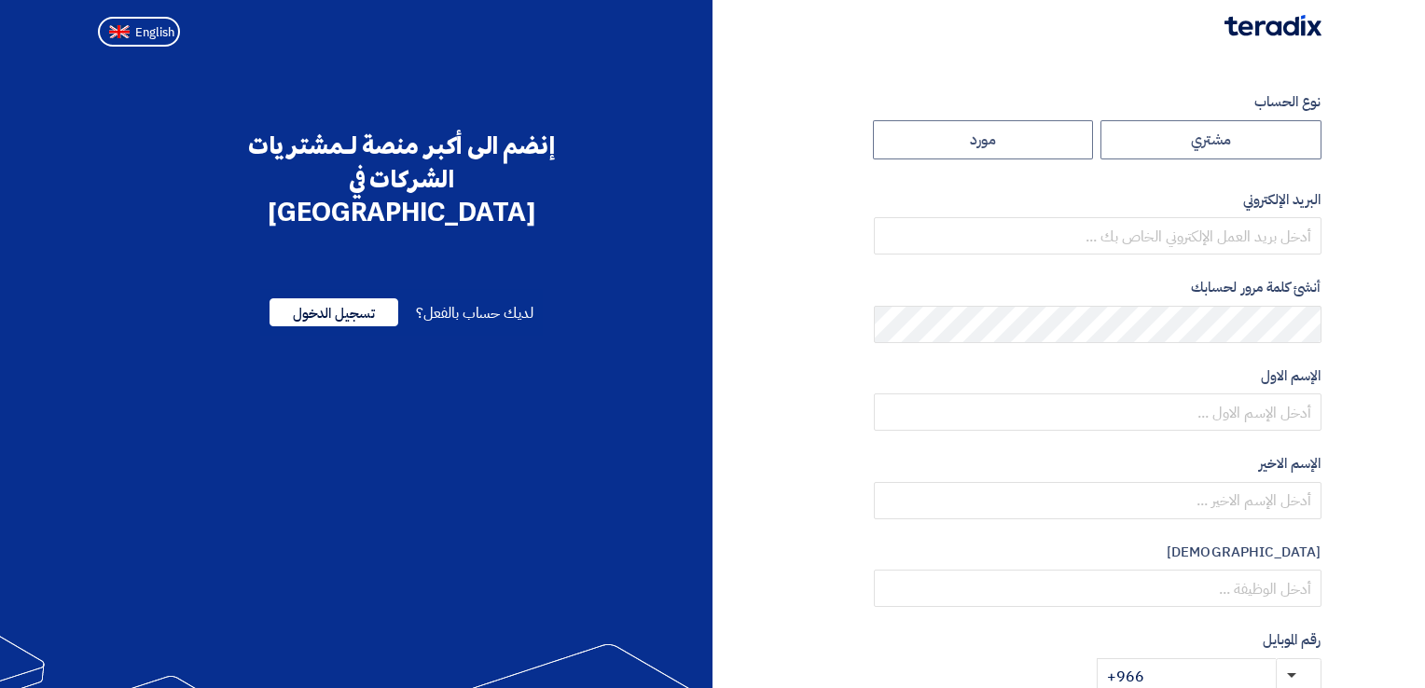
radio input "true"
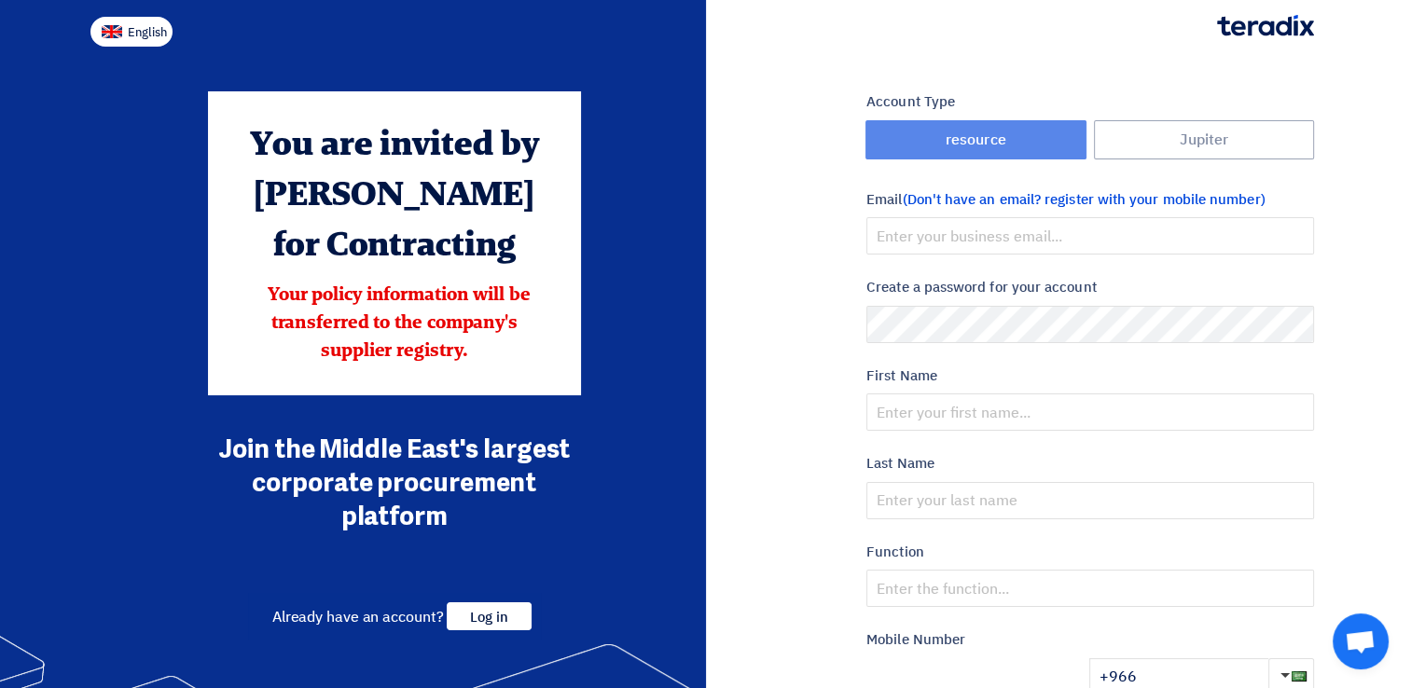
click at [155, 39] on span "English" at bounding box center [147, 32] width 39 height 13
type input "Register"
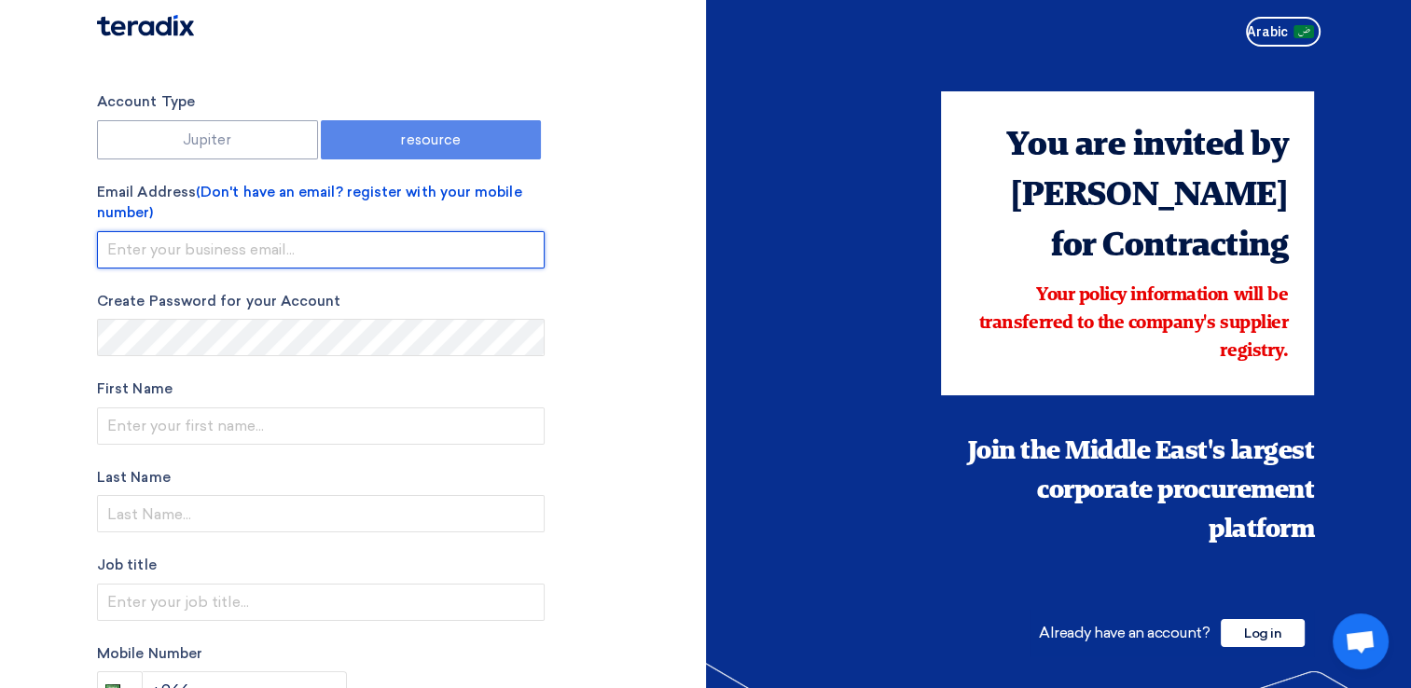
click at [226, 248] on input "email" at bounding box center [321, 249] width 448 height 37
type input "[EMAIL_ADDRESS][PERSON_NAME][DOMAIN_NAME]"
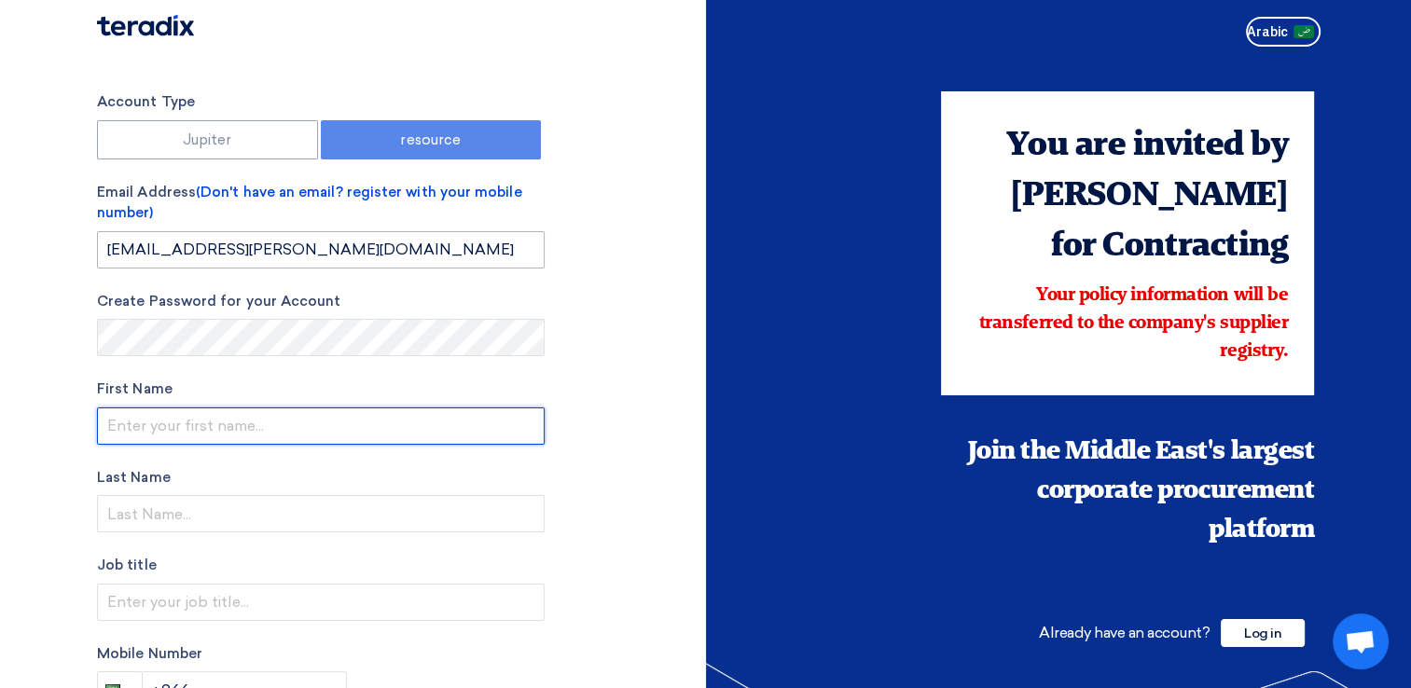
type input "Fahad"
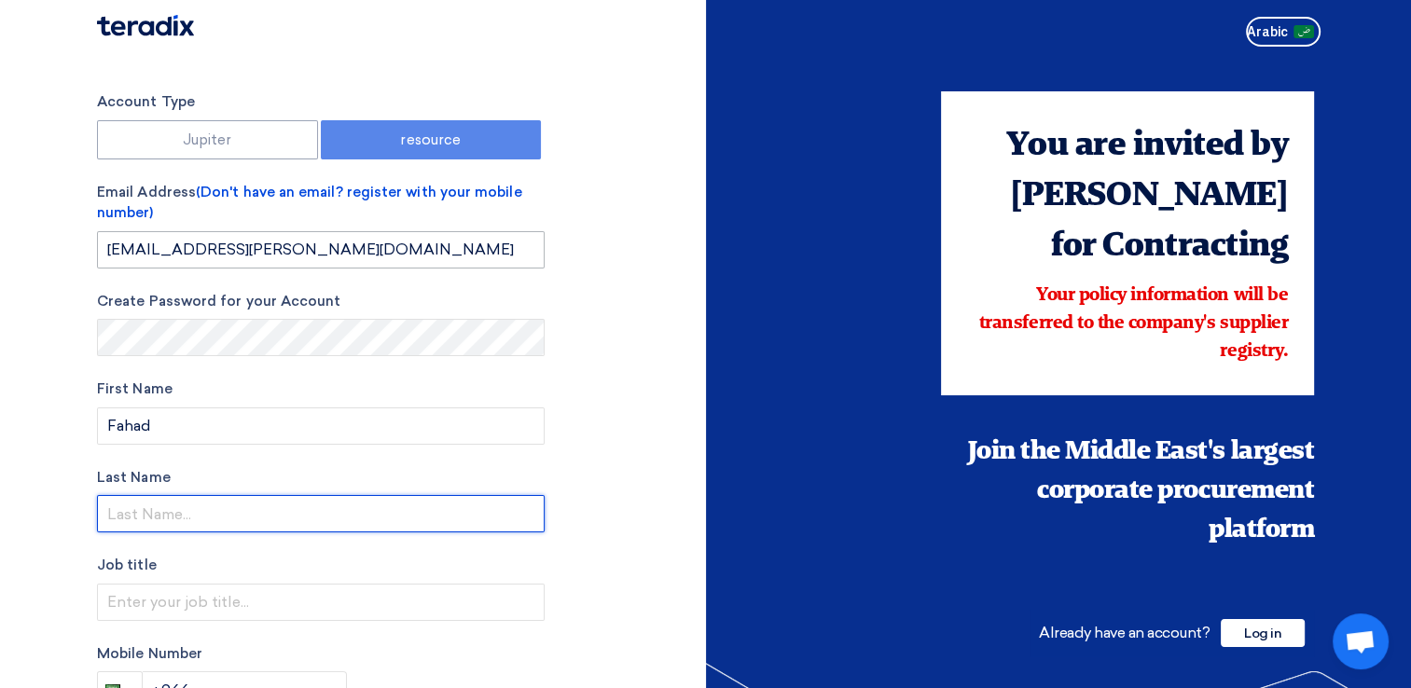
type input "[PERSON_NAME]"
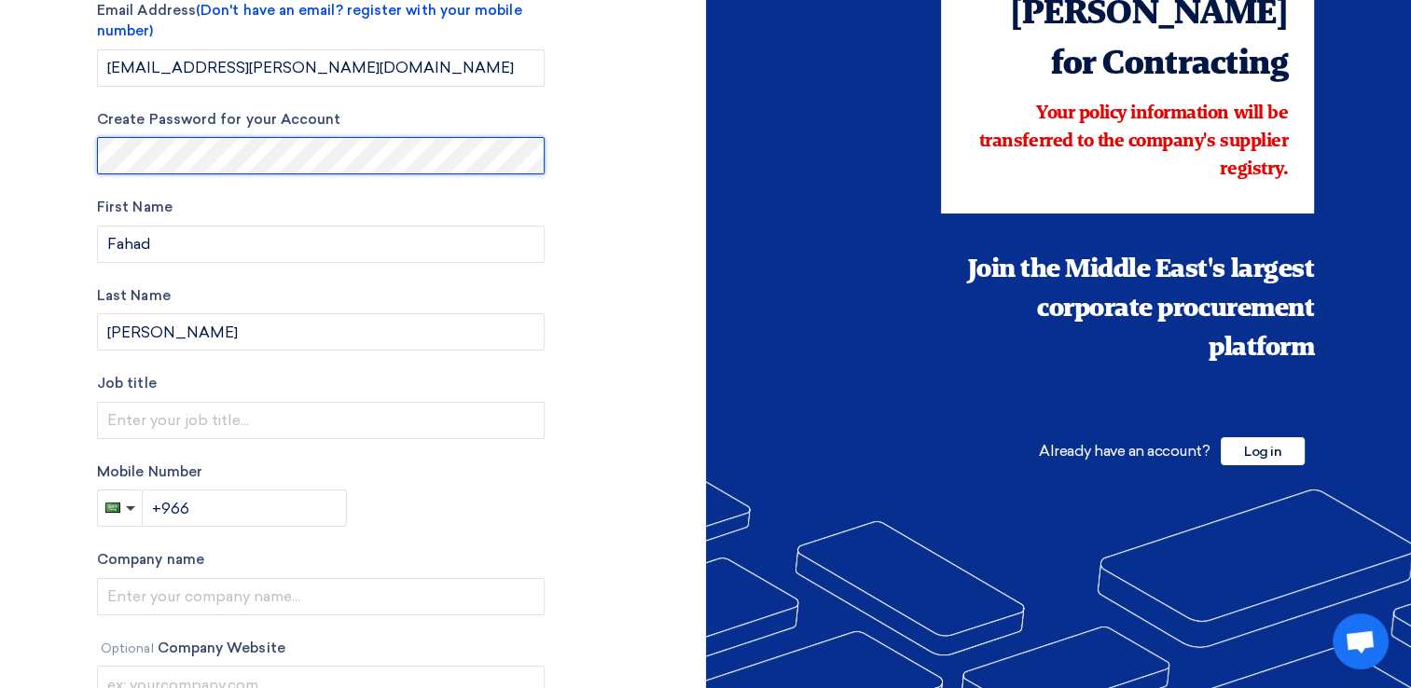
scroll to position [186, 0]
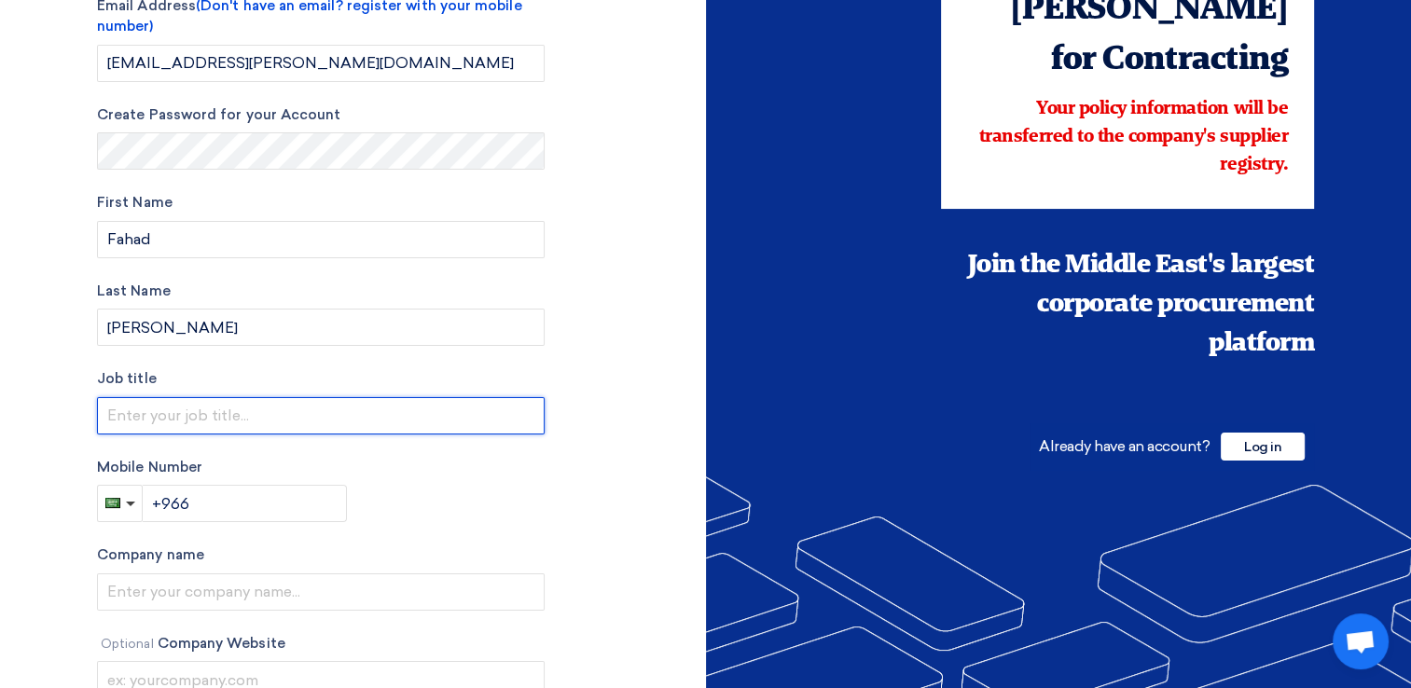
click at [251, 426] on input "text" at bounding box center [321, 415] width 448 height 37
type input "Business Development Executive"
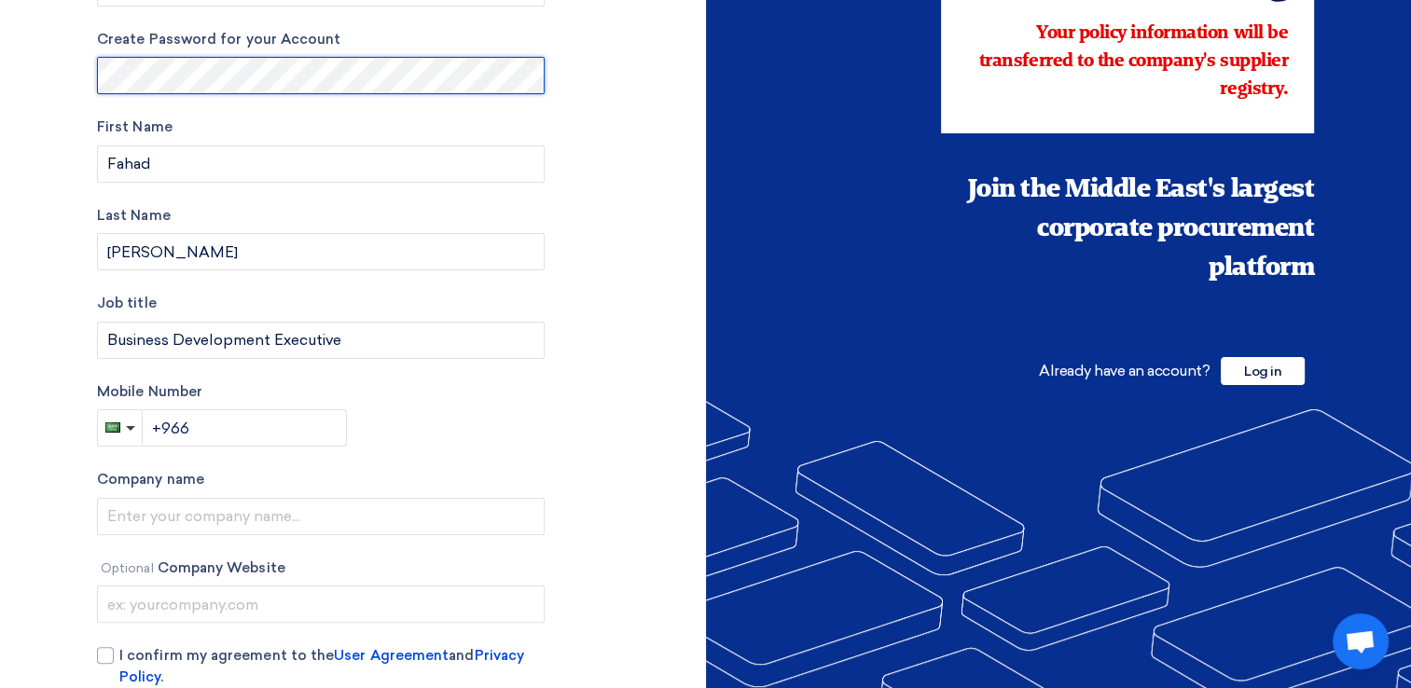
scroll to position [360, 0]
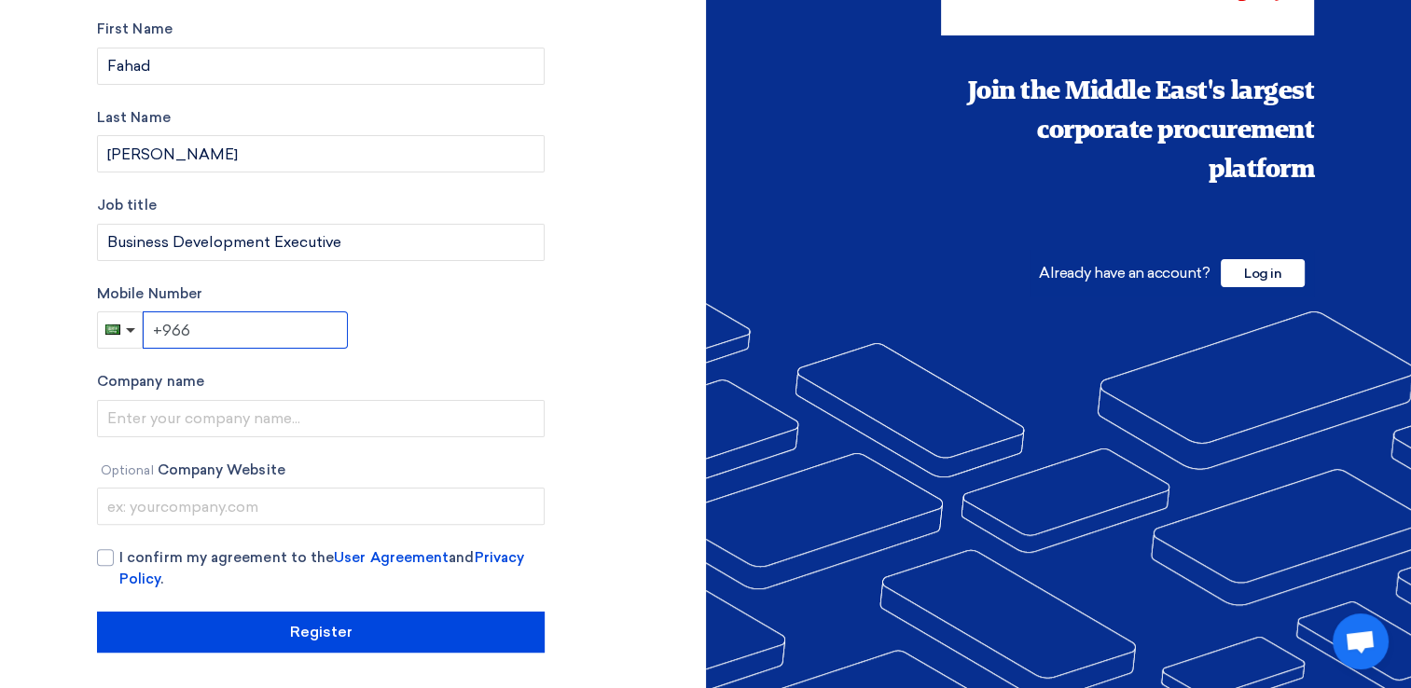
click at [255, 334] on input "+966" at bounding box center [245, 329] width 205 height 37
type input "+966 541568564"
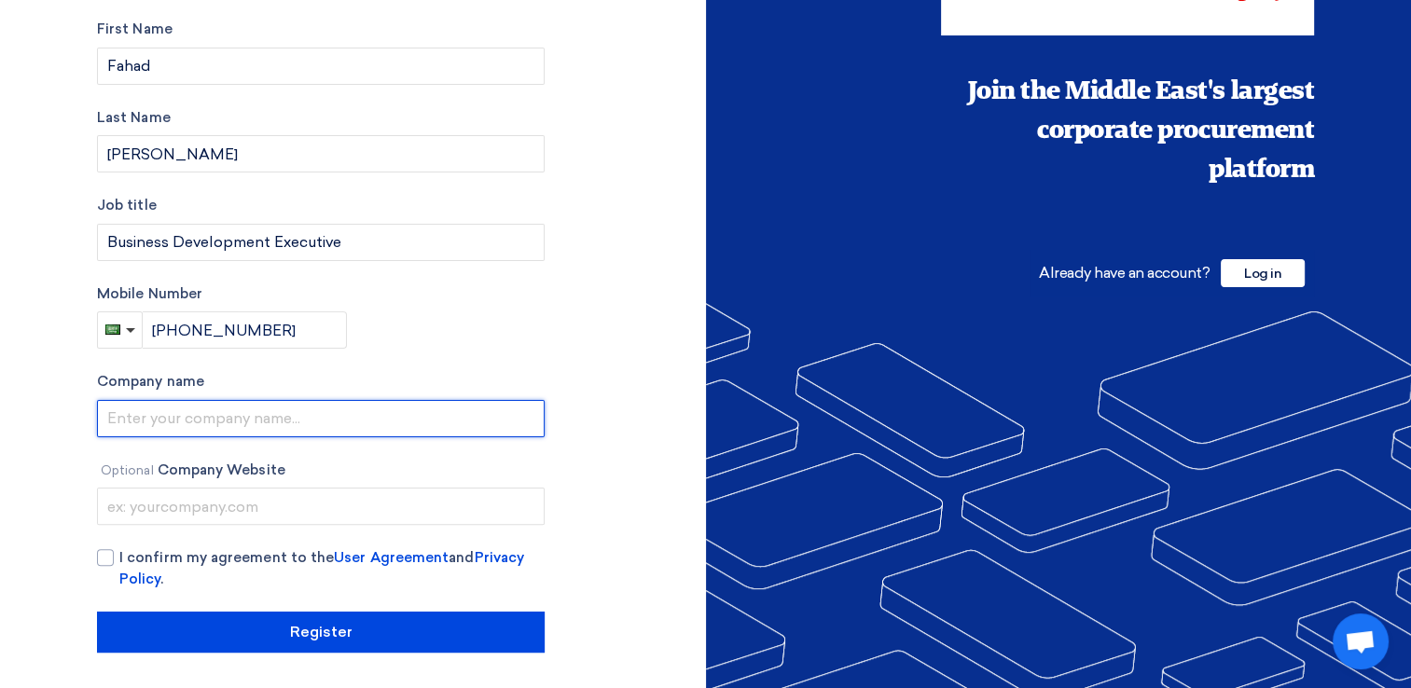
click at [274, 412] on input "text" at bounding box center [321, 418] width 448 height 37
type input "Mokamela International LLC"
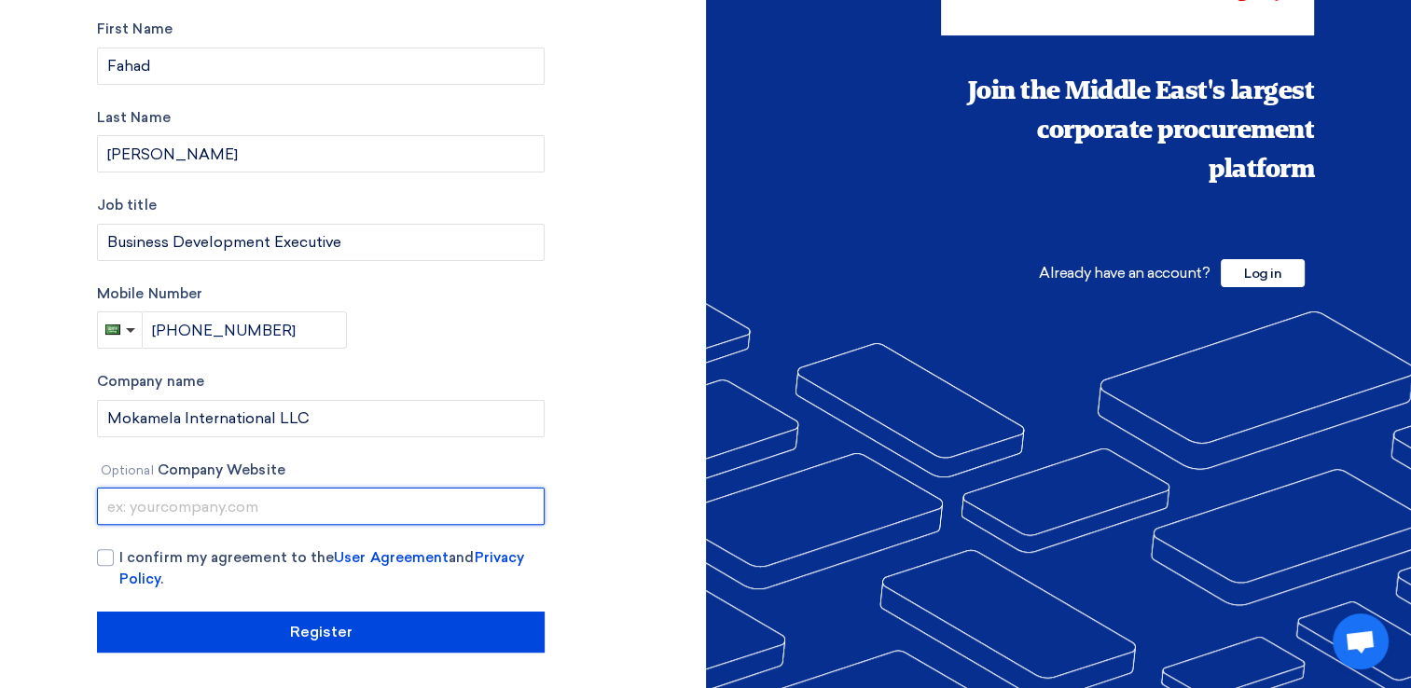
click at [260, 501] on input "text" at bounding box center [321, 506] width 448 height 37
paste input "https://mokamelaprefab.com/"
type input "https://mokamelaprefab.com/"
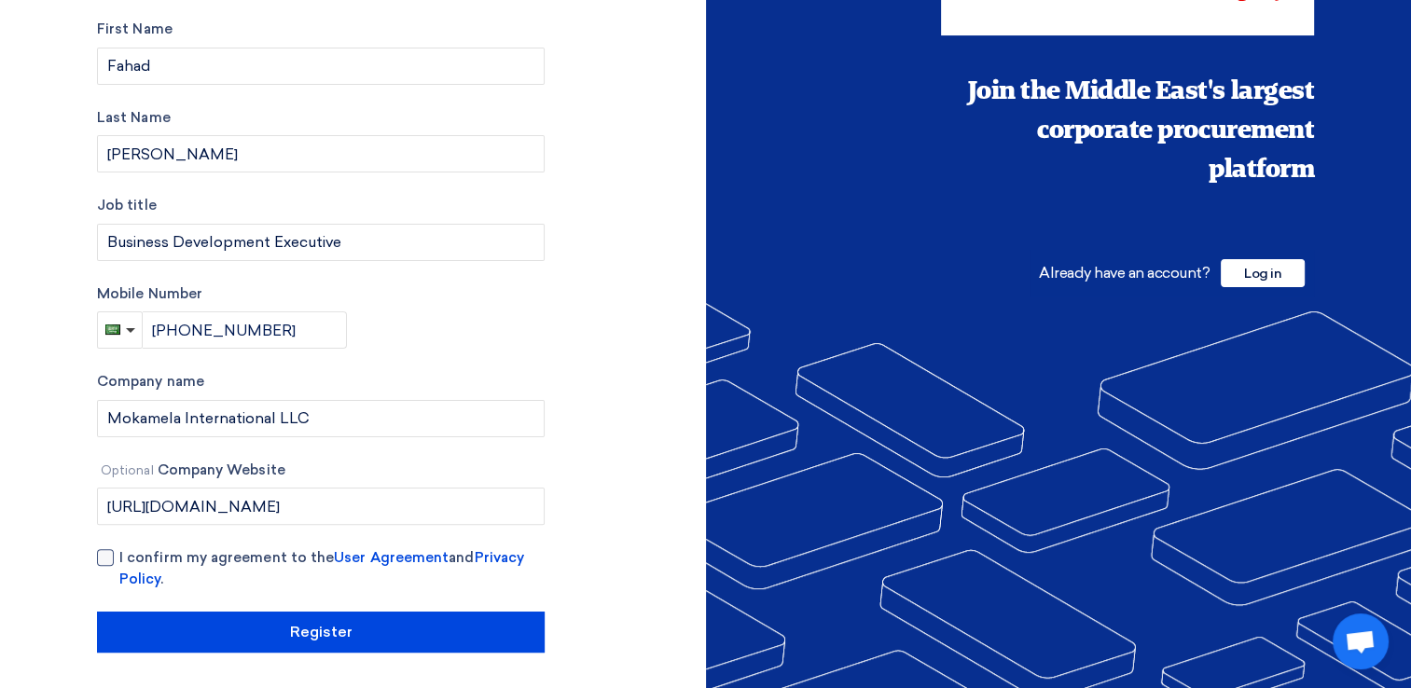
click at [107, 558] on div at bounding box center [105, 557] width 17 height 17
click at [119, 558] on input "I confirm my agreement to the User Agreement and Privacy Policy ." at bounding box center [343, 565] width 448 height 37
checkbox input "true"
click at [302, 341] on input "+966 541568564" at bounding box center [245, 329] width 205 height 37
drag, startPoint x: 302, startPoint y: 341, endPoint x: 218, endPoint y: 328, distance: 84.9
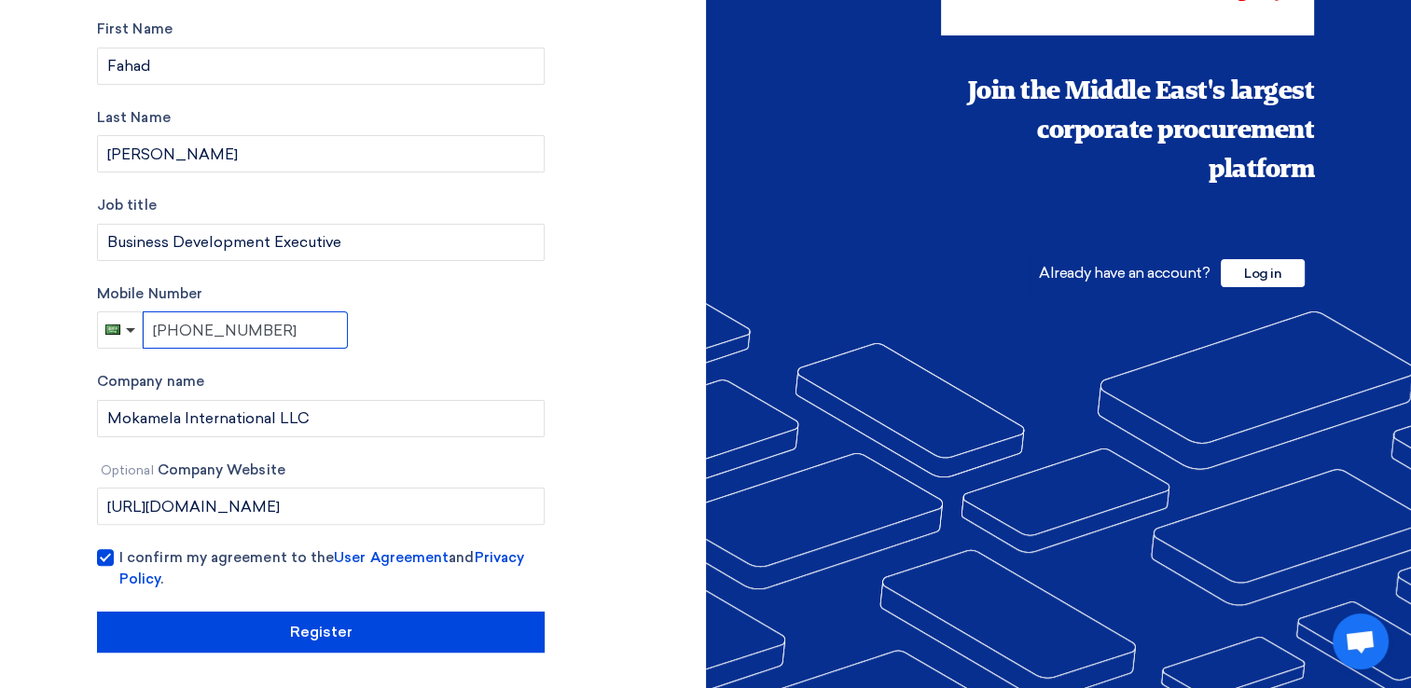
click at [219, 328] on input "+966 541568564" at bounding box center [245, 329] width 205 height 37
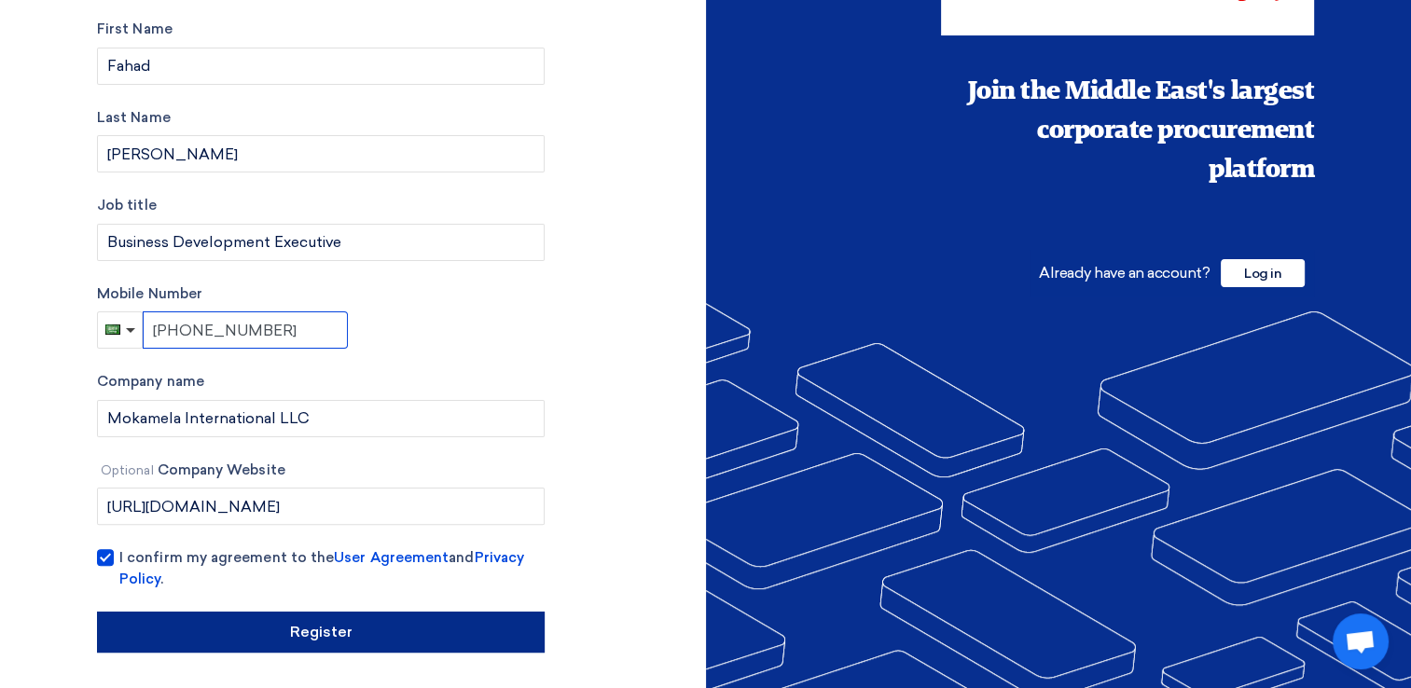
type input "+966 569087557"
click at [397, 636] on input "Register" at bounding box center [321, 632] width 448 height 41
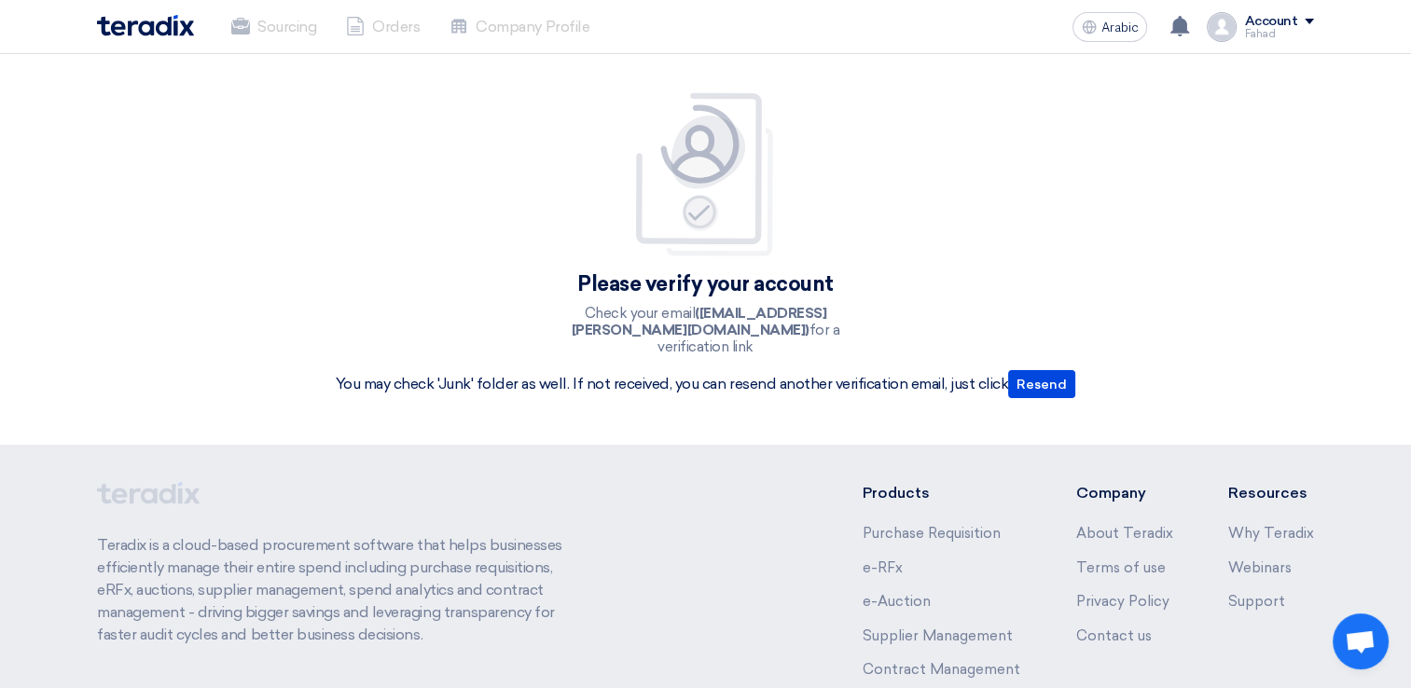
click at [748, 323] on p "Check your email (fahad.parvez@mokamela.com) for a verification link" at bounding box center [705, 330] width 336 height 50
click at [717, 420] on div "Please verify your account Check your email (fahad.parvez@mokamela.com) for a v…" at bounding box center [705, 249] width 813 height 391
click at [531, 34] on li "Company Profile" at bounding box center [520, 27] width 170 height 41
drag, startPoint x: 531, startPoint y: 34, endPoint x: 716, endPoint y: 92, distance: 193.7
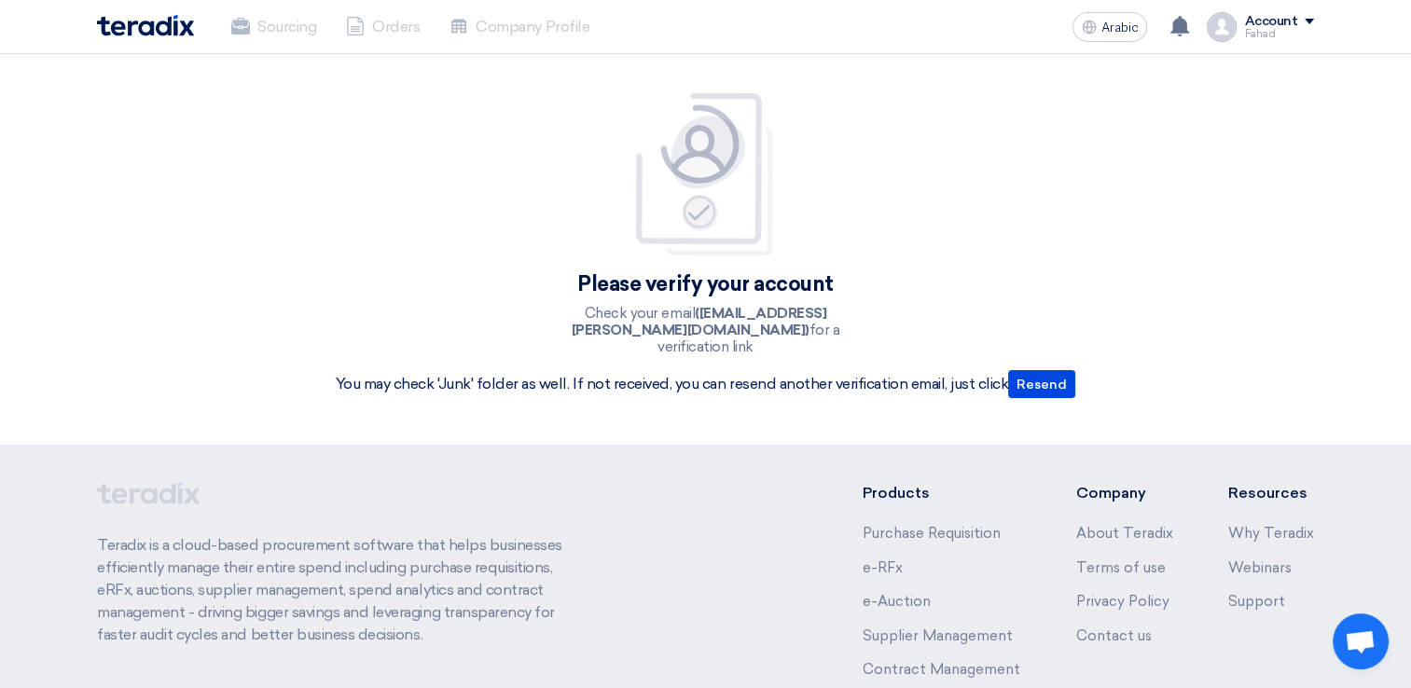
click at [716, 92] on img at bounding box center [704, 174] width 149 height 167
click at [597, 88] on div "Please verify your account Check your email (fahad.parvez@mokamela.com) for a v…" at bounding box center [705, 249] width 813 height 391
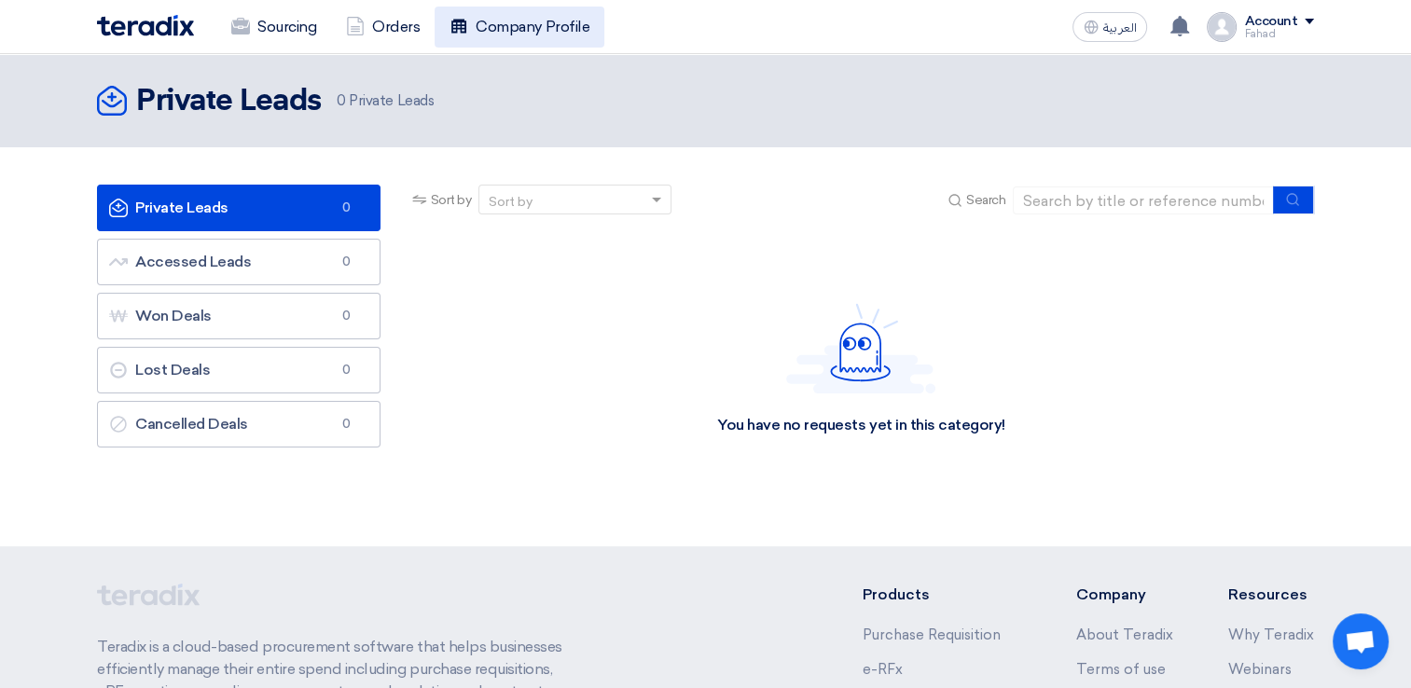
click at [521, 32] on link "Company Profile" at bounding box center [520, 27] width 170 height 41
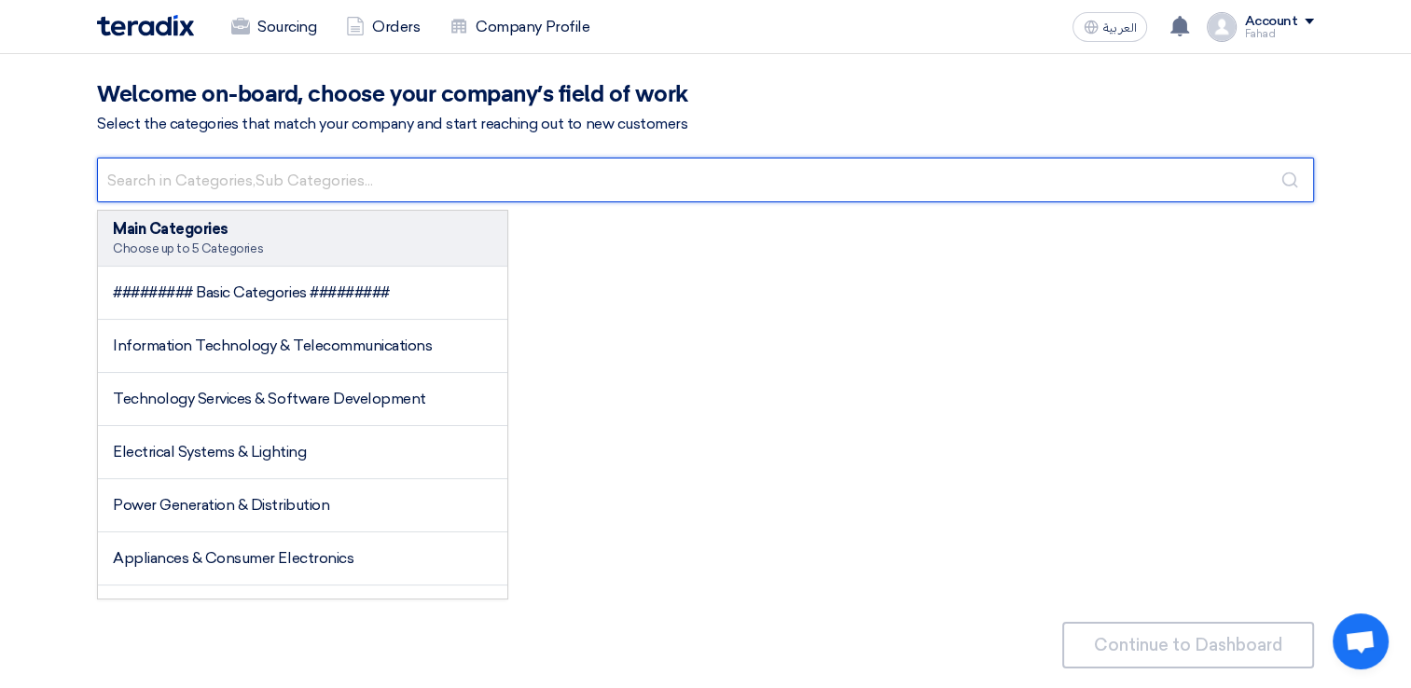
click at [343, 199] on input "text" at bounding box center [705, 180] width 1217 height 45
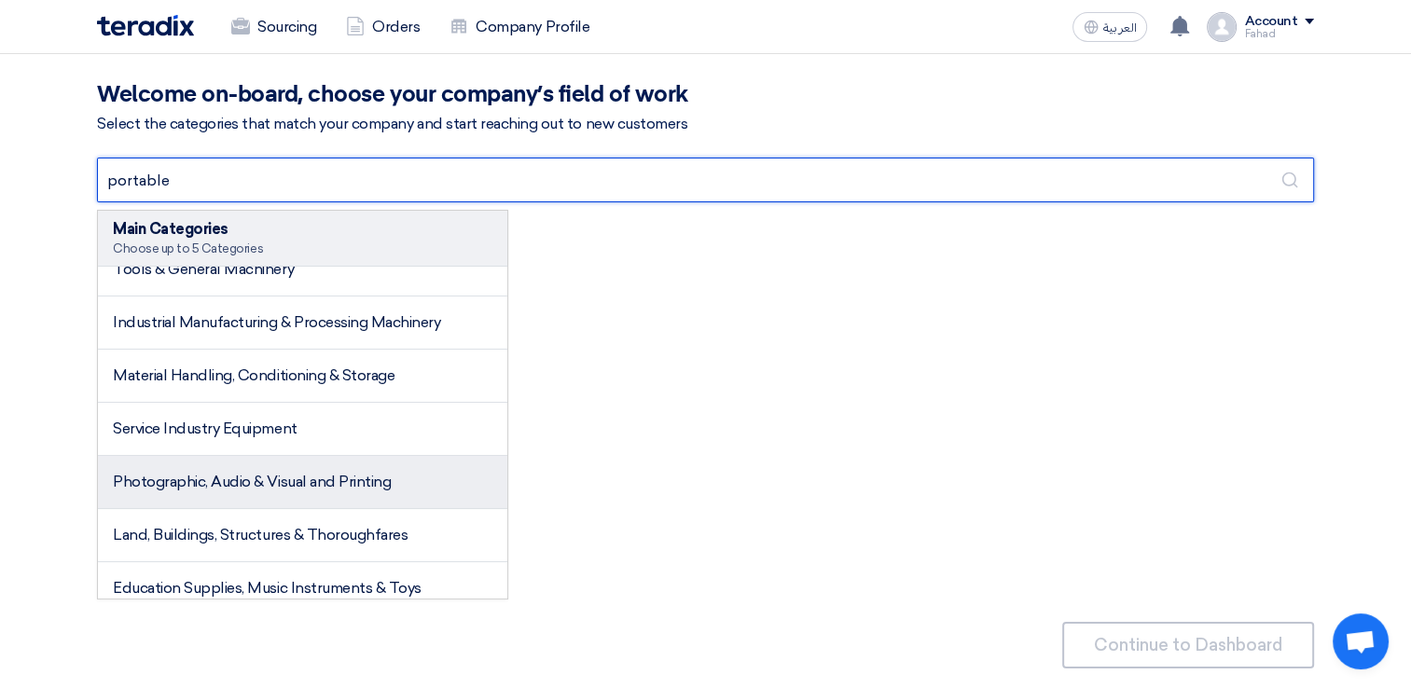
scroll to position [567, 0]
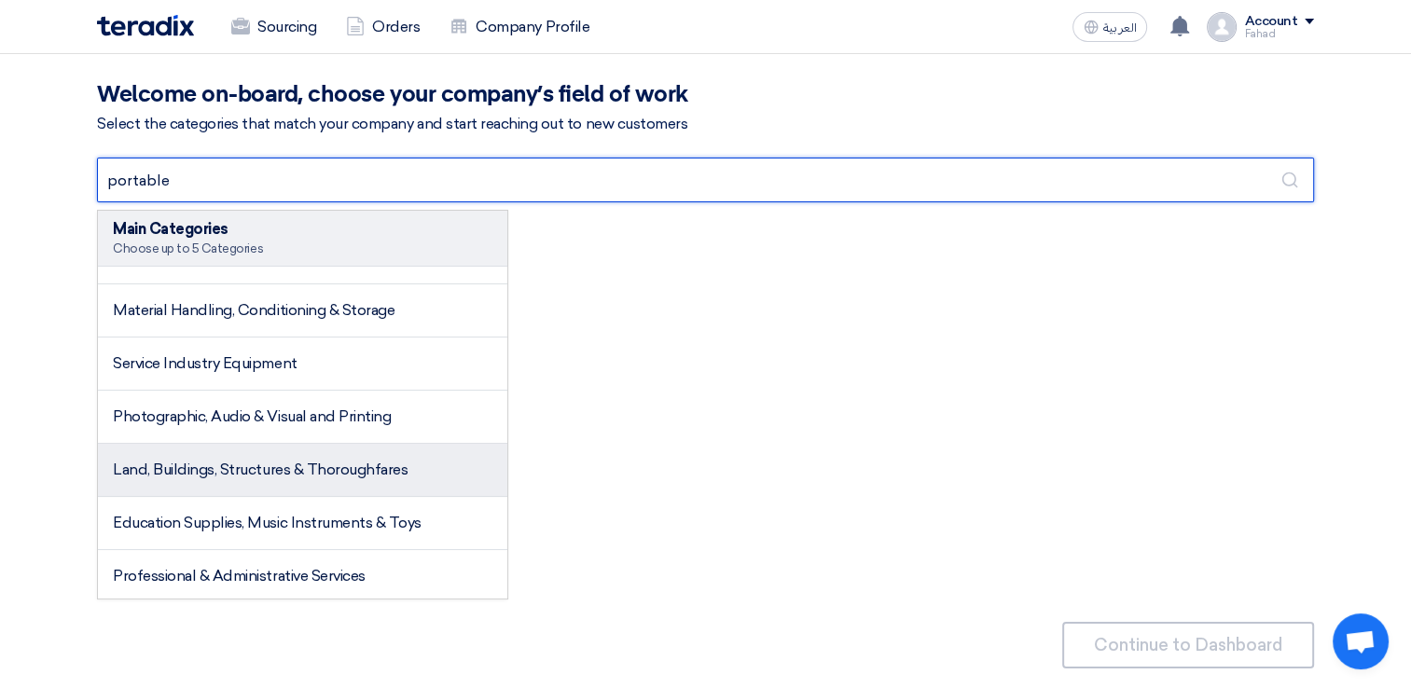
type input "portable"
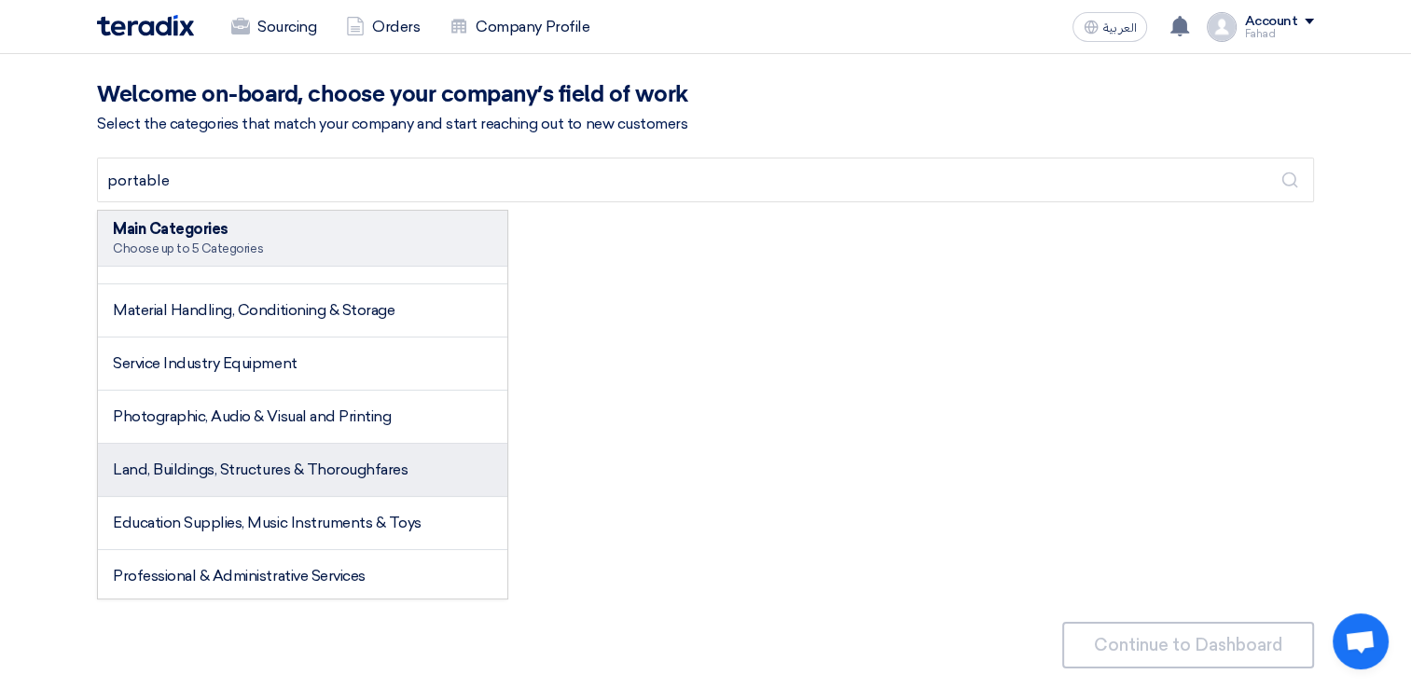
click at [348, 479] on li "Land, Buildings, Structures & Thoroughfares" at bounding box center [302, 470] width 409 height 53
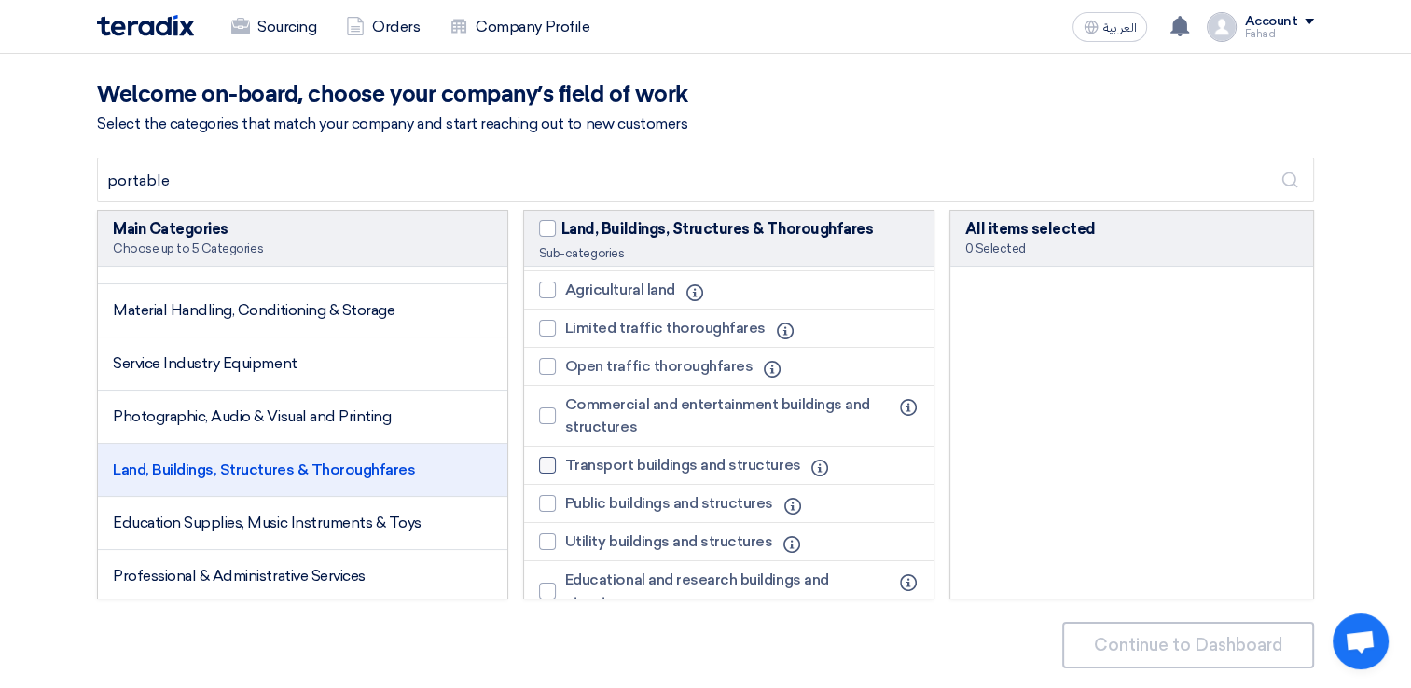
scroll to position [373, 0]
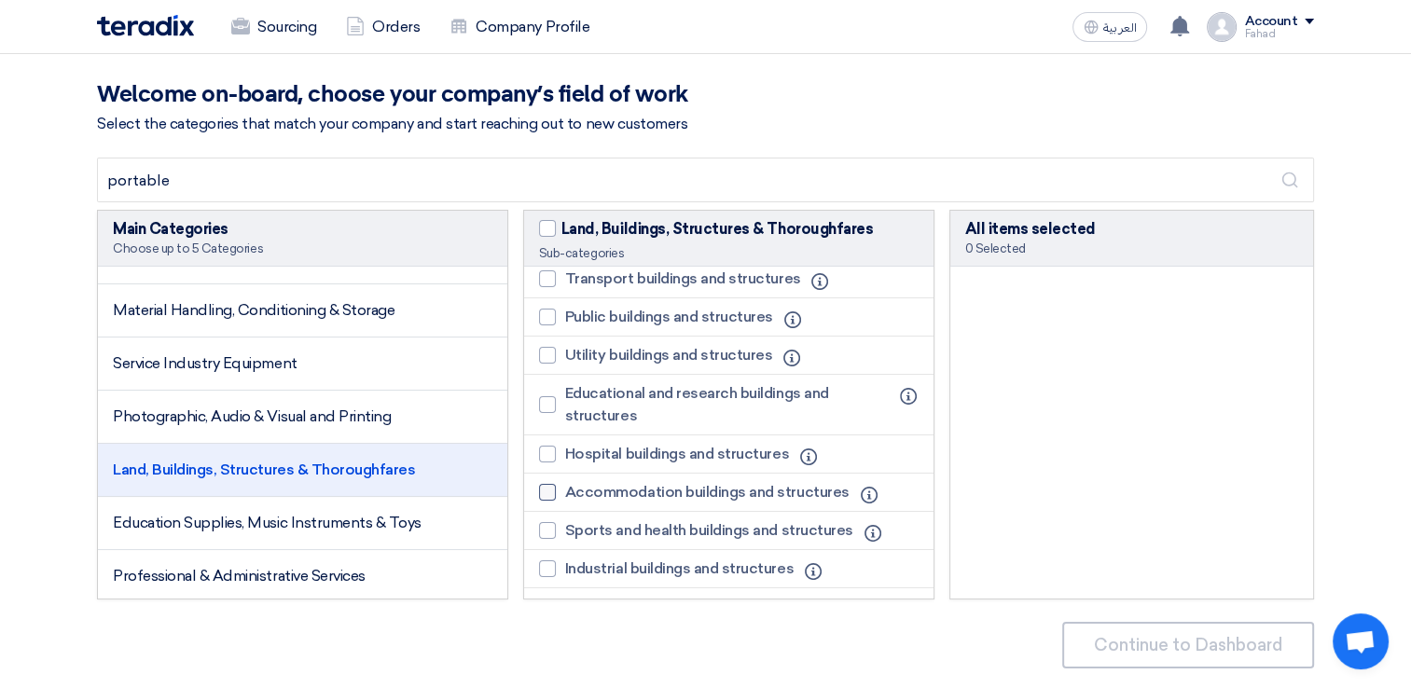
click at [543, 490] on div at bounding box center [547, 492] width 17 height 17
click at [565, 490] on input "Accommodation buildings and structures" at bounding box center [571, 493] width 12 height 12
checkbox input "true"
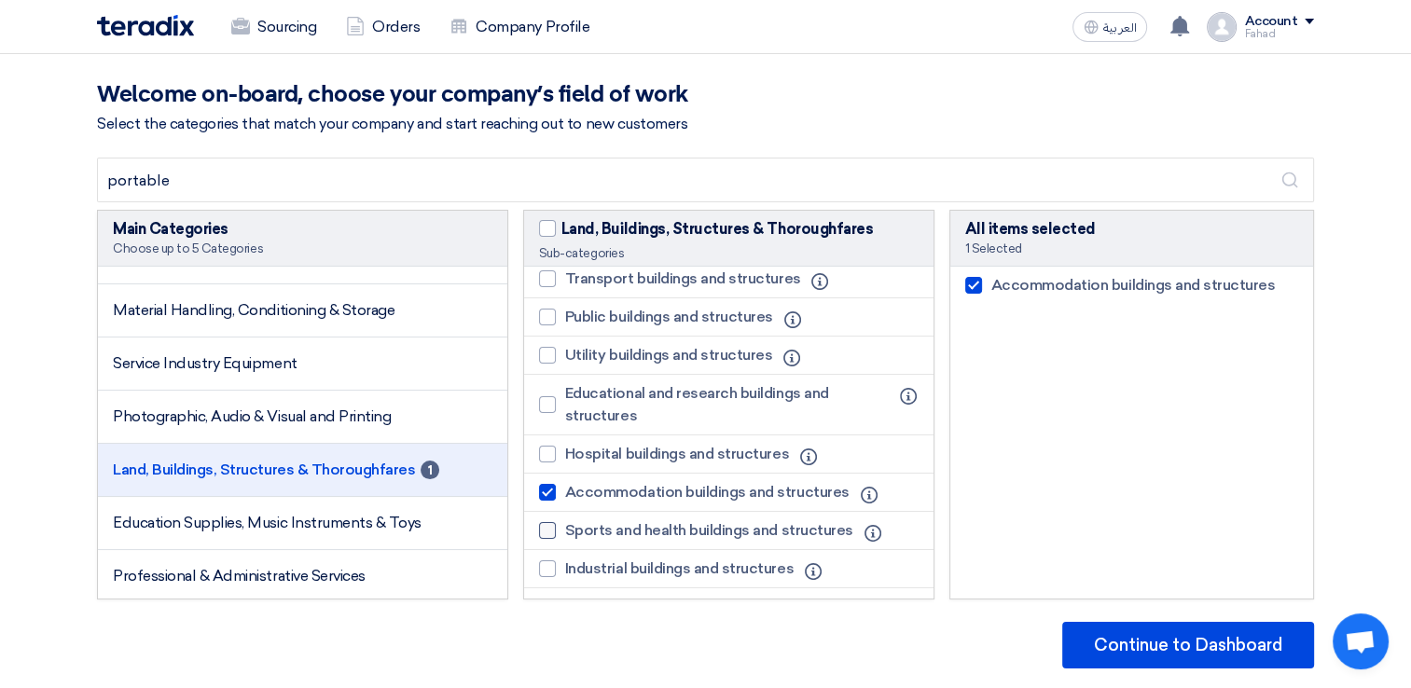
scroll to position [466, 0]
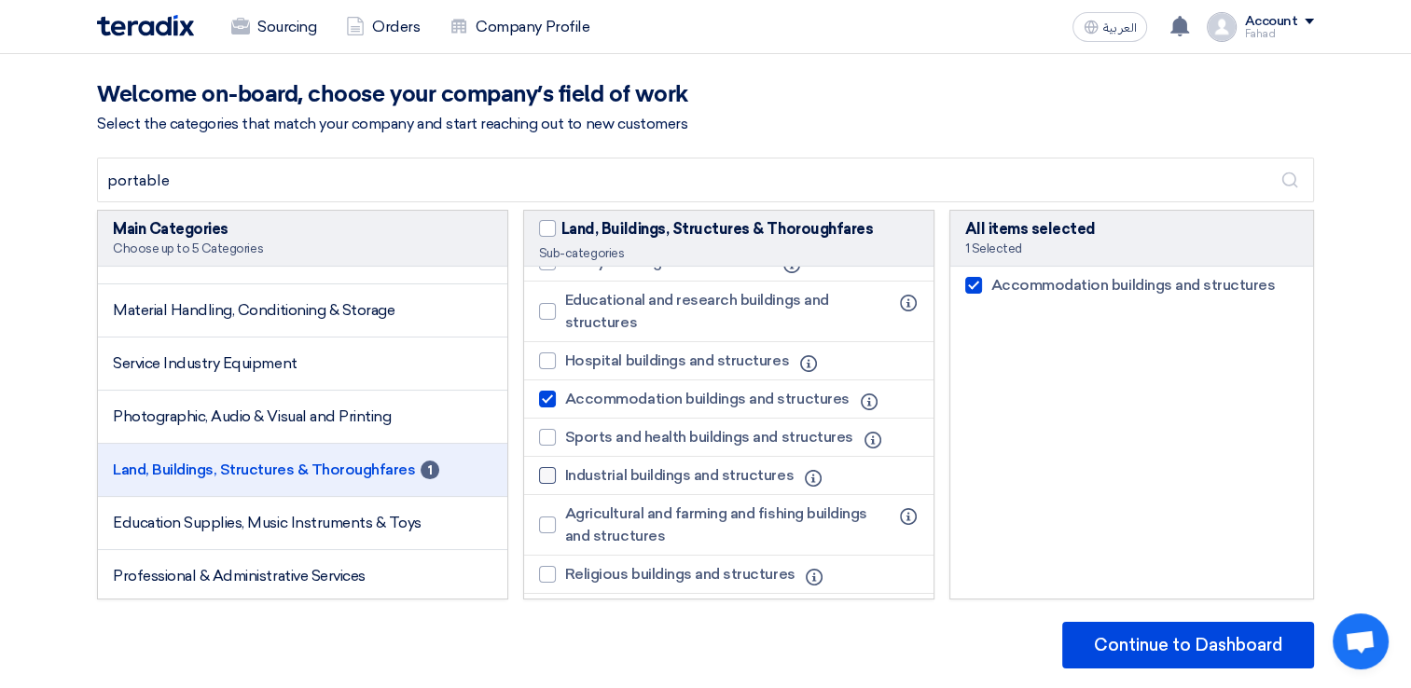
click at [548, 479] on div at bounding box center [547, 475] width 17 height 17
click at [565, 479] on input "Industrial buildings and structures" at bounding box center [571, 476] width 12 height 12
checkbox input "true"
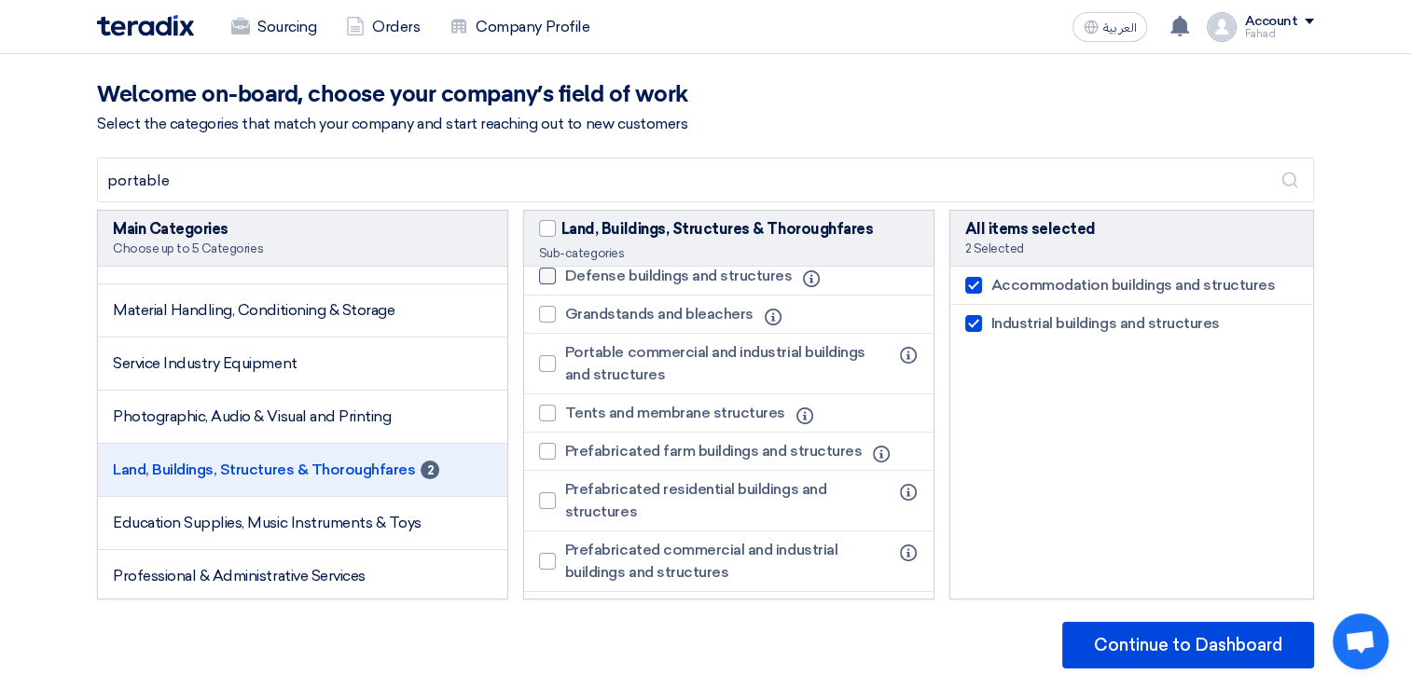
scroll to position [839, 0]
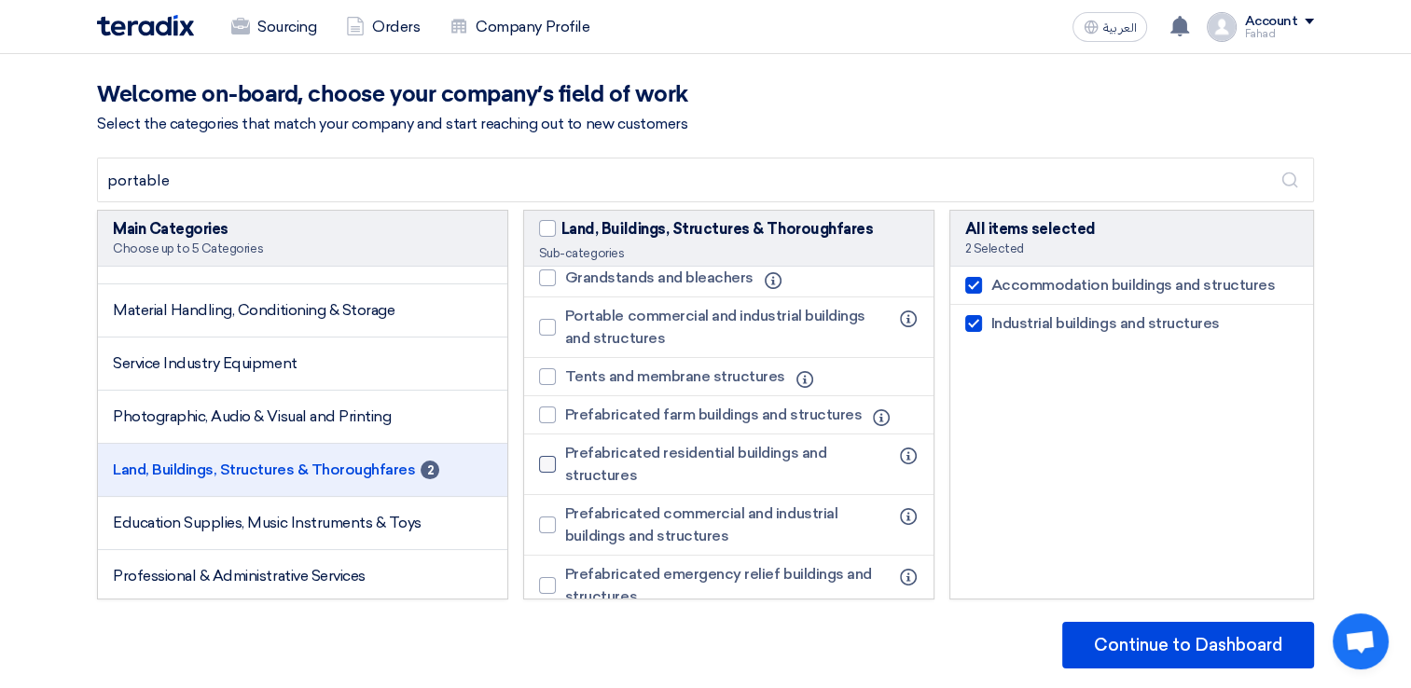
click at [548, 464] on div at bounding box center [547, 464] width 17 height 17
click at [565, 464] on input "Prefabricated residential buildings and structures" at bounding box center [571, 465] width 12 height 12
checkbox input "true"
click at [558, 523] on label "Prefabricated commercial and industrial buildings and structures" at bounding box center [718, 525] width 359 height 45
click at [565, 523] on input "Prefabricated commercial and industrial buildings and structures" at bounding box center [571, 525] width 12 height 12
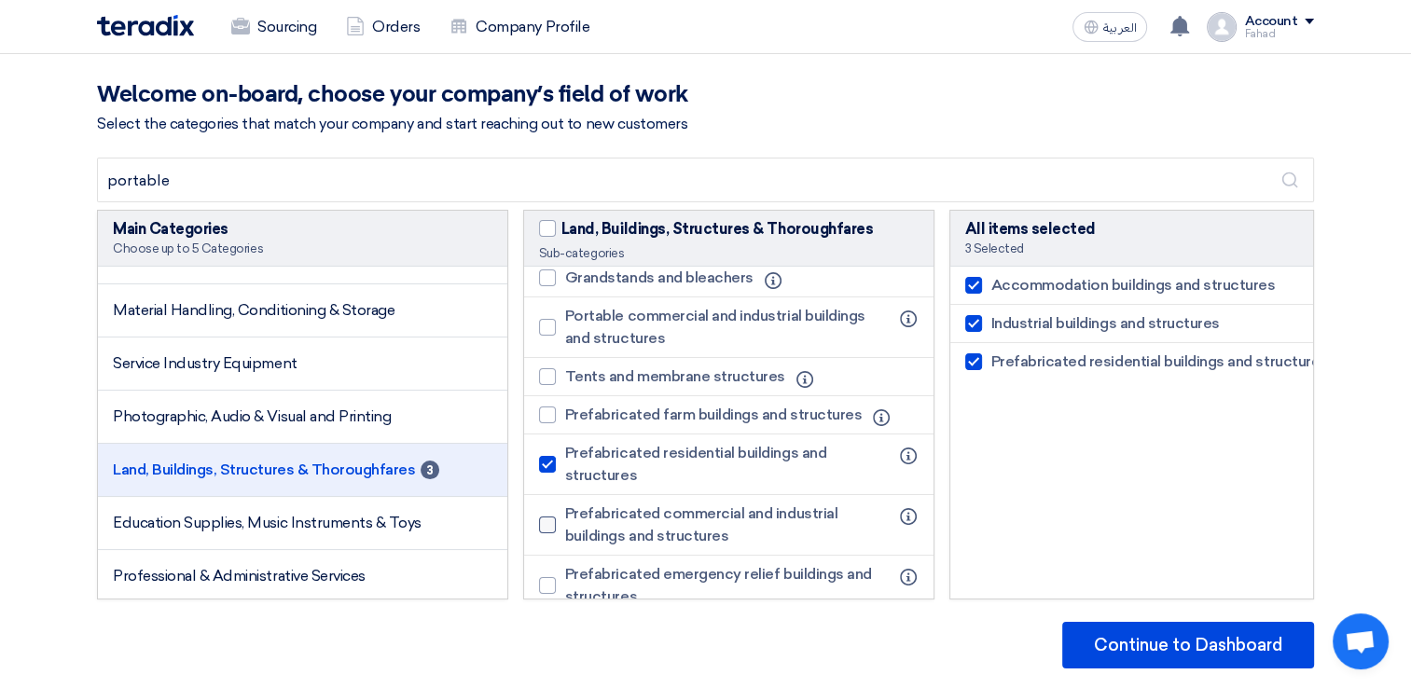
checkbox input "true"
click at [545, 408] on div at bounding box center [547, 415] width 17 height 17
click at [565, 409] on input "Prefabricated farm buildings and structures" at bounding box center [571, 415] width 12 height 12
checkbox input "true"
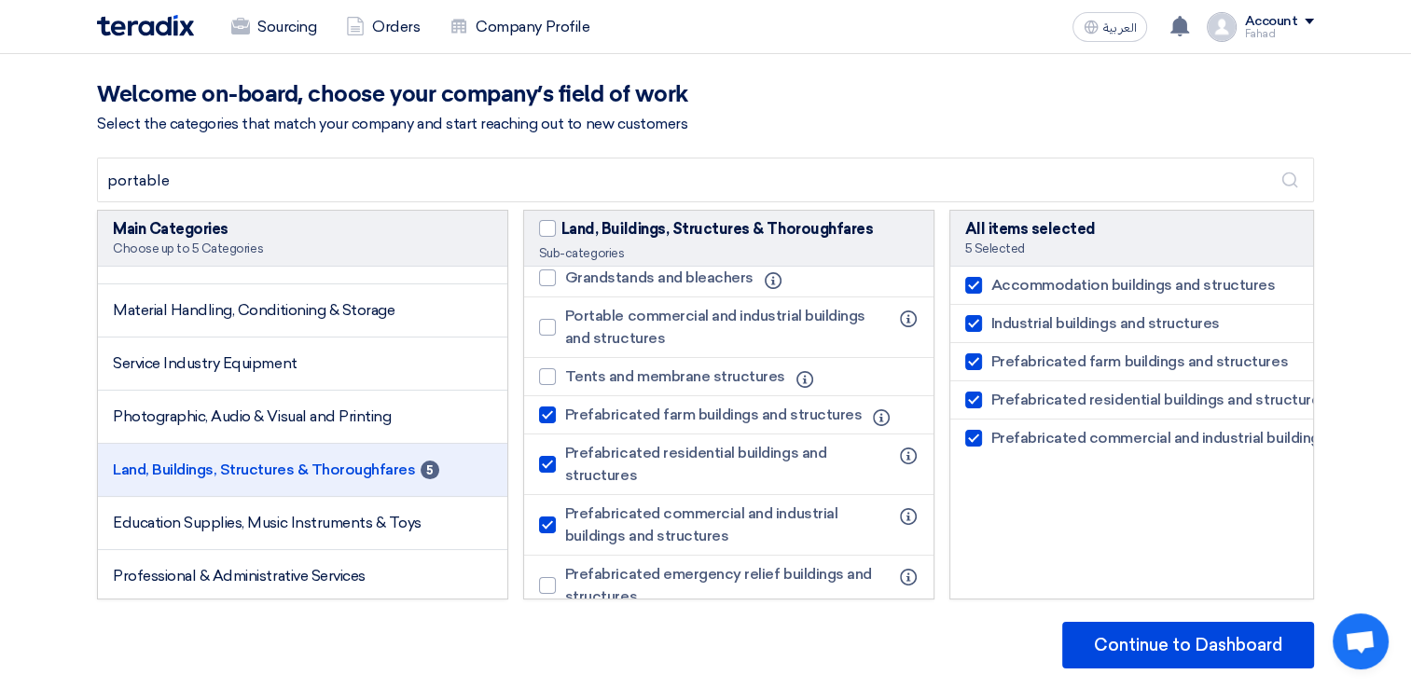
click at [981, 282] on label "Accommodation buildings and structures" at bounding box center [1125, 285] width 320 height 22
click at [991, 282] on input "Accommodation buildings and structures" at bounding box center [997, 286] width 12 height 12
checkbox input "false"
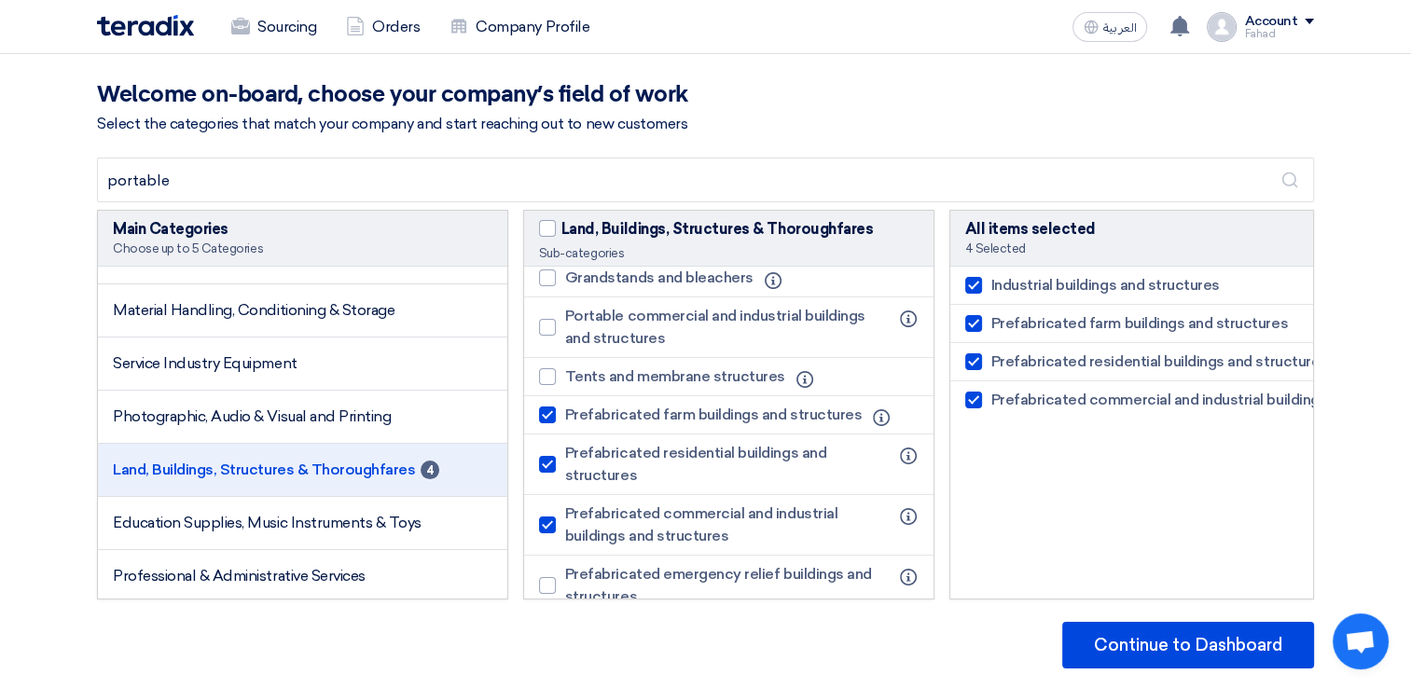
click at [977, 283] on div at bounding box center [973, 285] width 17 height 17
click at [991, 283] on input "Industrial buildings and structures" at bounding box center [997, 286] width 12 height 12
checkbox input "false"
click at [548, 577] on div at bounding box center [547, 585] width 17 height 17
click at [565, 580] on input "Prefabricated emergency relief buildings and structures" at bounding box center [571, 586] width 12 height 12
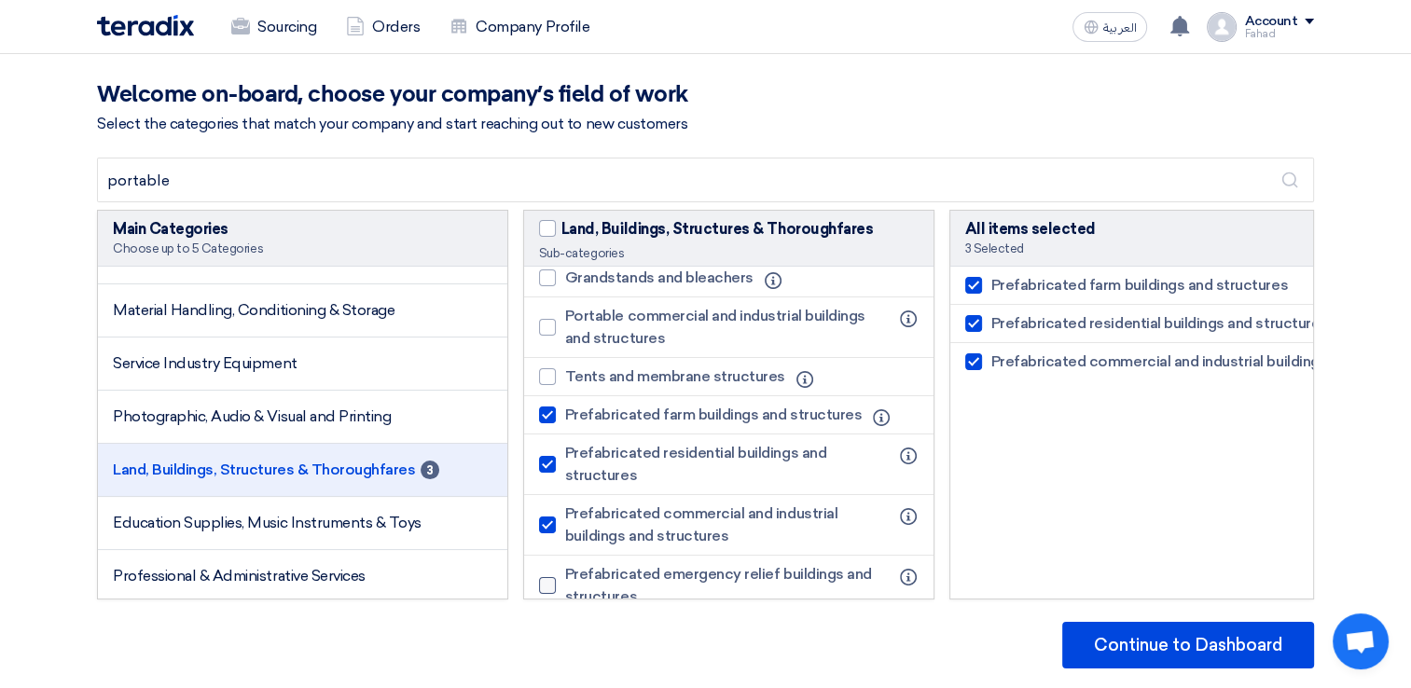
checkbox input "true"
click at [558, 319] on label "Portable commercial and industrial buildings and structures" at bounding box center [718, 327] width 359 height 45
click at [565, 322] on input "Portable commercial and industrial buildings and structures" at bounding box center [571, 328] width 12 height 12
checkbox input "true"
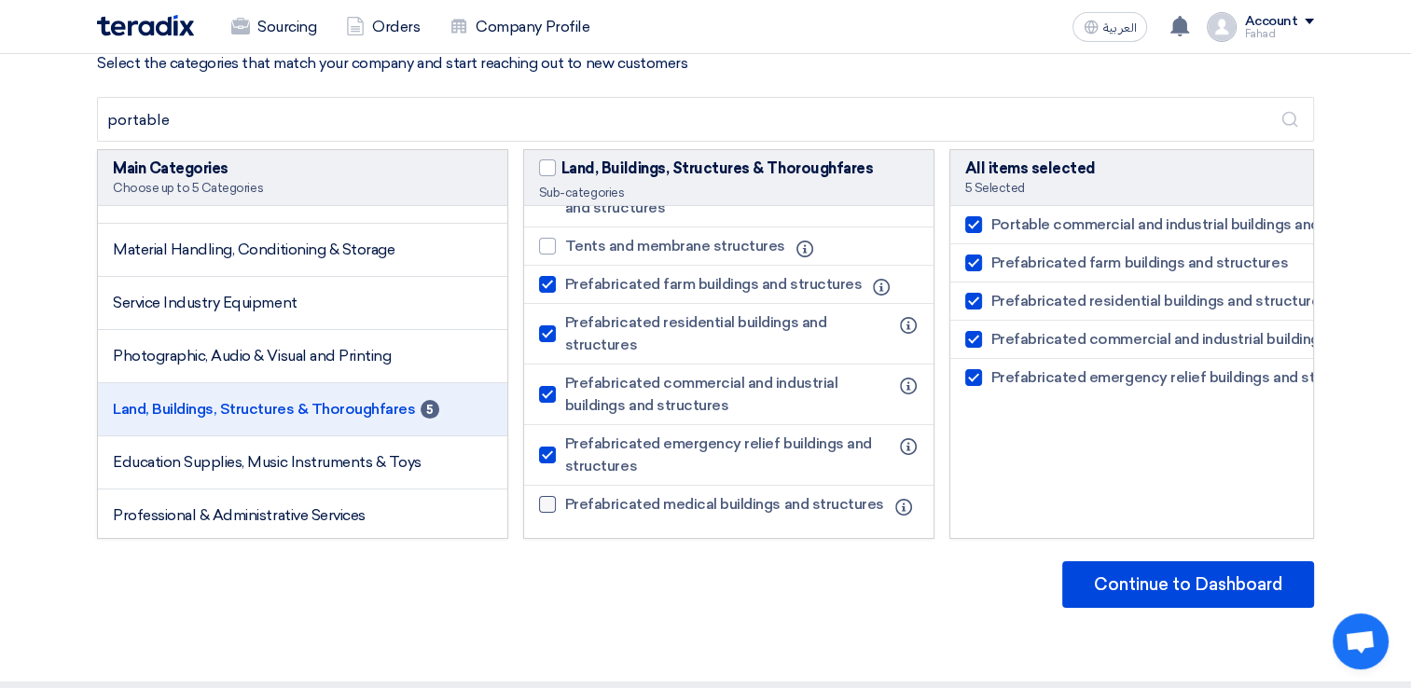
scroll to position [93, 0]
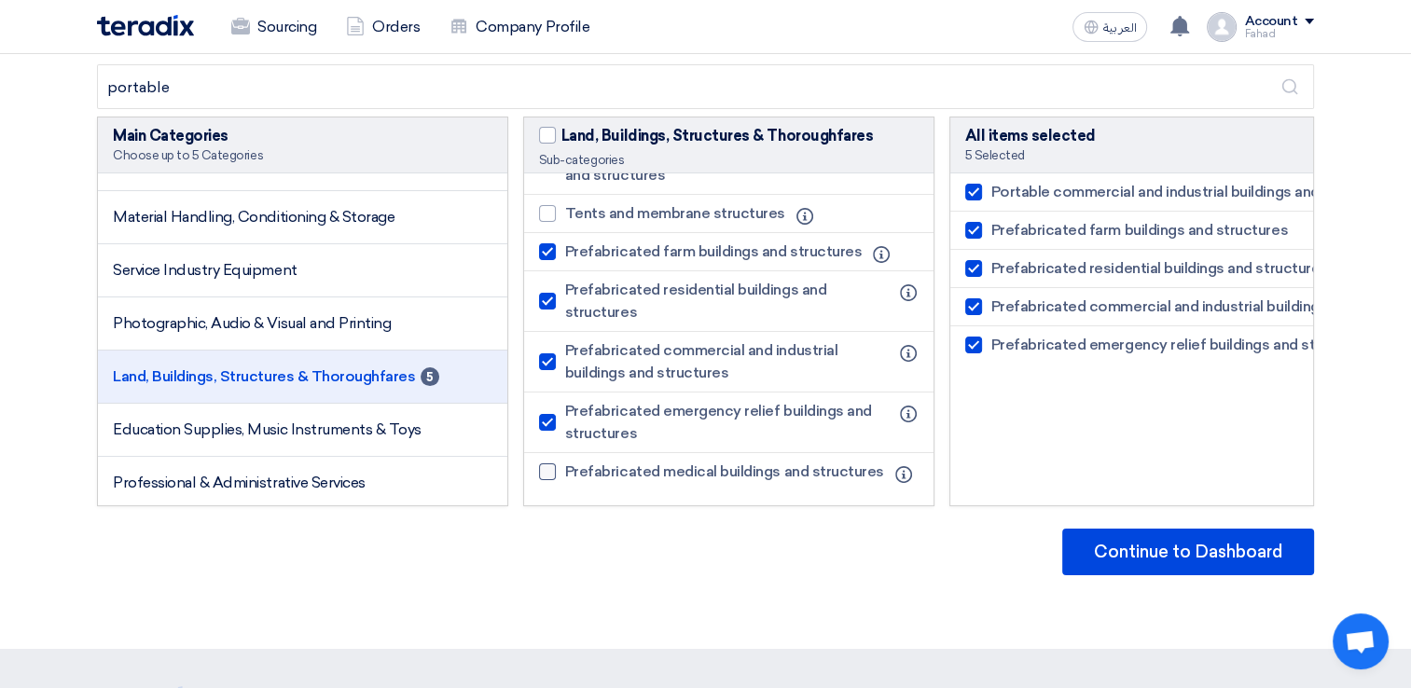
click at [561, 461] on label "Prefabricated medical buildings and structures" at bounding box center [716, 472] width 354 height 22
click at [565, 466] on input "Prefabricated medical buildings and structures" at bounding box center [571, 472] width 12 height 12
checkbox input "true"
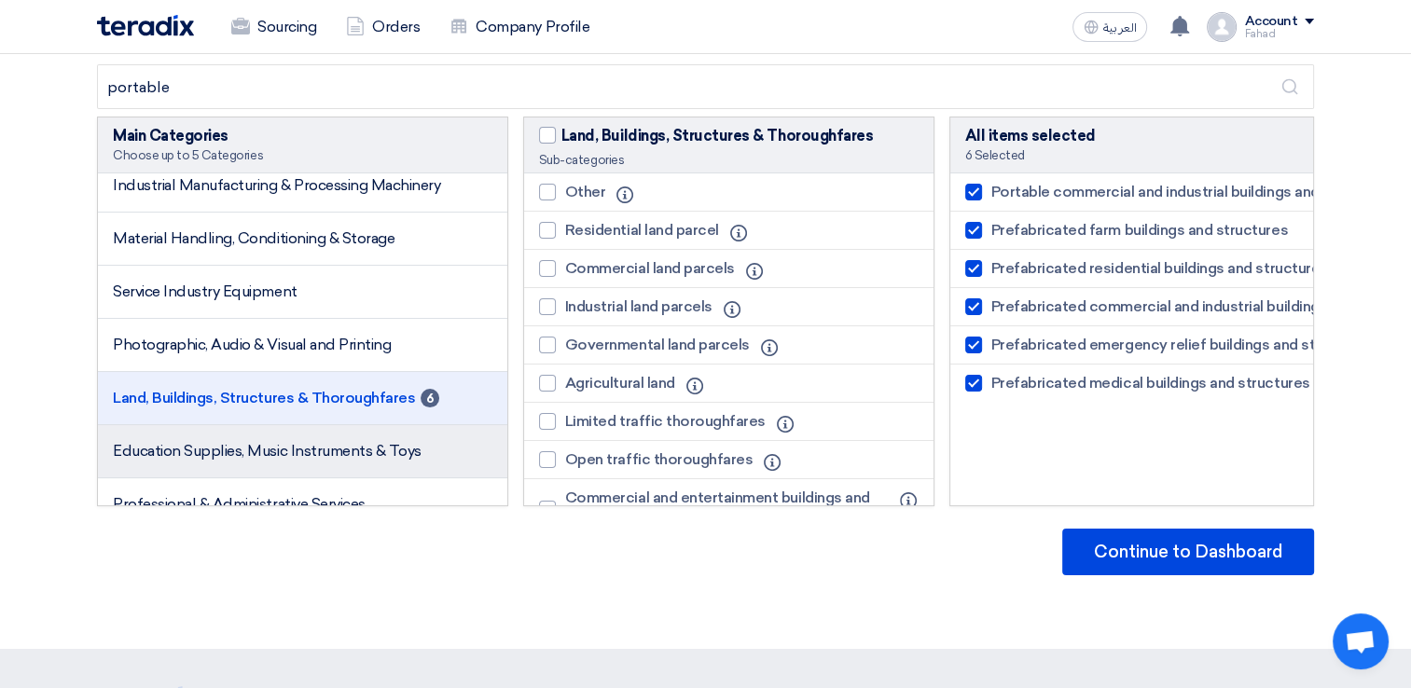
scroll to position [567, 0]
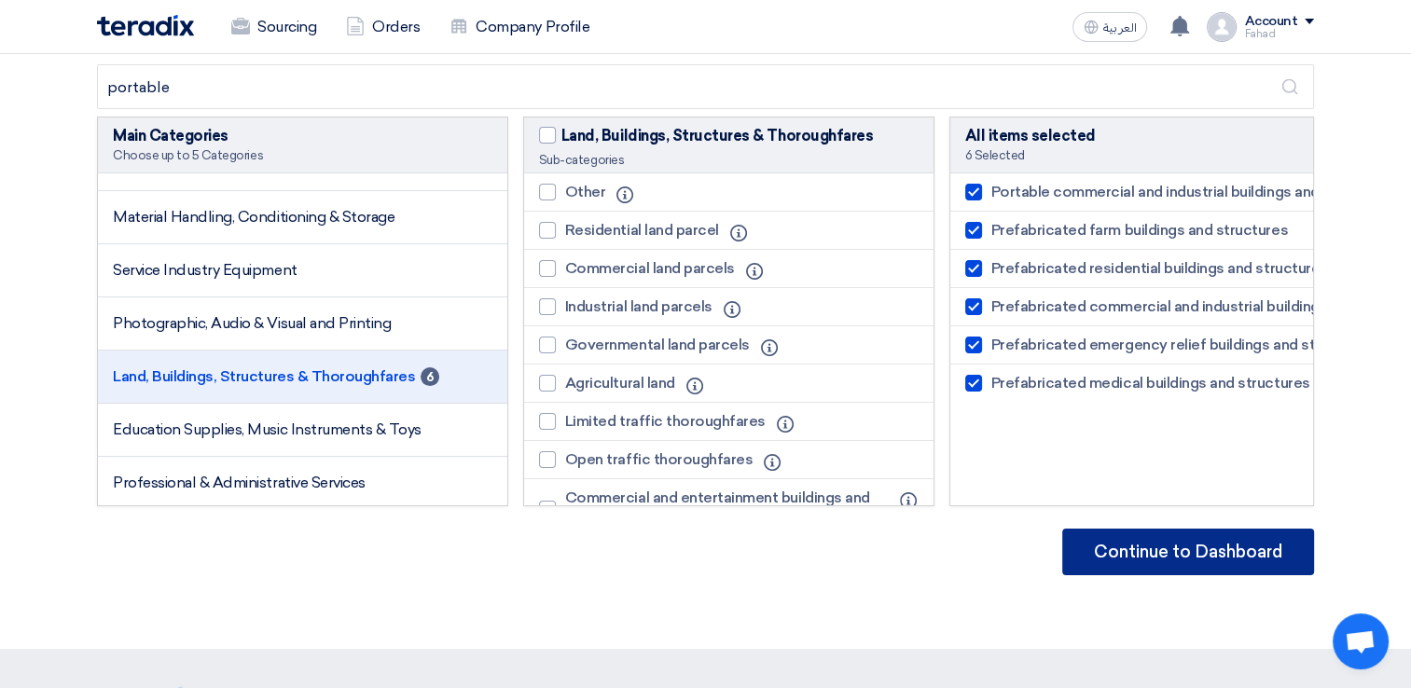
click at [1141, 545] on button "Continue to Dashboard" at bounding box center [1188, 552] width 252 height 47
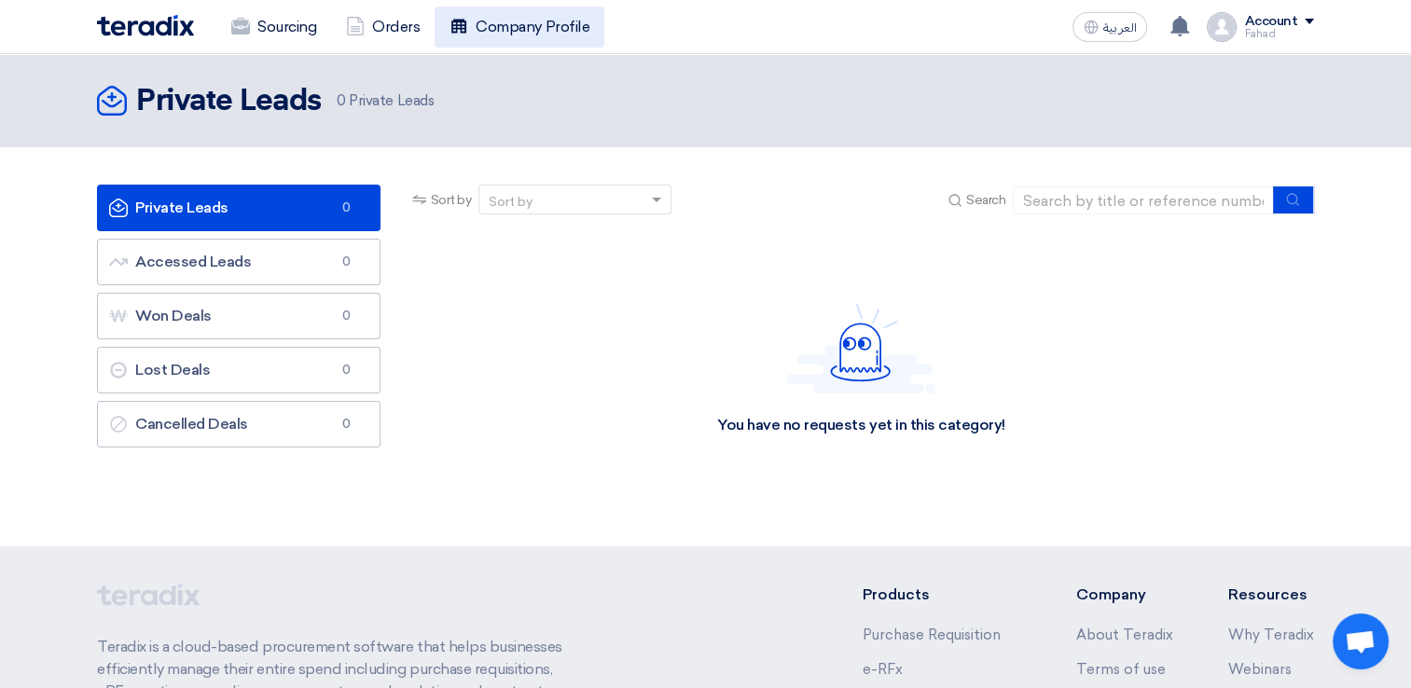
click at [532, 31] on link "Company Profile" at bounding box center [520, 27] width 170 height 41
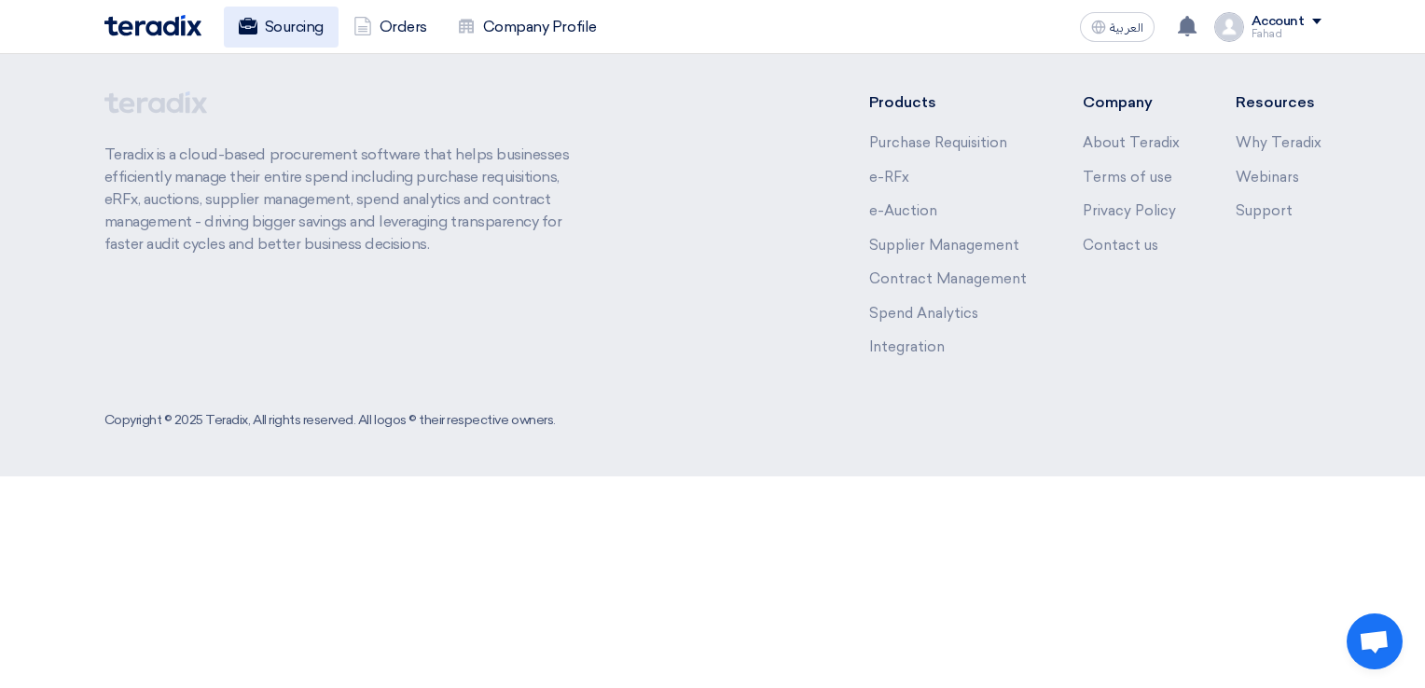
click at [332, 17] on link "Sourcing" at bounding box center [281, 27] width 115 height 41
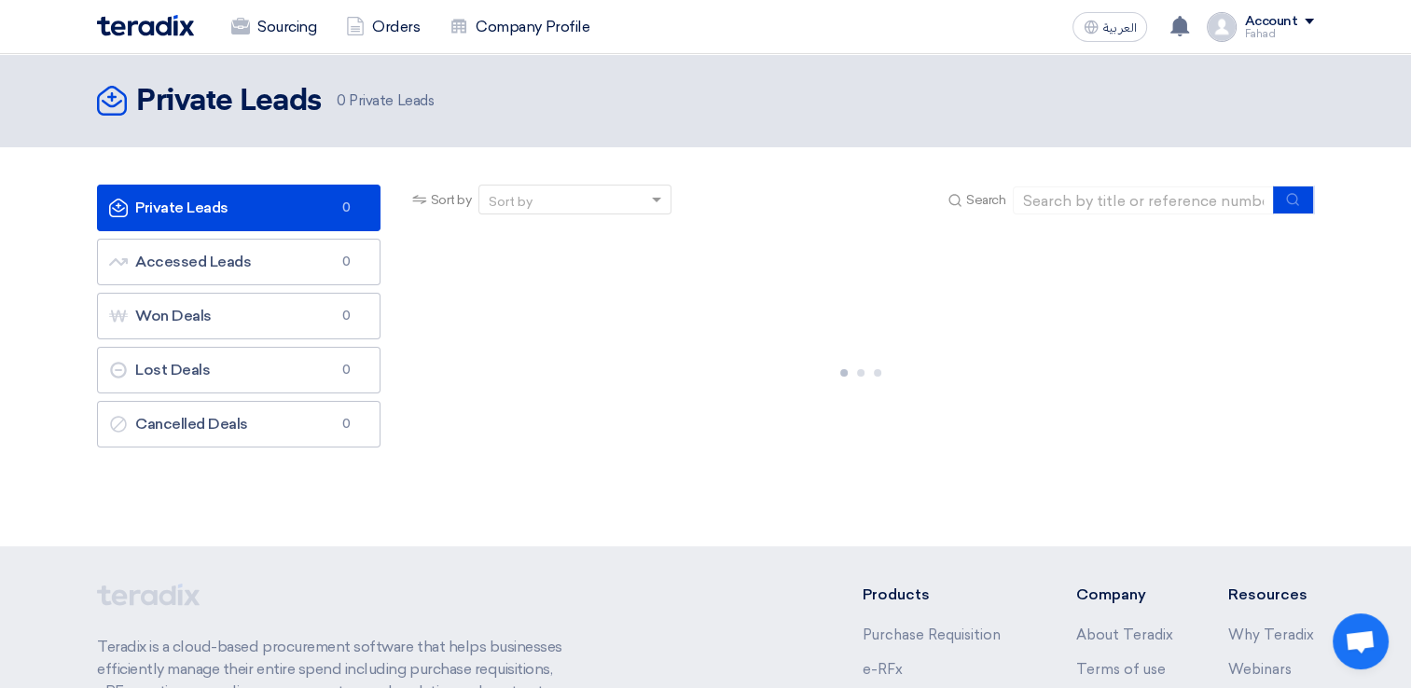
click at [274, 206] on link "Private Leads Private Leads 0" at bounding box center [238, 208] width 283 height 47
click at [1291, 14] on div "Account" at bounding box center [1270, 22] width 53 height 16
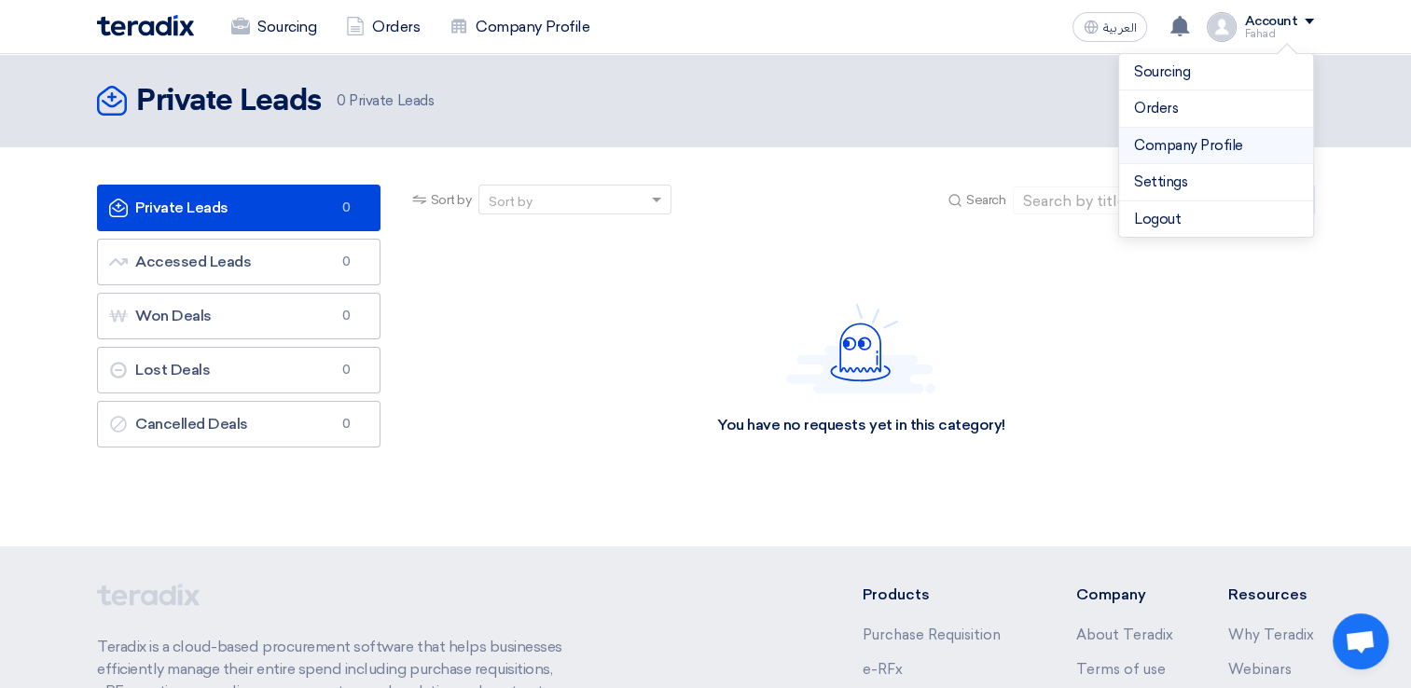
click at [1208, 135] on link "Company Profile" at bounding box center [1216, 145] width 164 height 21
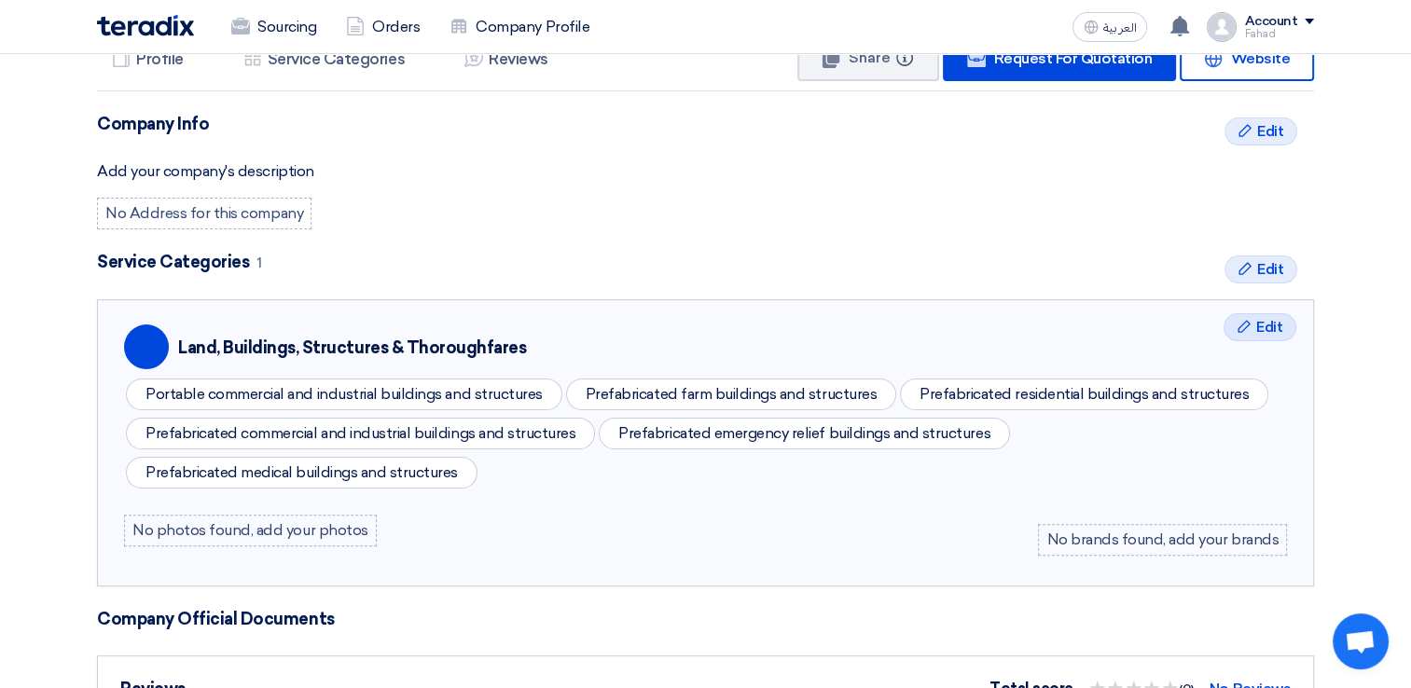
scroll to position [746, 0]
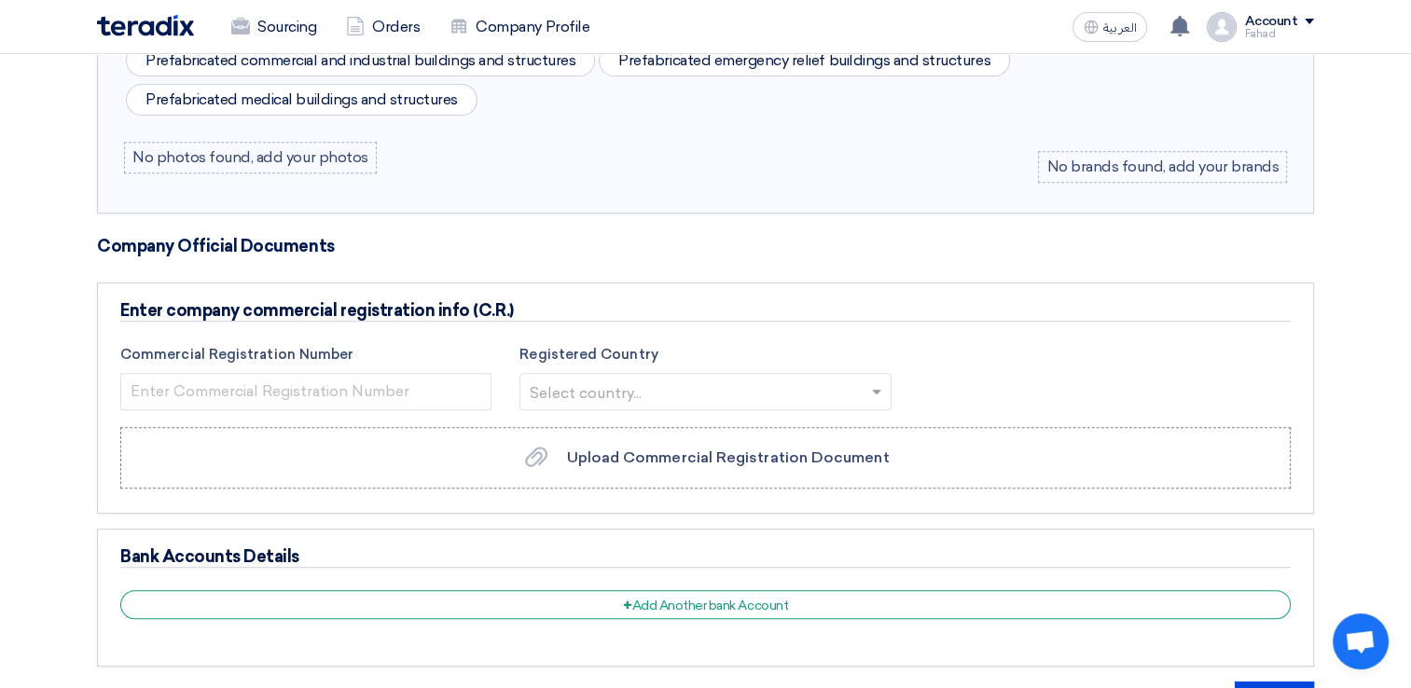
click at [664, 382] on input "text" at bounding box center [696, 393] width 332 height 31
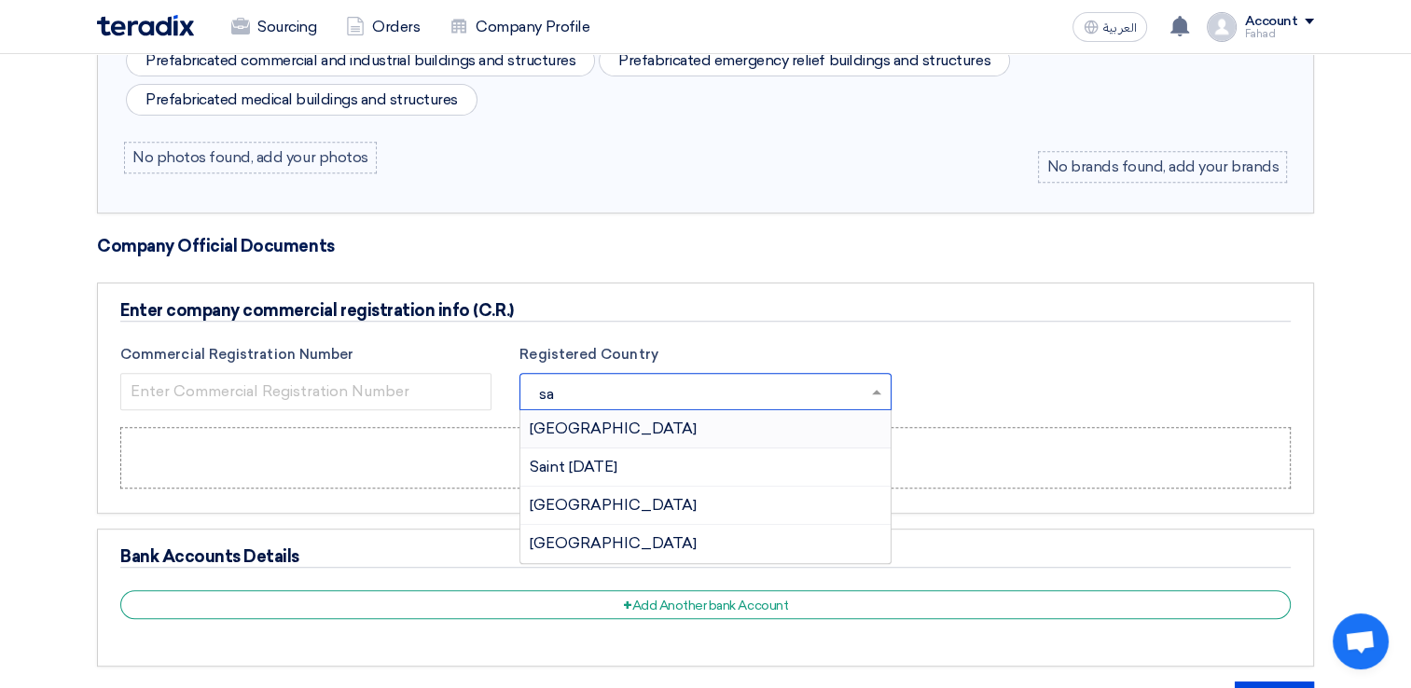
type input "sau"
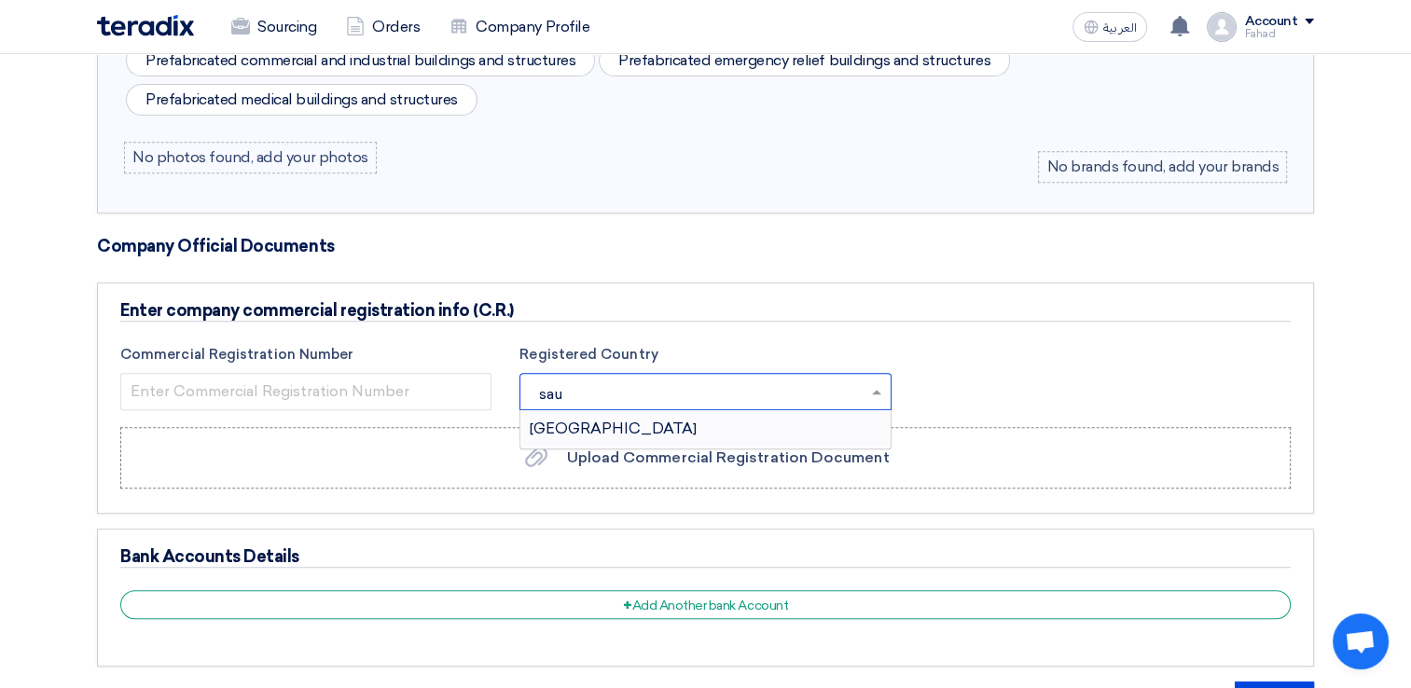
click at [642, 418] on div "[GEOGRAPHIC_DATA]" at bounding box center [704, 428] width 369 height 37
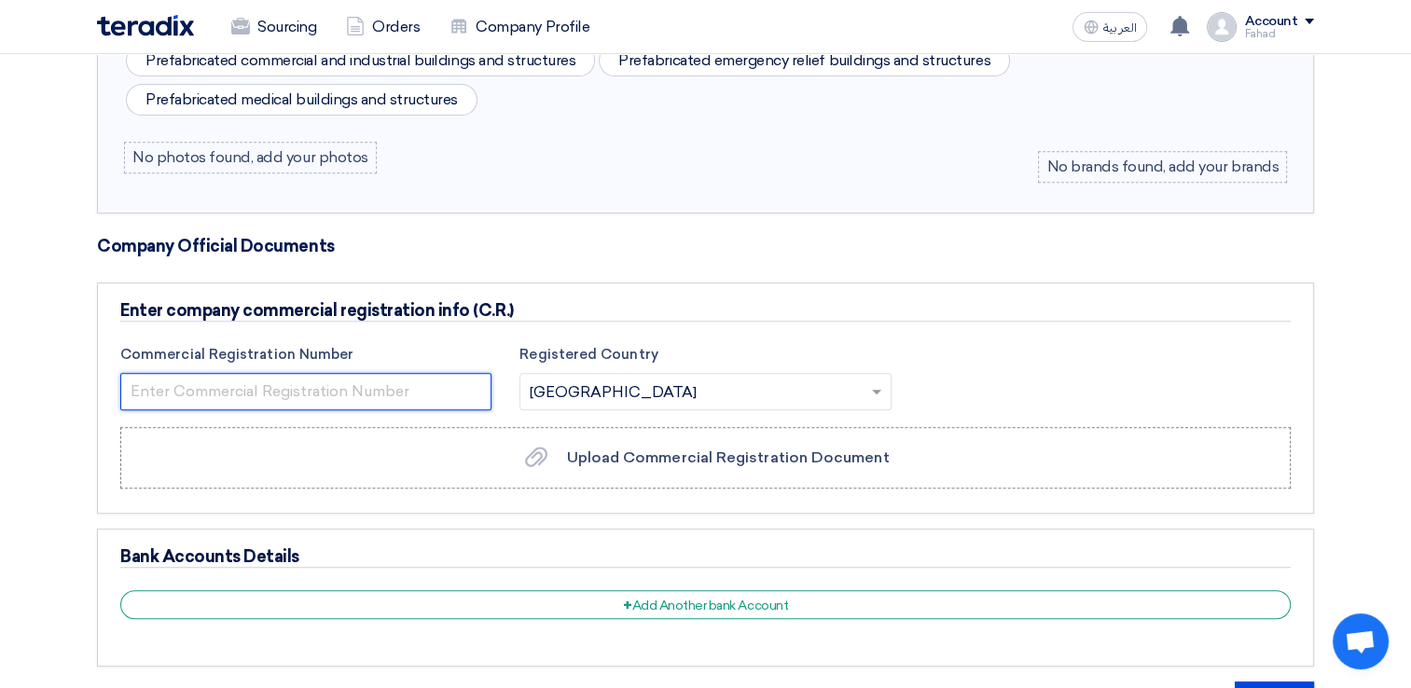
click at [433, 386] on input "number" at bounding box center [305, 391] width 371 height 37
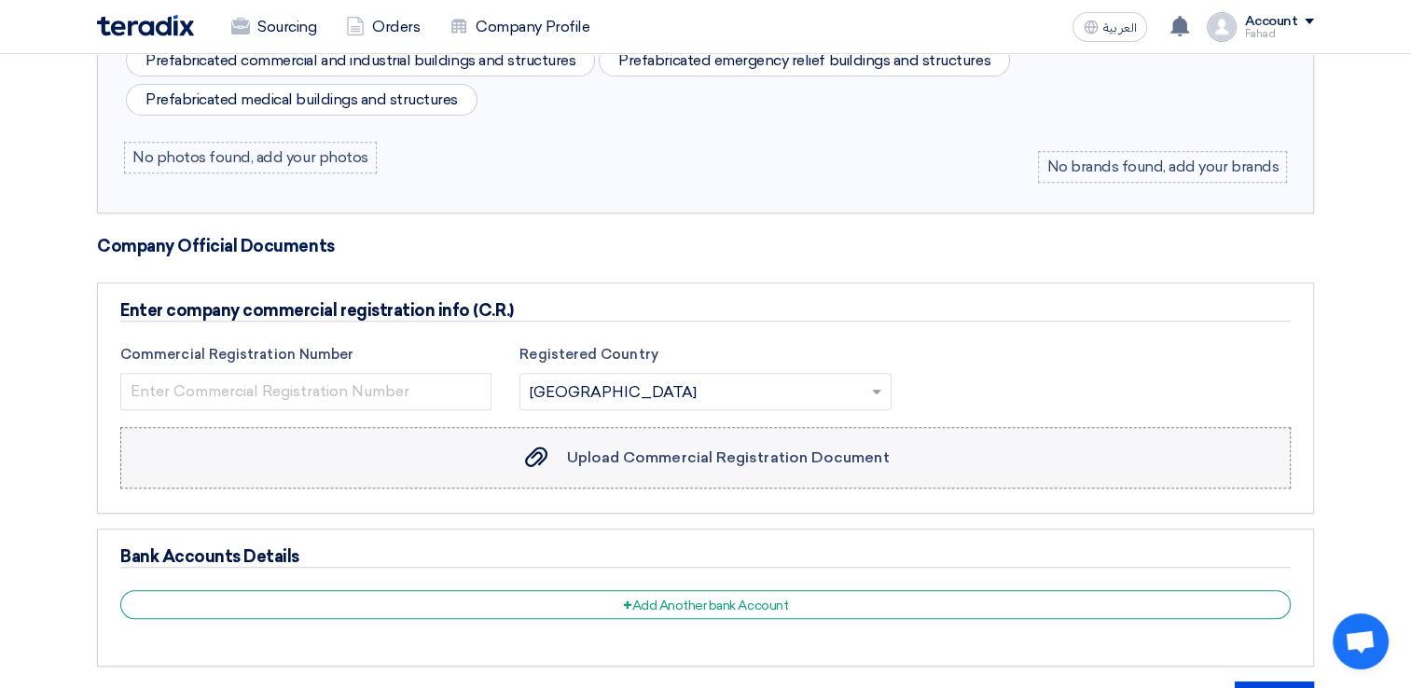
click at [707, 464] on label "Upload Commercial Registration Document Upload Commercial Registration Document" at bounding box center [705, 458] width 1170 height 62
click at [0, 0] on input "Upload Commercial Registration Document Upload Commercial Registration Document" at bounding box center [0, 0] width 0 height 0
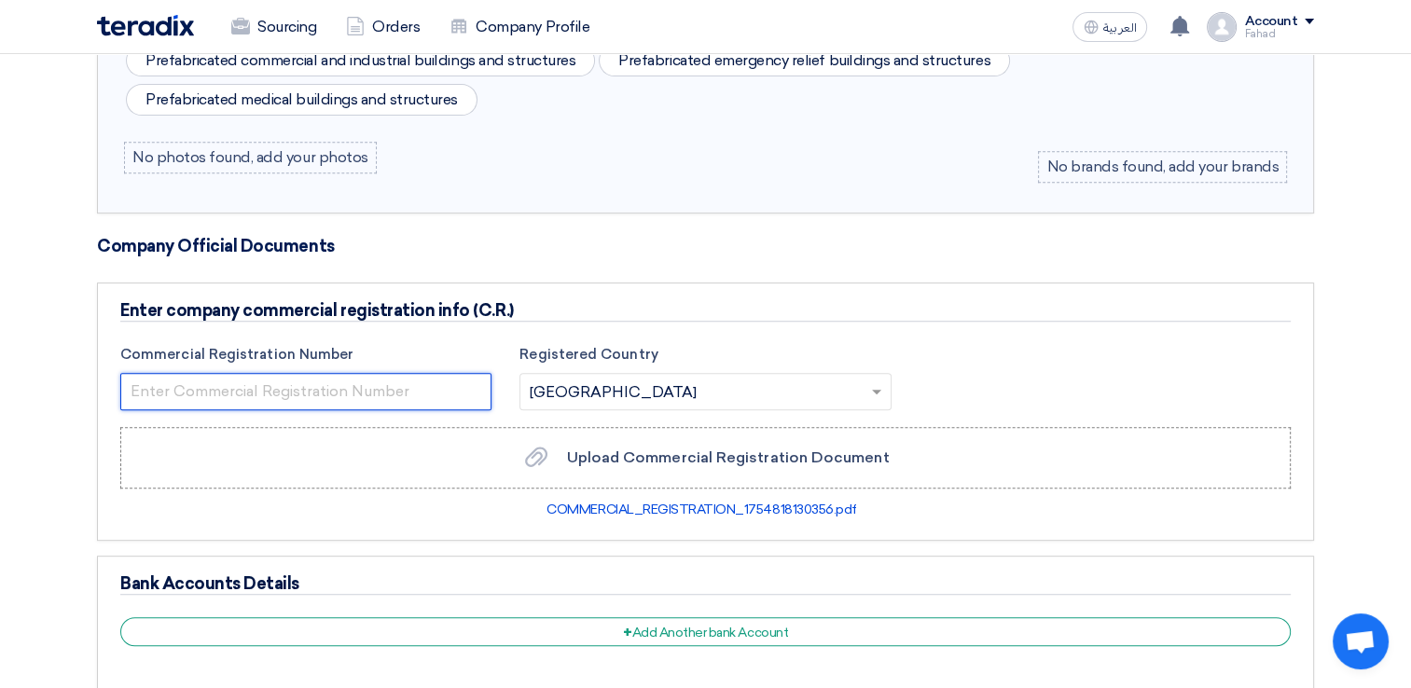
click at [354, 397] on input "number" at bounding box center [305, 391] width 371 height 37
paste input "7031664803"
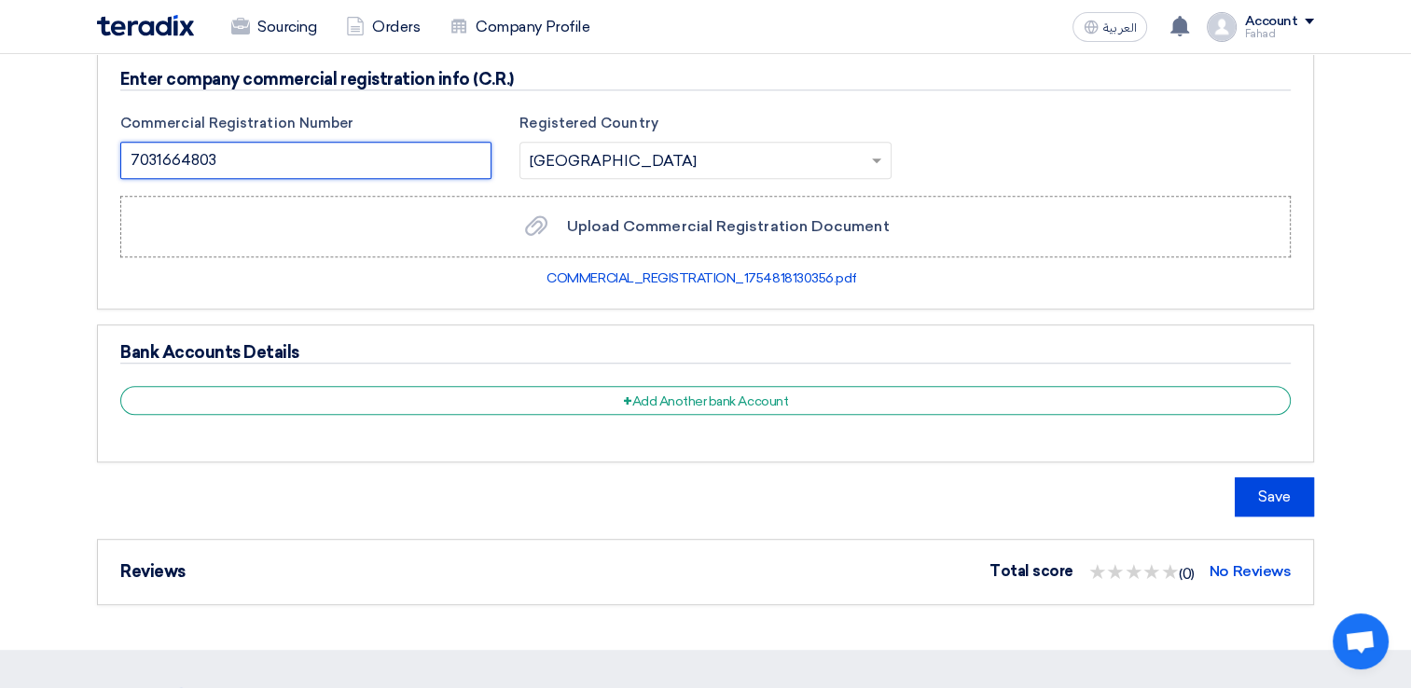
scroll to position [1026, 0]
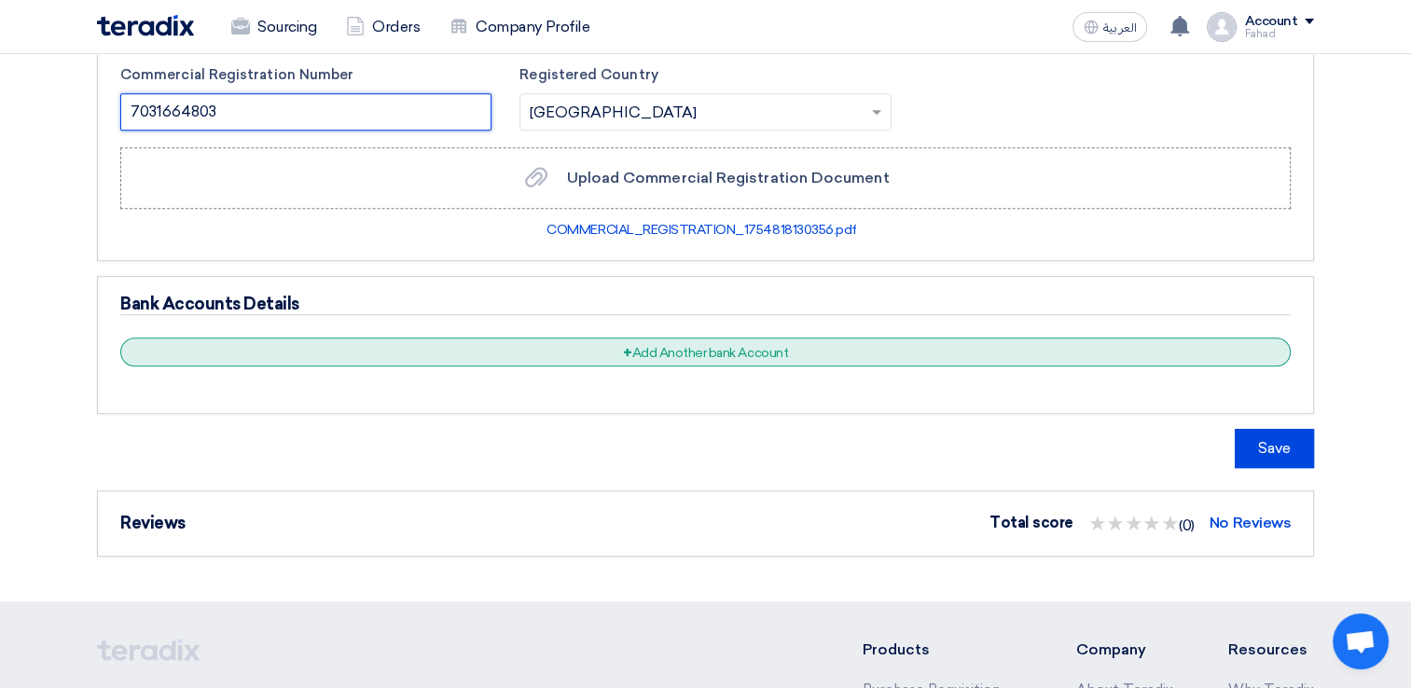
type input "7031664803"
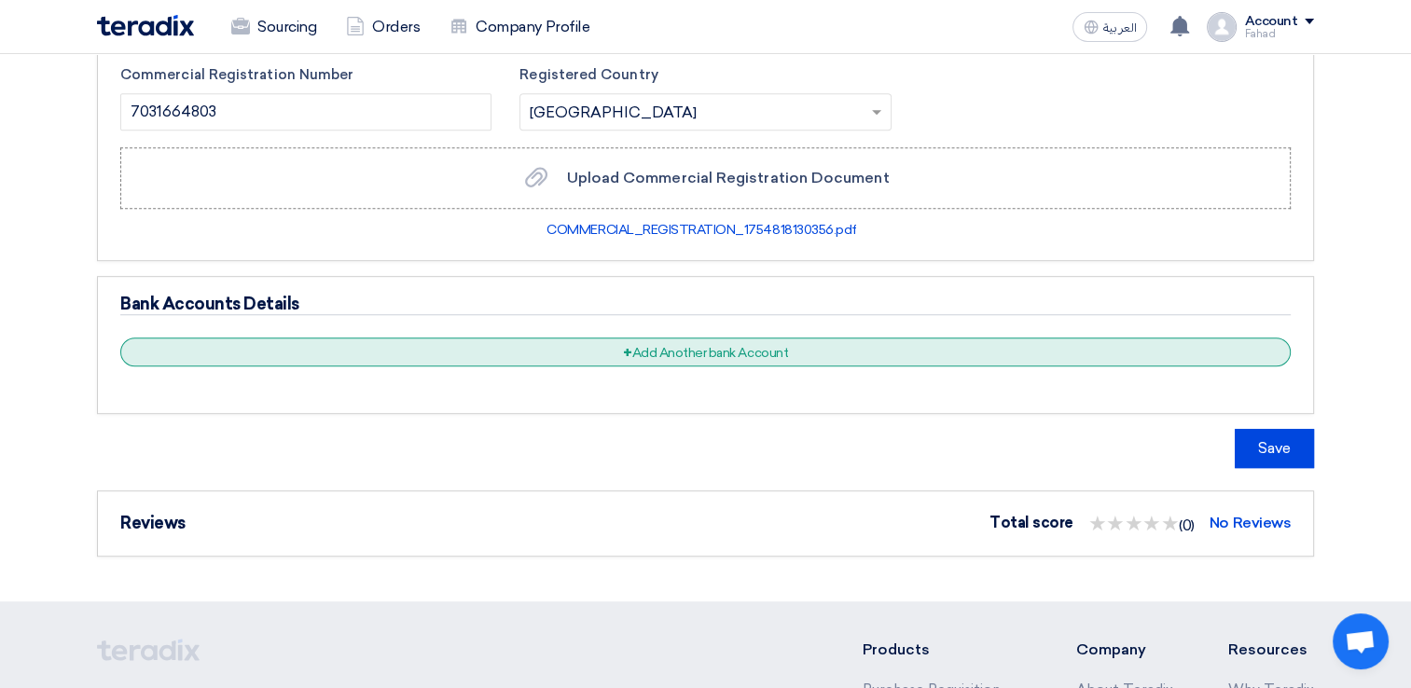
click at [641, 341] on div "+ Add Another bank Account" at bounding box center [705, 352] width 1170 height 29
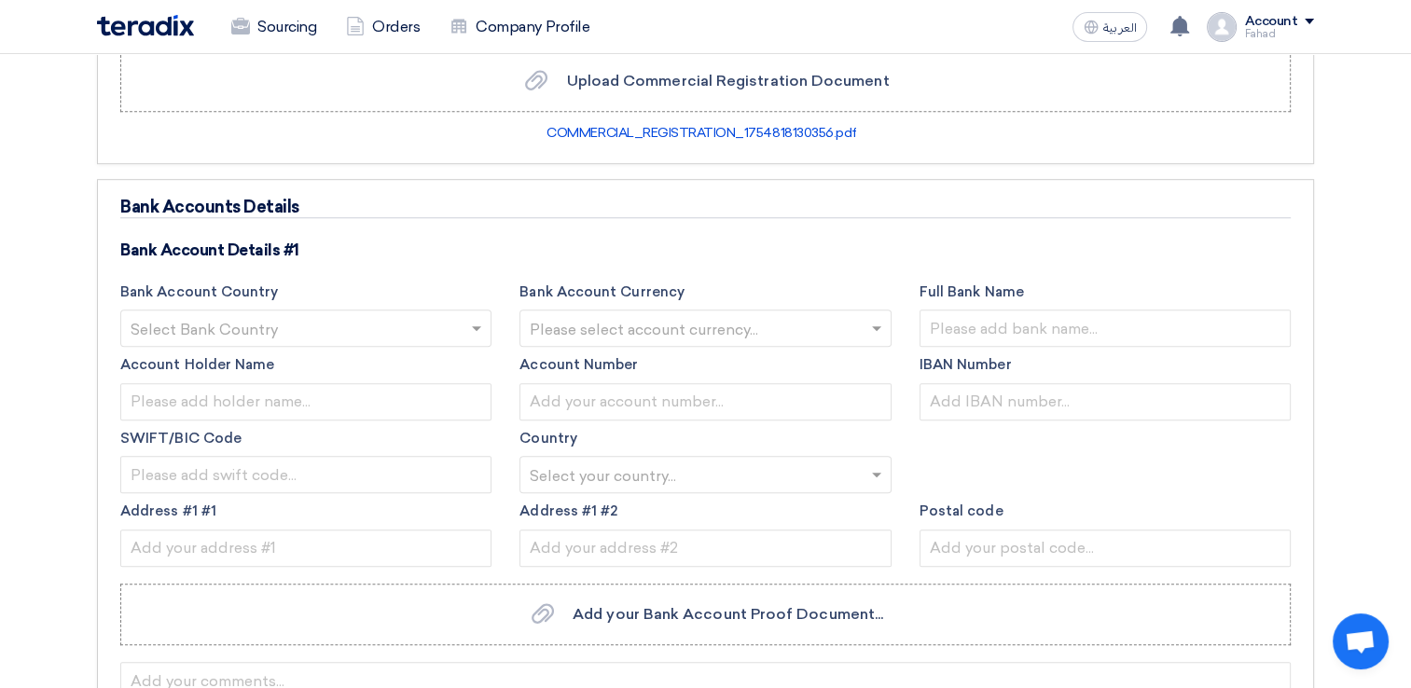
scroll to position [1212, 0]
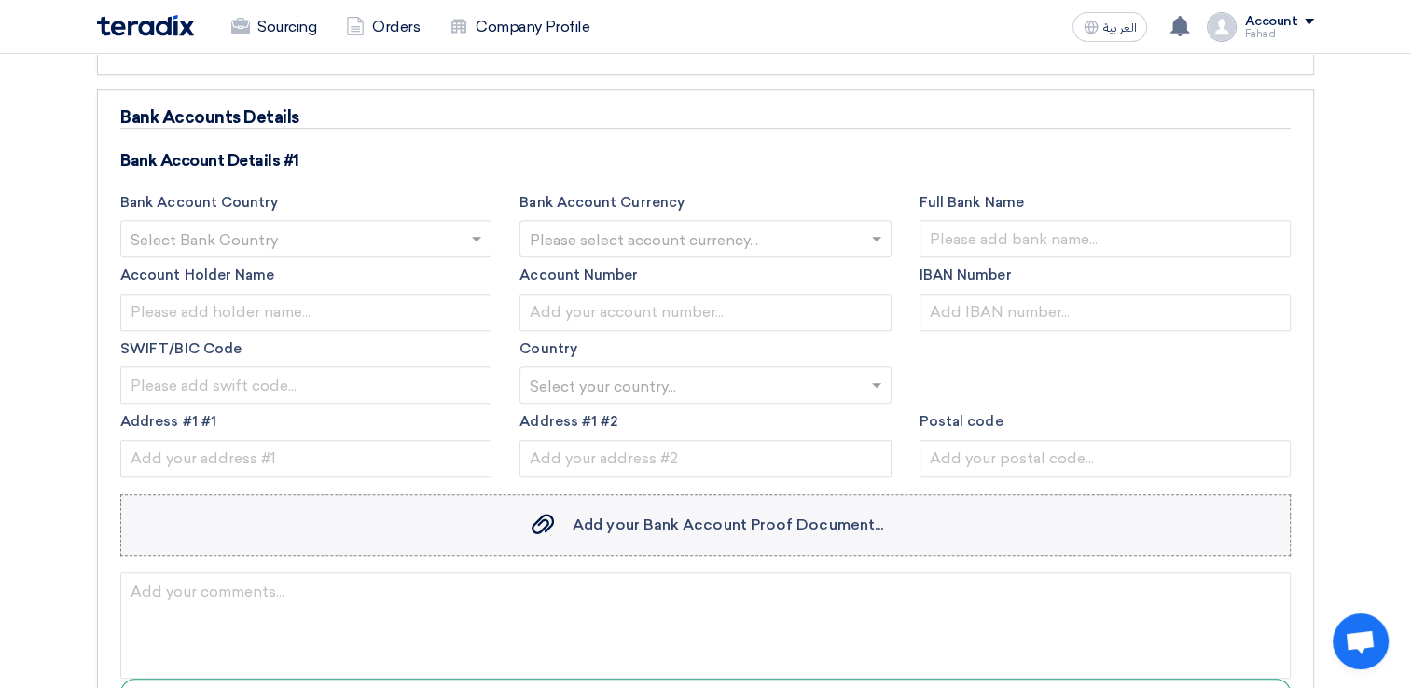
click at [628, 505] on label "Add your Bank Account Proof Document... Add your Bank Account Proof Document..." at bounding box center [705, 525] width 1170 height 62
click at [0, 0] on input "Add your Bank Account Proof Document... Add your Bank Account Proof Document..." at bounding box center [0, 0] width 0 height 0
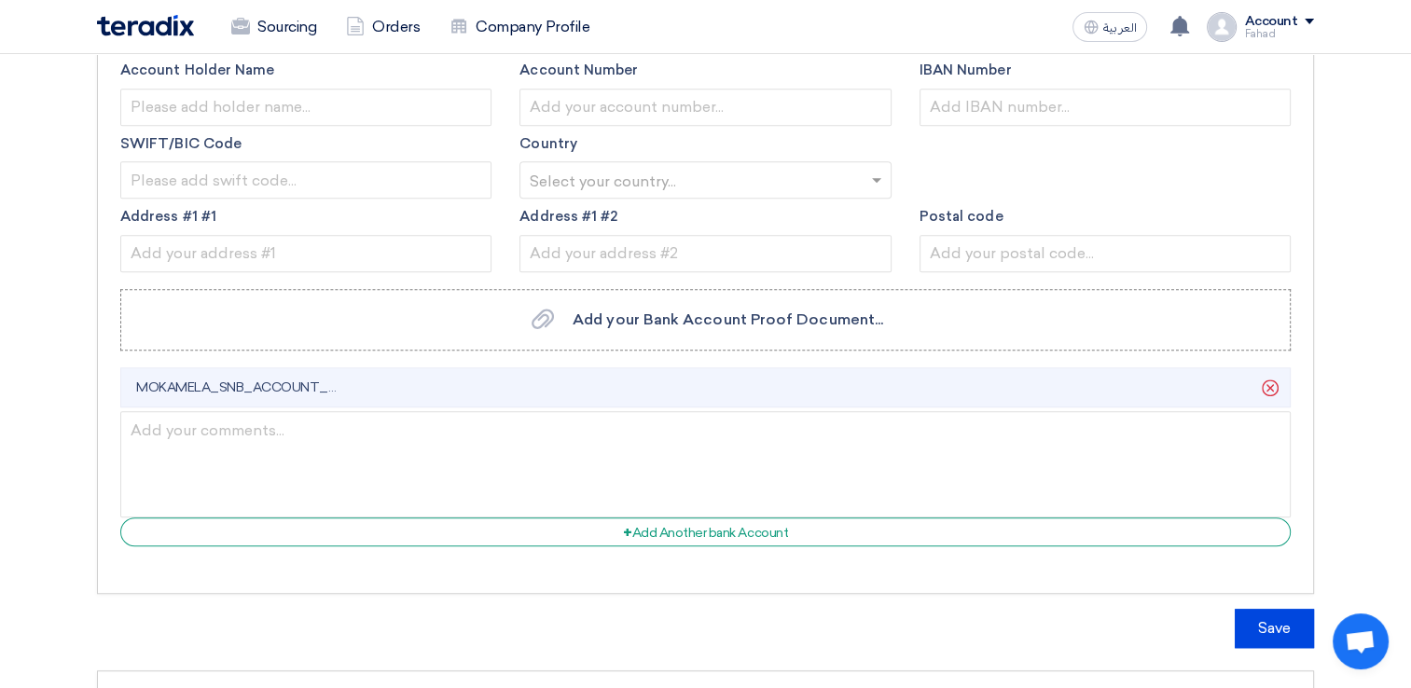
scroll to position [1585, 0]
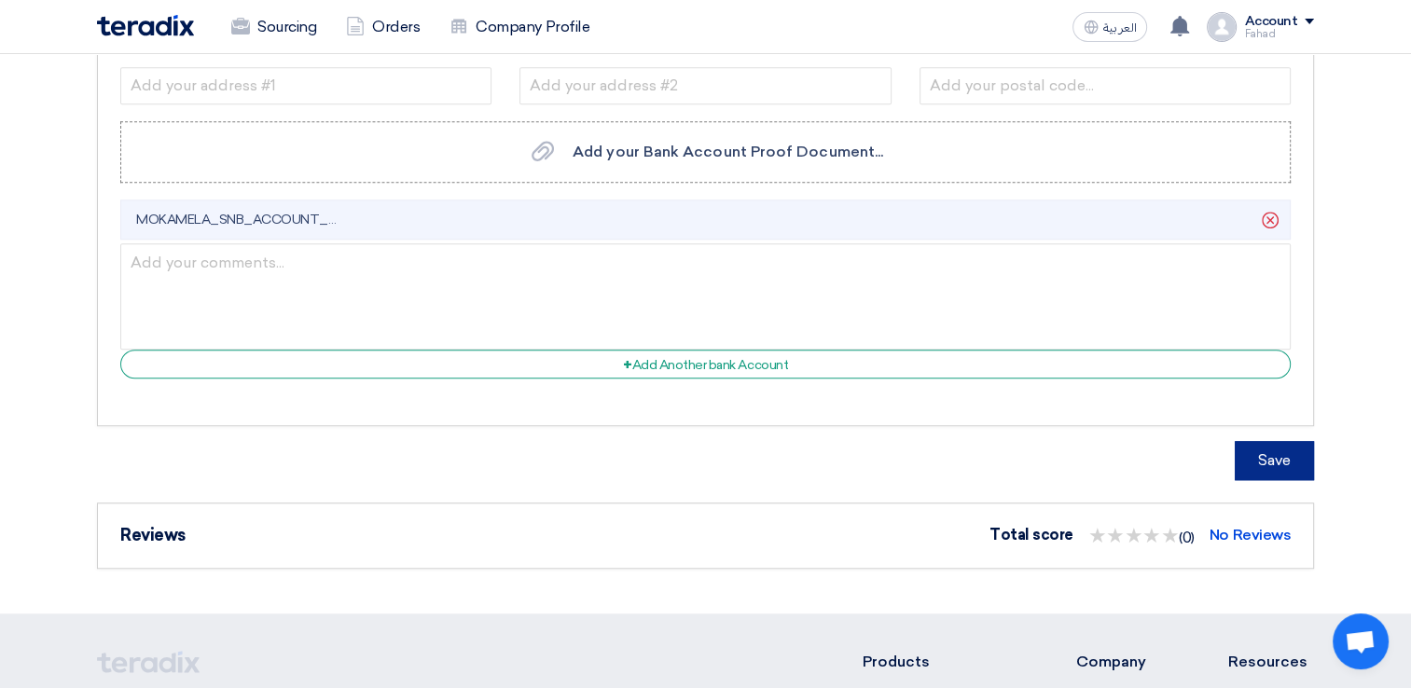
click at [1265, 441] on button "Save" at bounding box center [1274, 460] width 79 height 39
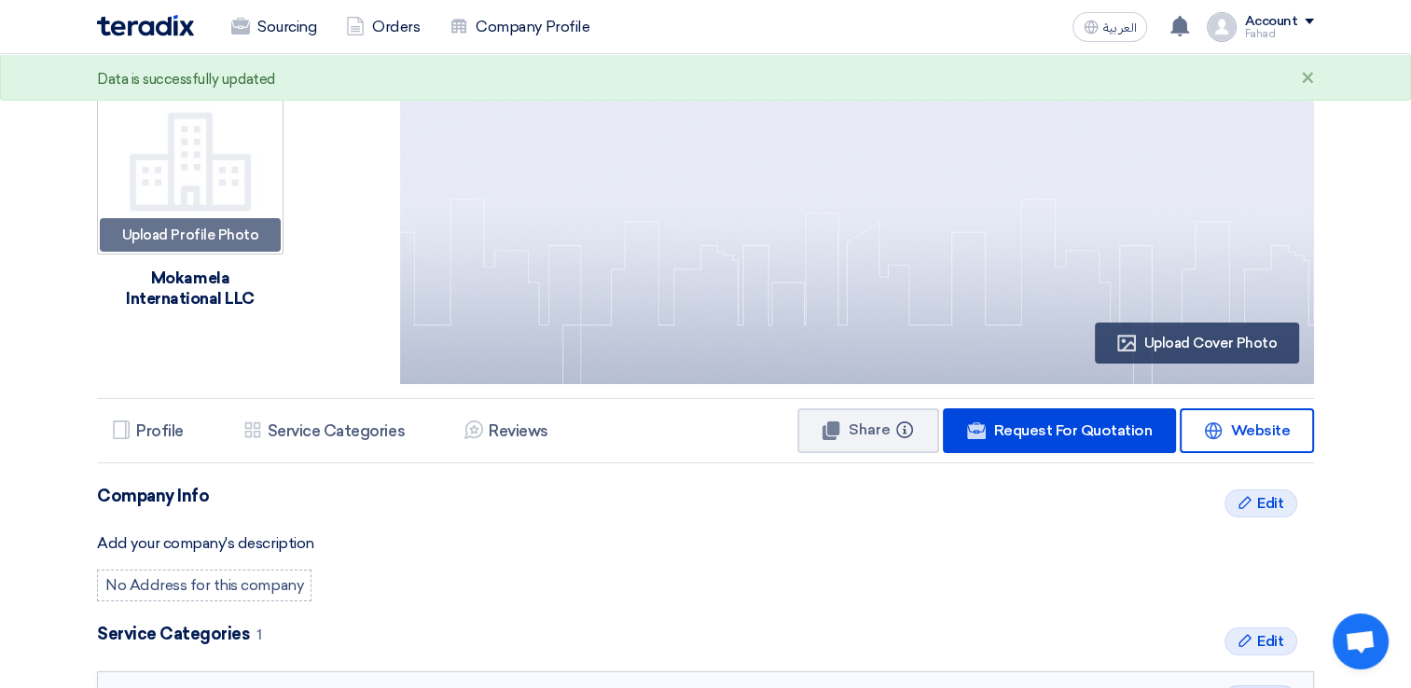
scroll to position [0, 0]
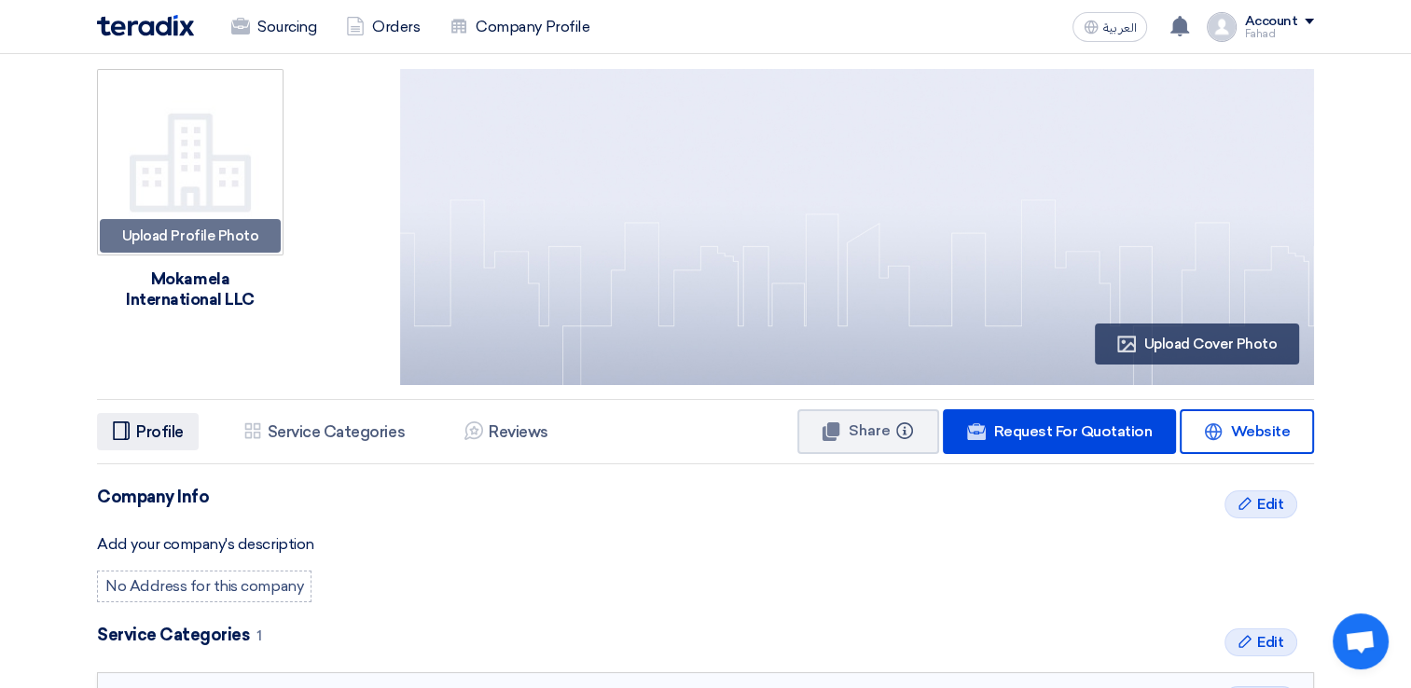
click at [136, 435] on h5 "Profile" at bounding box center [160, 431] width 48 height 19
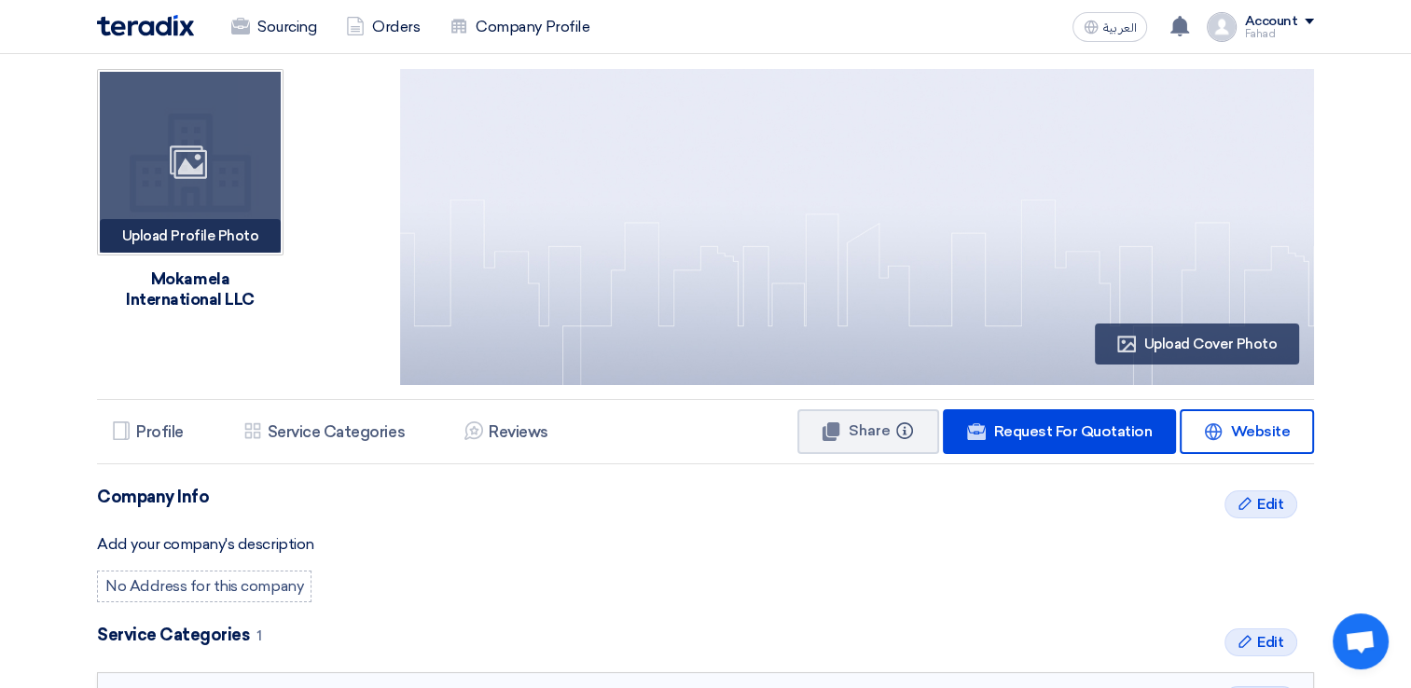
click at [217, 174] on div "Image" at bounding box center [190, 162] width 181 height 181
type input "C:\fakepath\Outlook-signatureI.png"
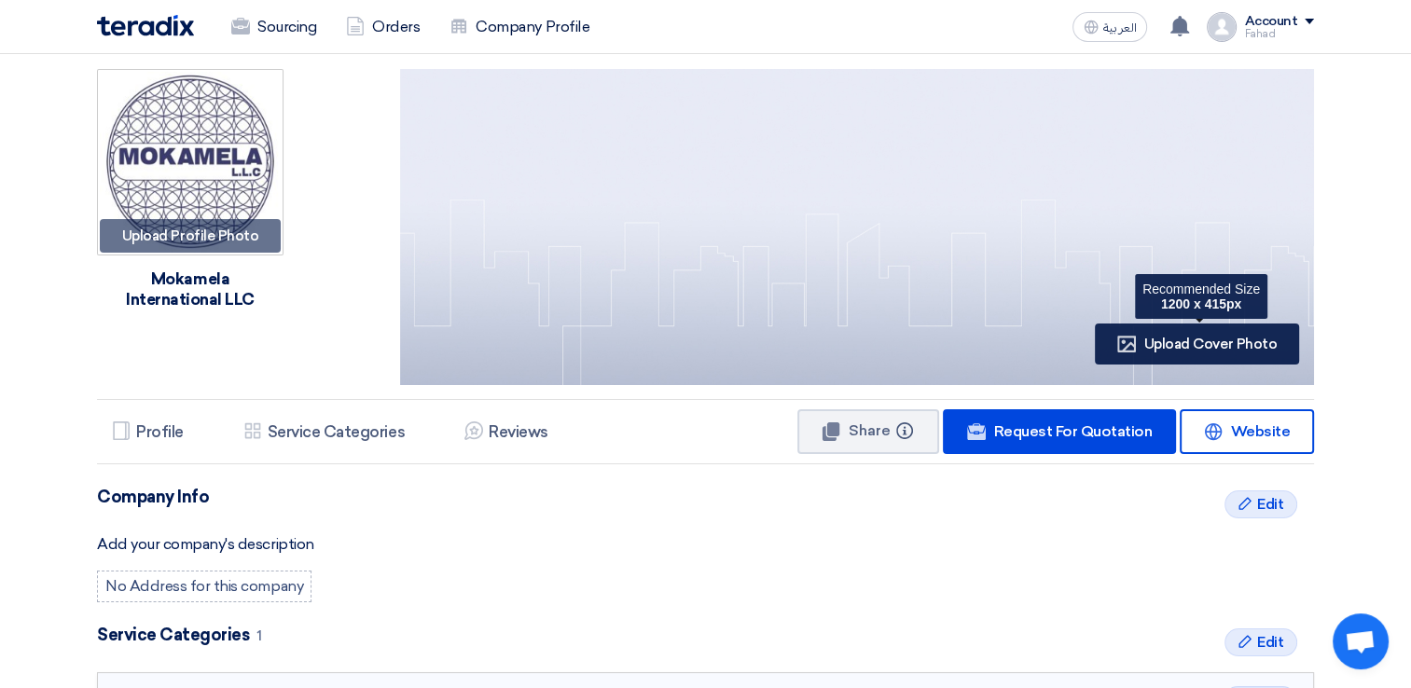
click at [1234, 351] on span "Upload Cover Photo" at bounding box center [1210, 344] width 132 height 17
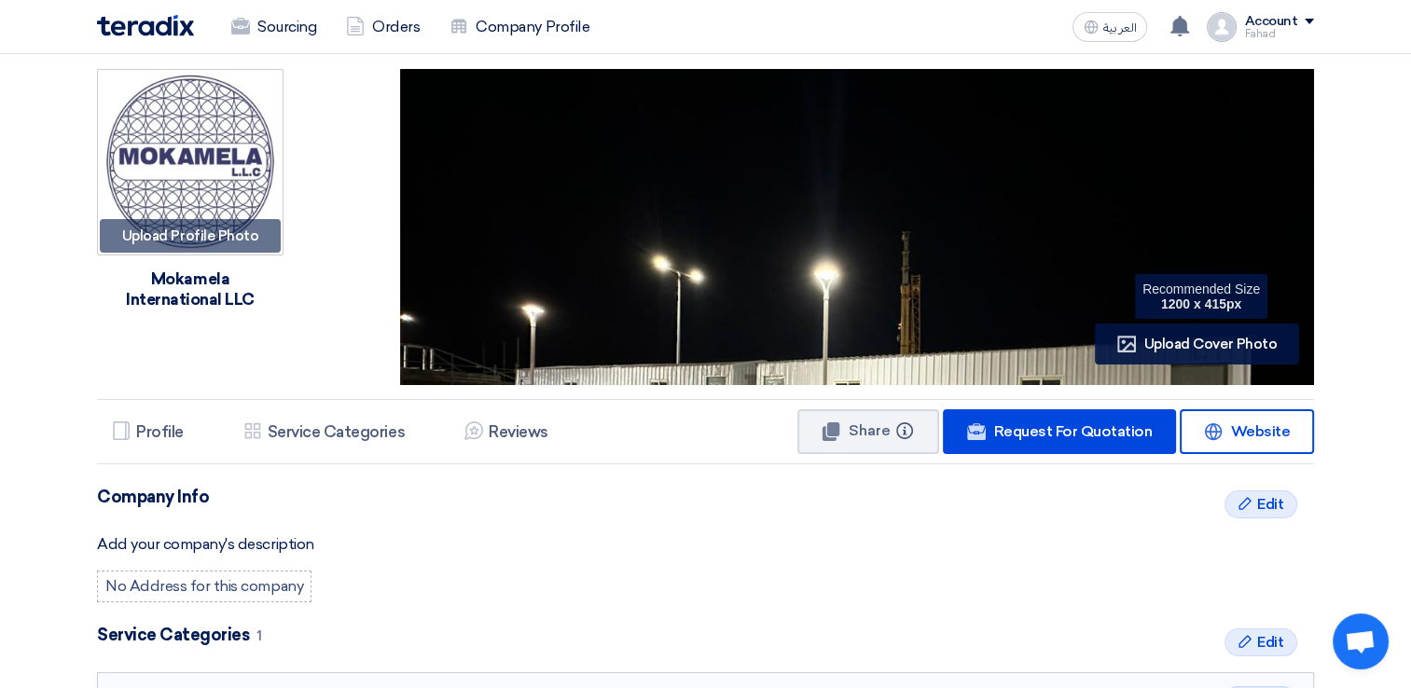
click at [1219, 340] on span "Upload Cover Photo" at bounding box center [1210, 344] width 132 height 17
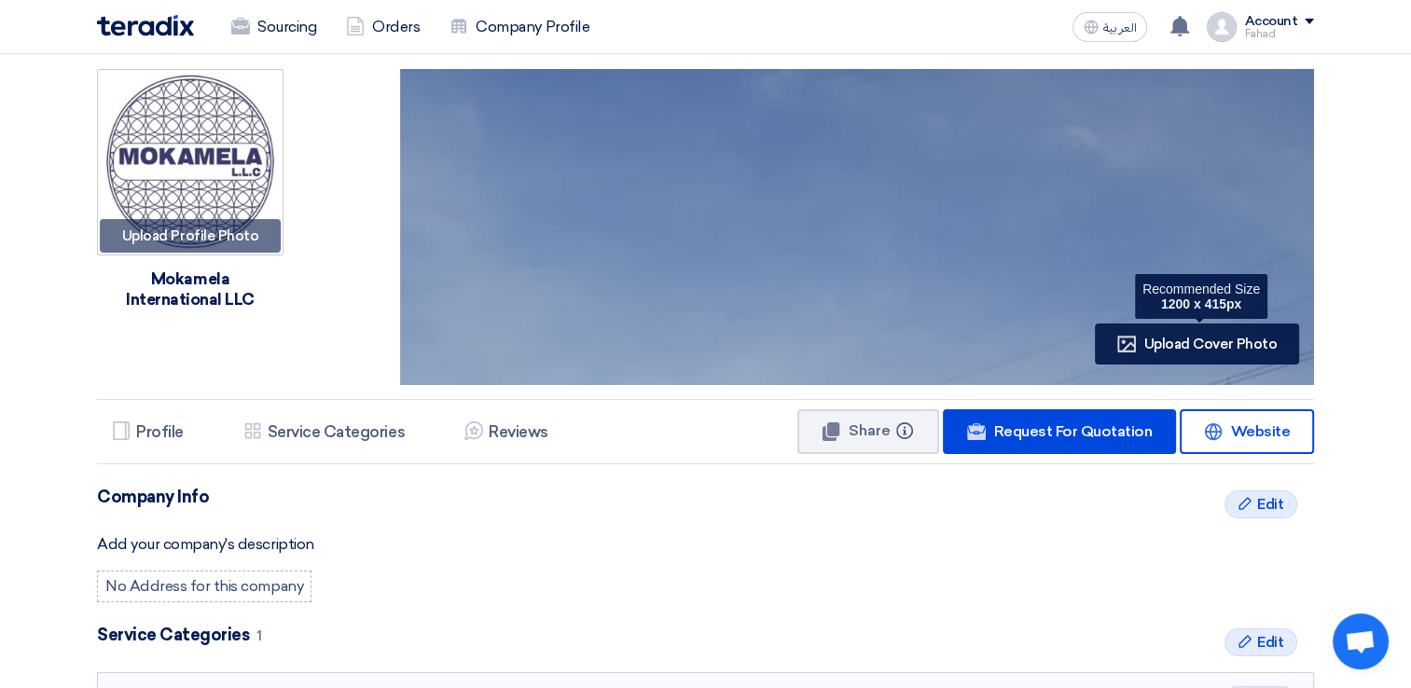
click at [1220, 347] on span "Upload Cover Photo" at bounding box center [1210, 344] width 132 height 17
type input "C:\fakepath\WhatsApp Image [DATE] 16.35.16 (1).jpeg"
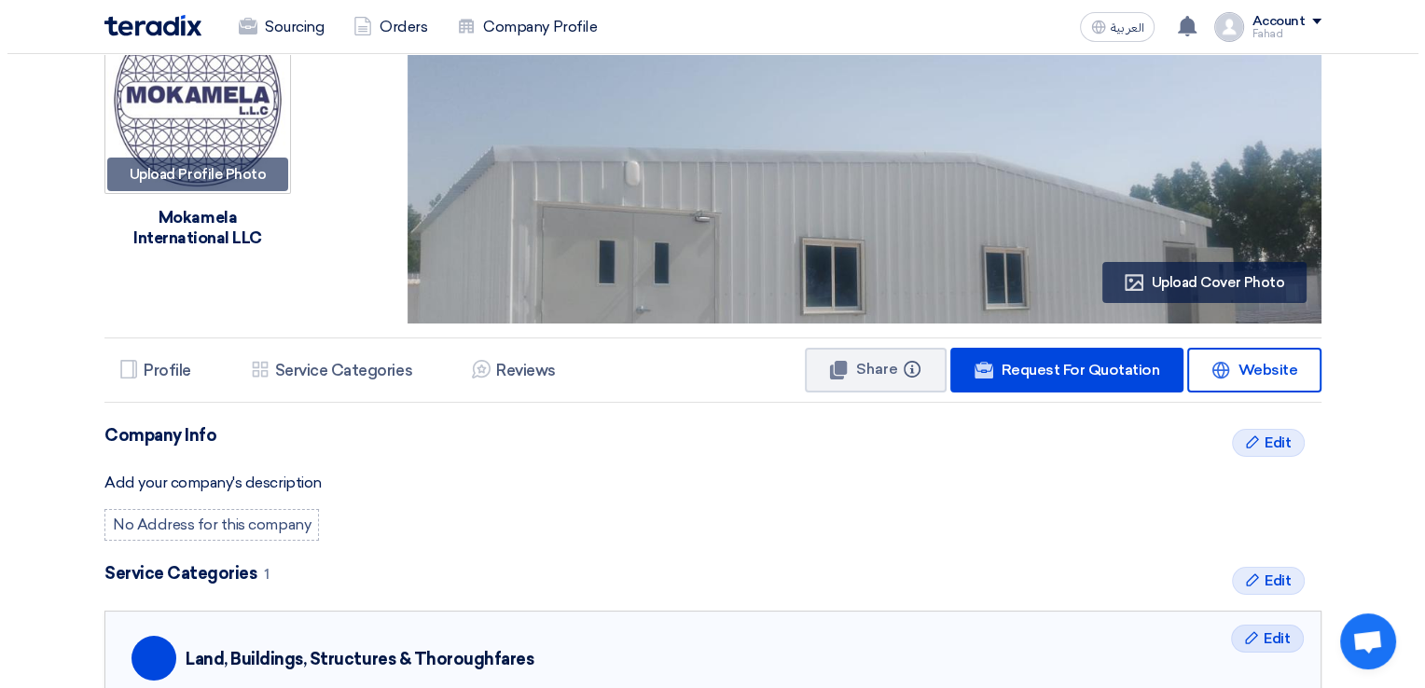
scroll to position [93, 0]
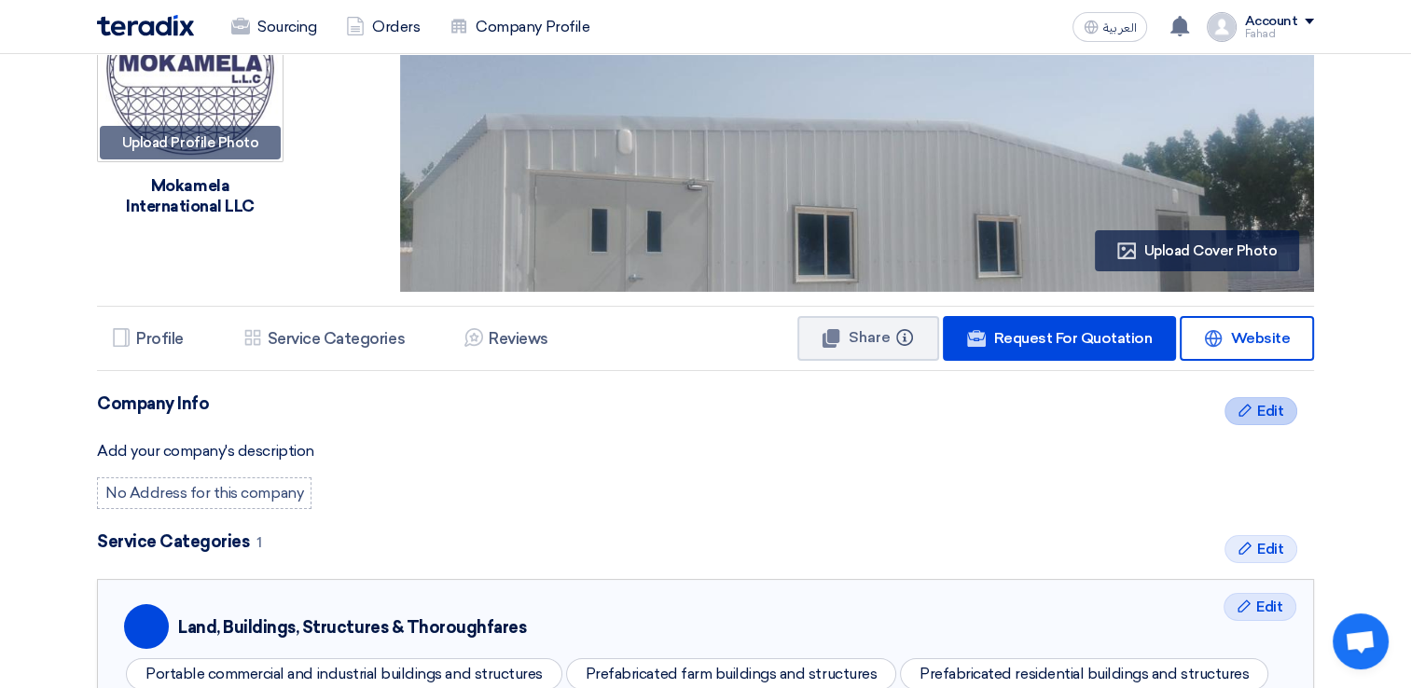
click at [1272, 405] on span "Edit" at bounding box center [1270, 411] width 26 height 22
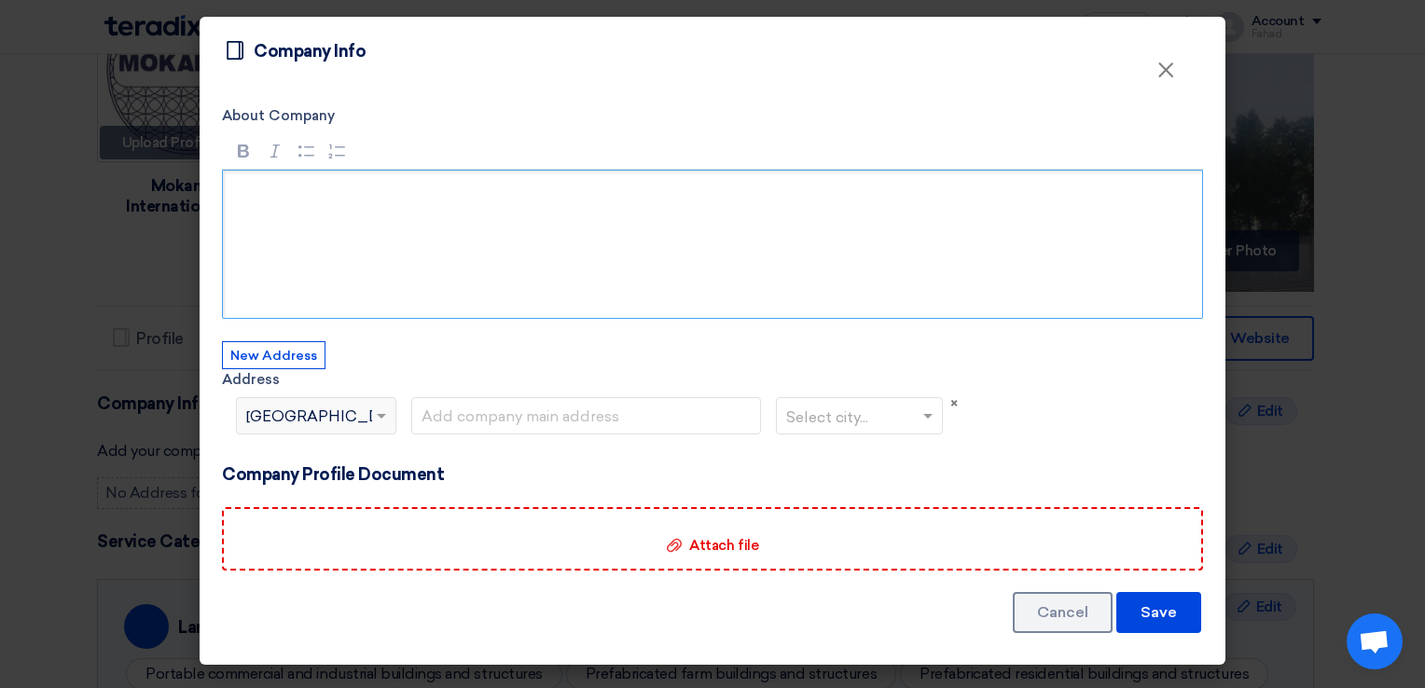
click at [376, 211] on div "Rich Text Editor, main" at bounding box center [712, 244] width 981 height 149
click at [358, 414] on div "Select country... × [GEOGRAPHIC_DATA]" at bounding box center [304, 416] width 135 height 22
click at [380, 420] on span at bounding box center [381, 417] width 9 height 7
click at [384, 399] on div "Select country... × [GEOGRAPHIC_DATA]" at bounding box center [316, 415] width 160 height 37
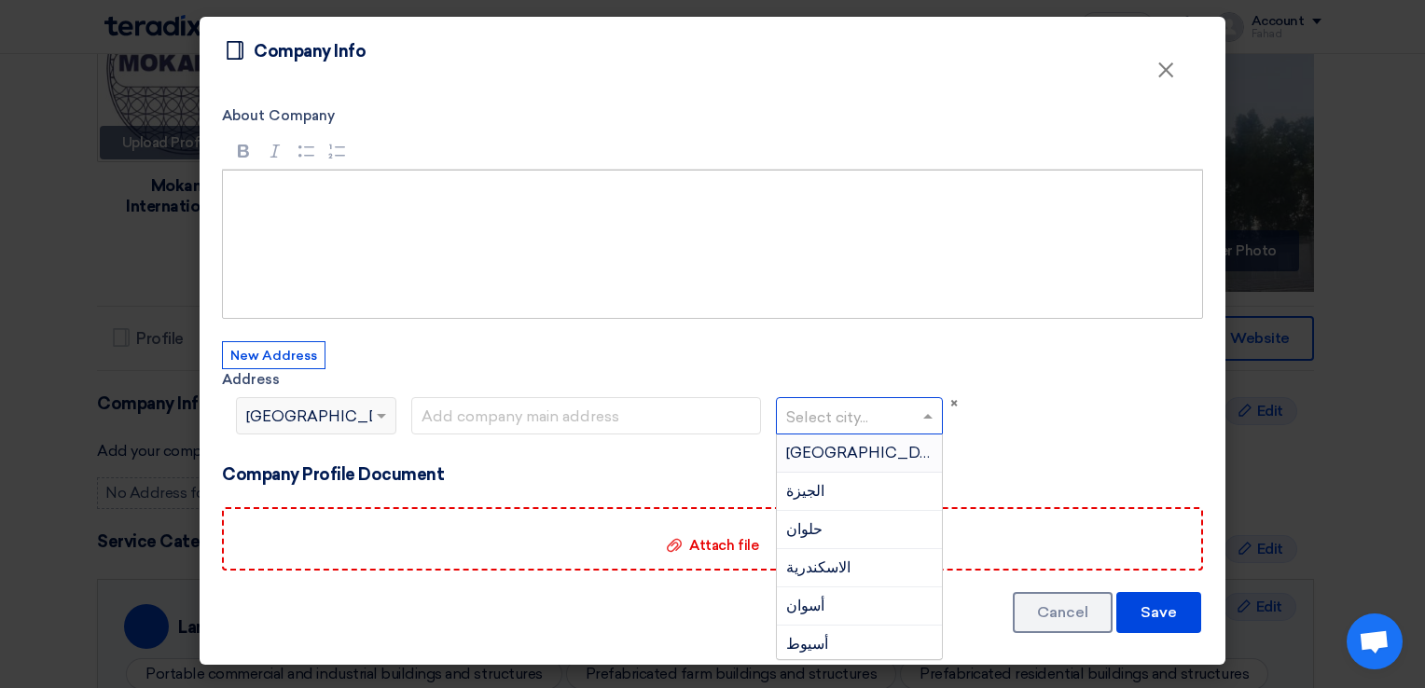
click at [861, 434] on ng-select "Select city... [GEOGRAPHIC_DATA] [GEOGRAPHIC_DATA] [GEOGRAPHIC_DATA] الاسكندرية…" at bounding box center [859, 415] width 167 height 37
click at [501, 342] on div "New Address Address × Select country... × [GEOGRAPHIC_DATA] Select city... [GEO…" at bounding box center [590, 403] width 736 height 124
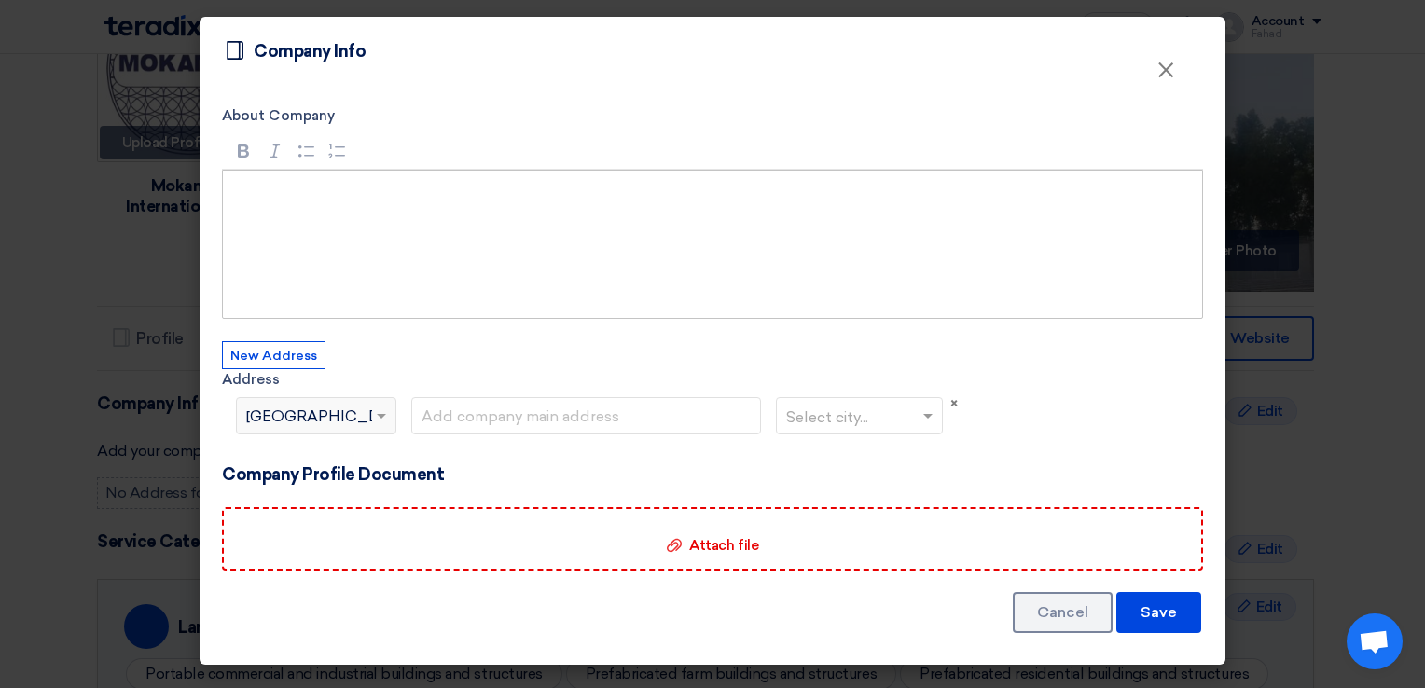
click at [394, 253] on div "Rich Text Editor, main" at bounding box center [712, 244] width 981 height 149
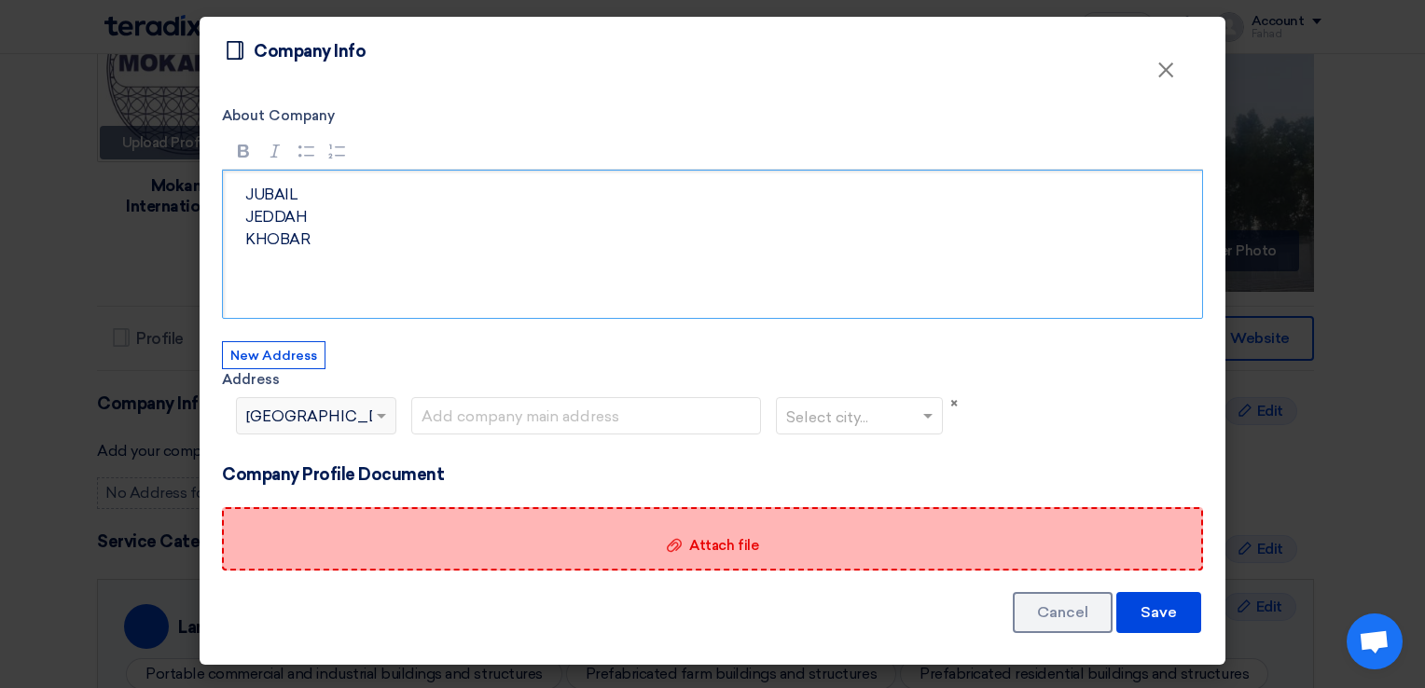
click at [905, 561] on div "Attach file Attach file" at bounding box center [712, 538] width 981 height 63
click at [0, 0] on input "Attach file Attach file" at bounding box center [0, 0] width 0 height 0
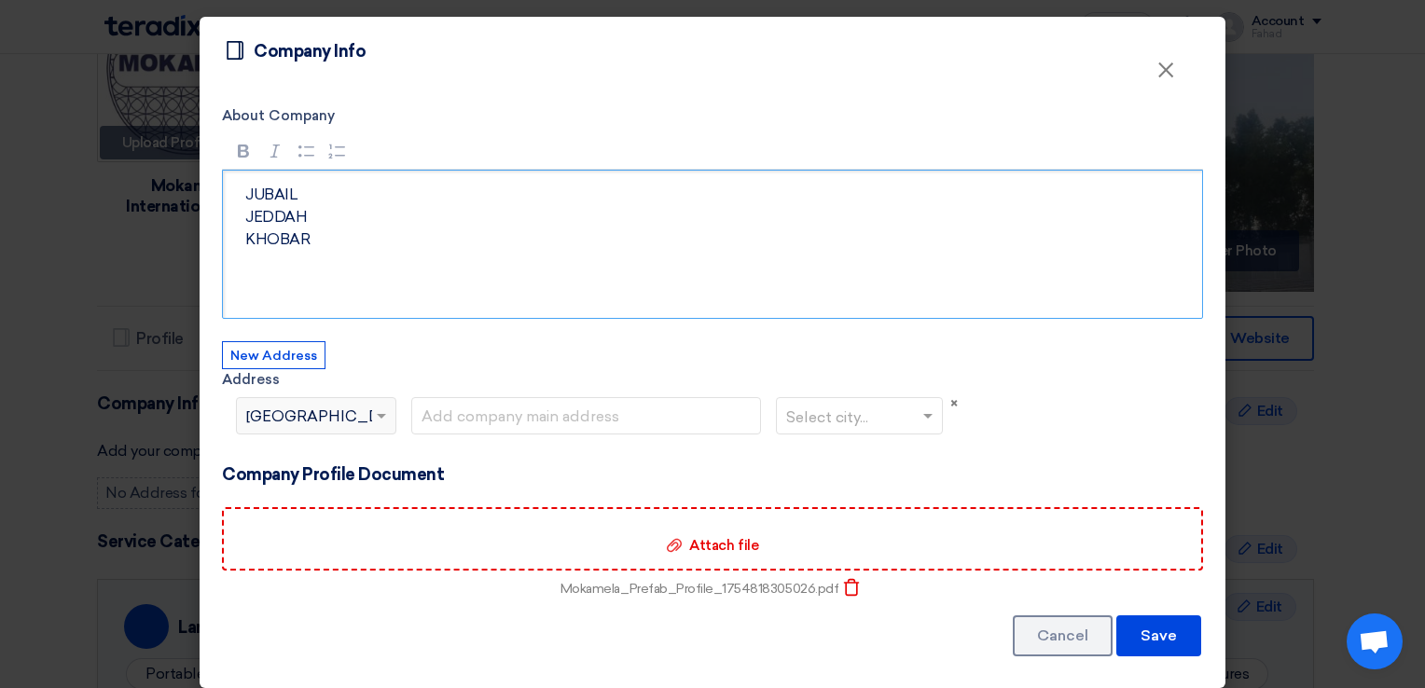
click at [334, 258] on div "[PERSON_NAME]" at bounding box center [712, 244] width 981 height 149
drag, startPoint x: 334, startPoint y: 258, endPoint x: 232, endPoint y: 185, distance: 125.5
click at [232, 185] on div "[PERSON_NAME]" at bounding box center [712, 244] width 981 height 149
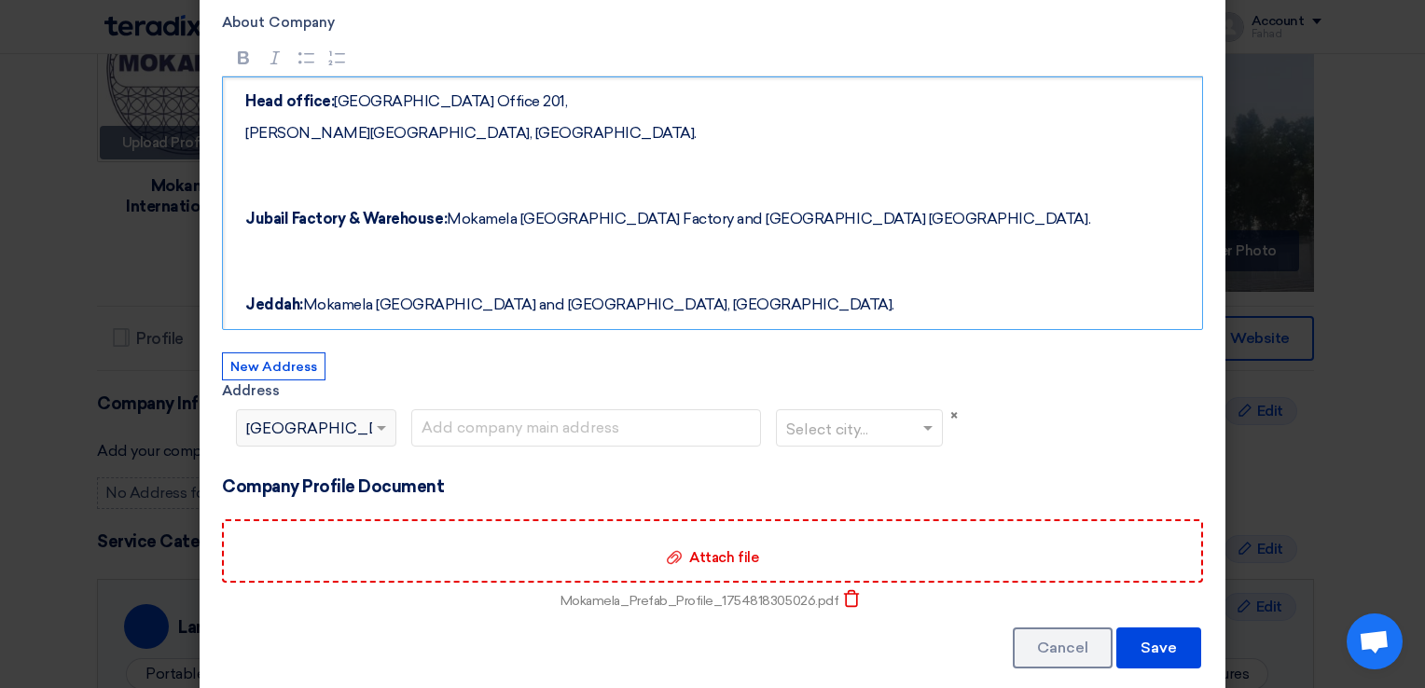
click at [289, 306] on strong "Jeddah:" at bounding box center [274, 305] width 58 height 18
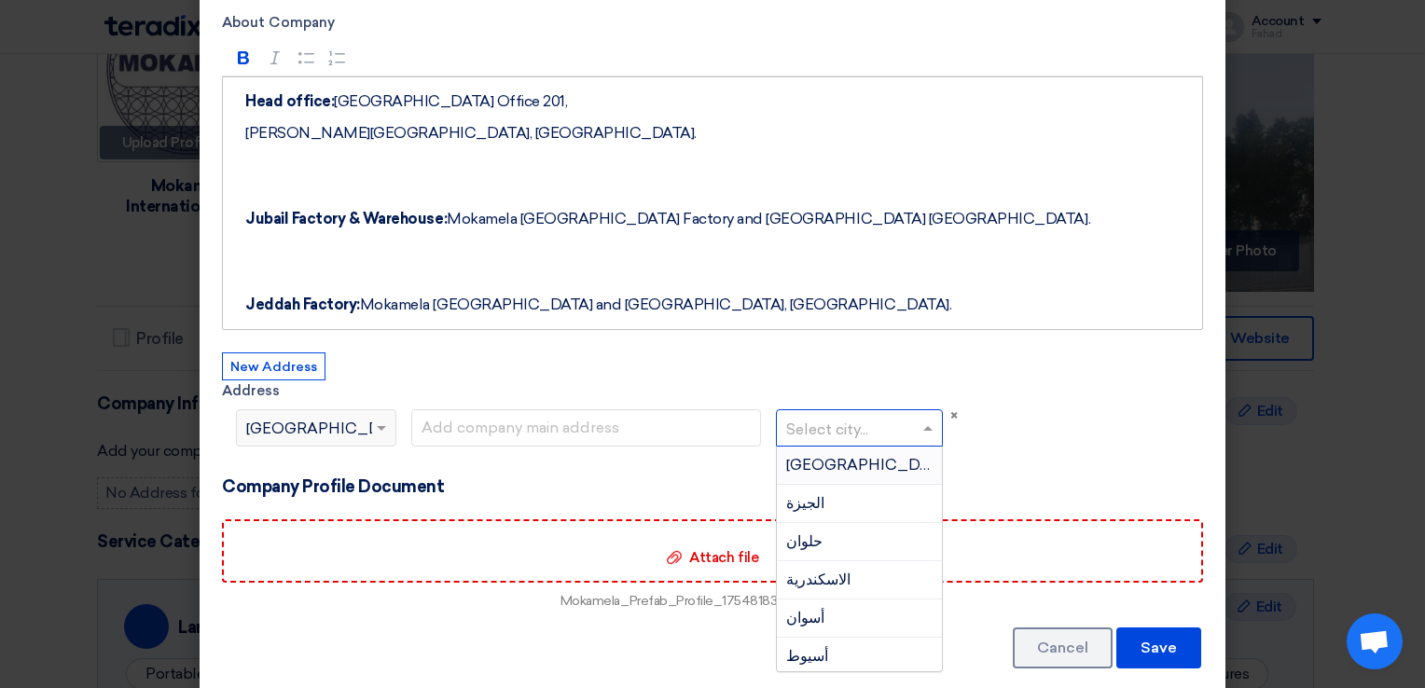
click at [852, 421] on input "text" at bounding box center [850, 429] width 128 height 31
click at [849, 425] on input "text" at bounding box center [850, 429] width 128 height 31
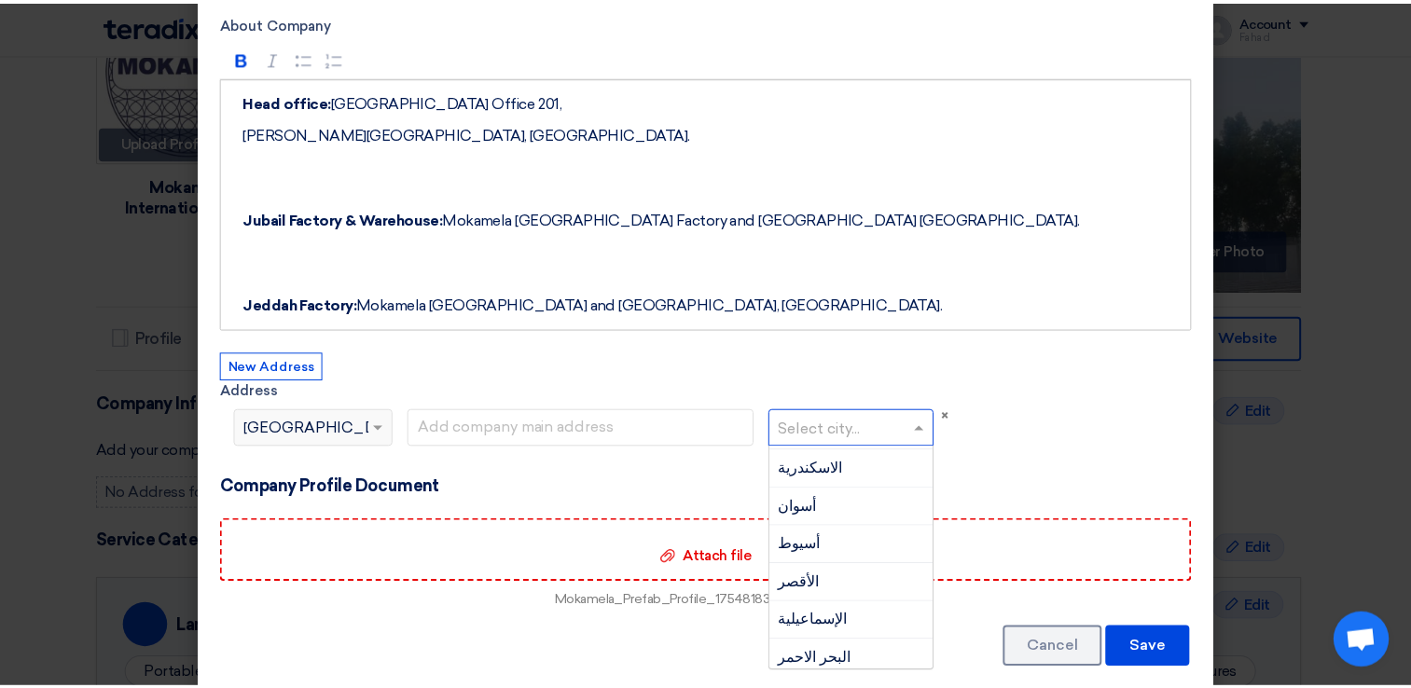
scroll to position [373, 0]
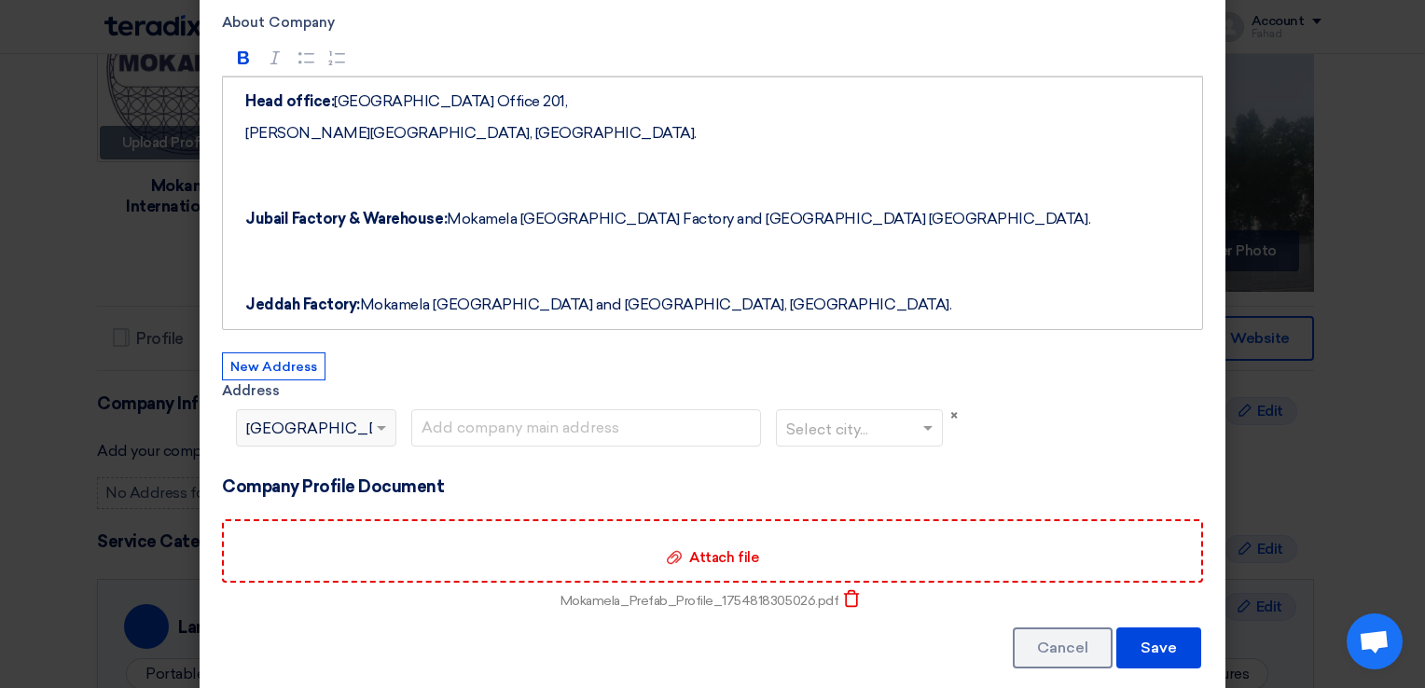
click at [324, 424] on div "Select country... × [GEOGRAPHIC_DATA]" at bounding box center [304, 428] width 135 height 22
click at [1131, 629] on button "Save" at bounding box center [1158, 648] width 85 height 41
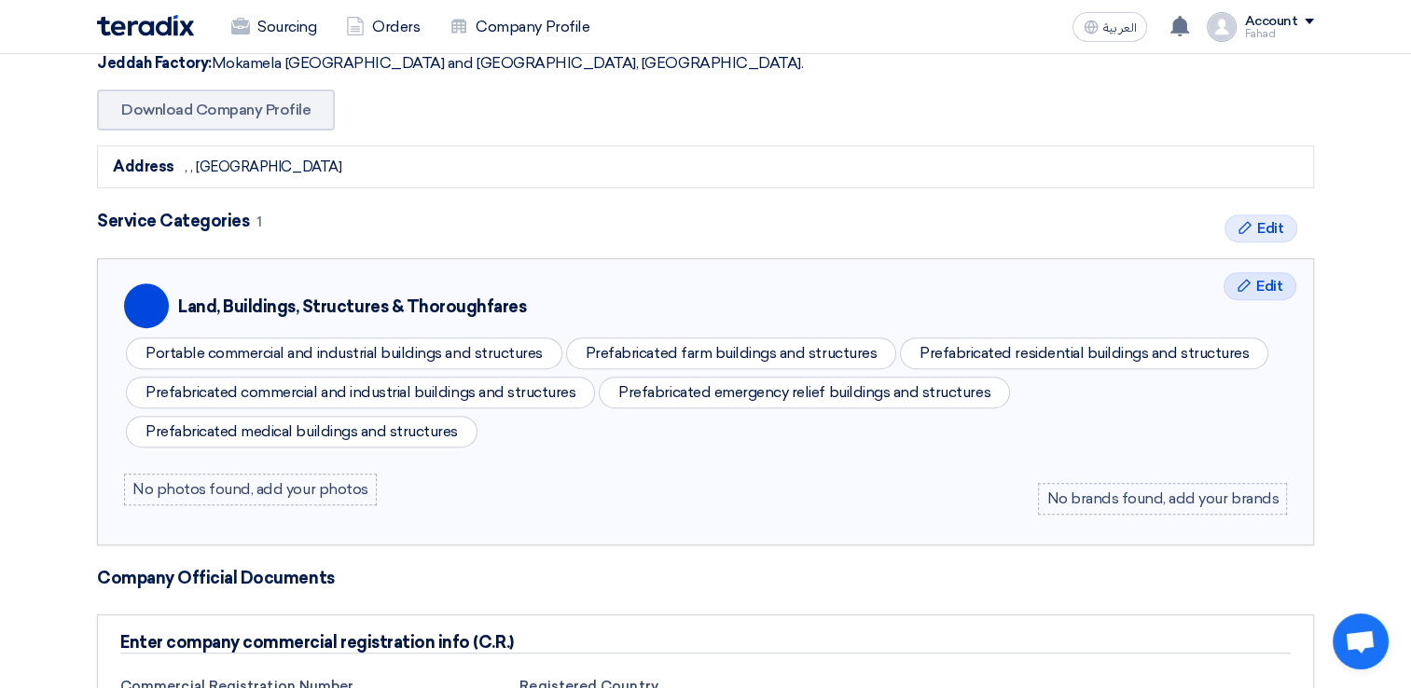
scroll to position [653, 0]
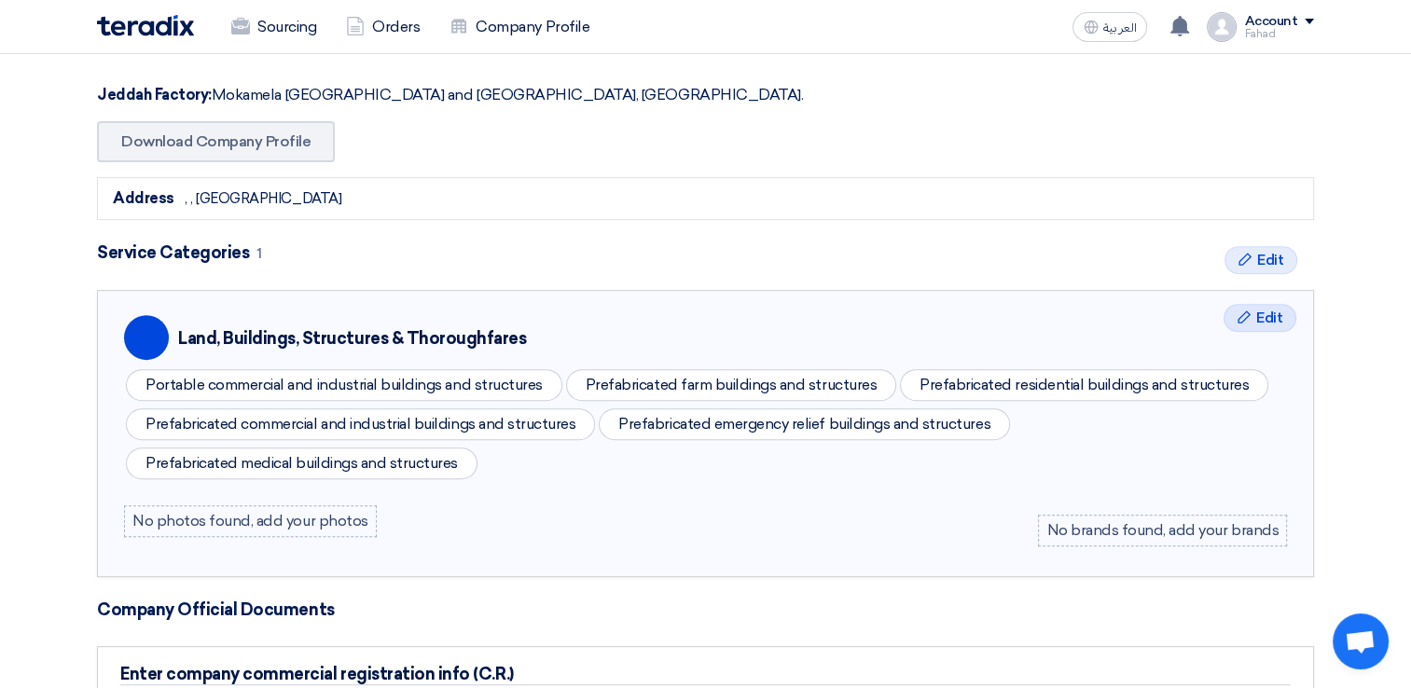
click at [168, 199] on strong "Address" at bounding box center [144, 198] width 62 height 18
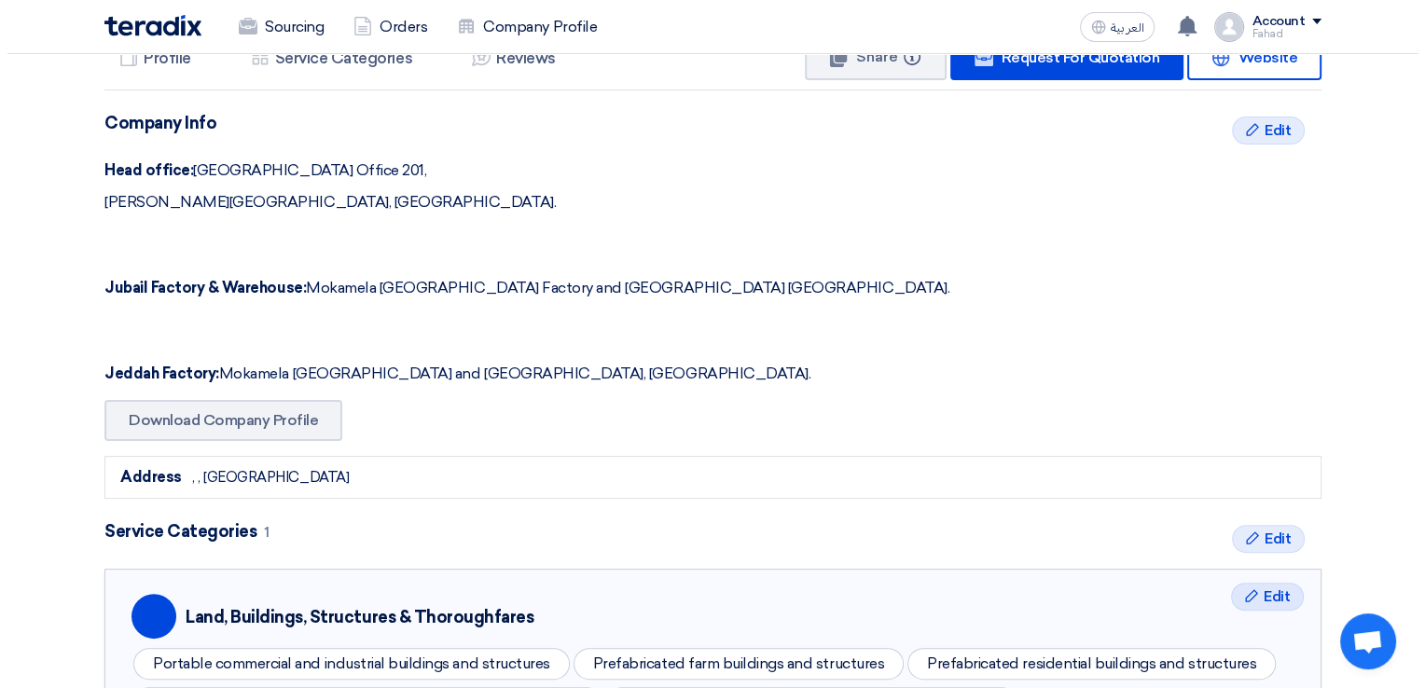
scroll to position [373, 0]
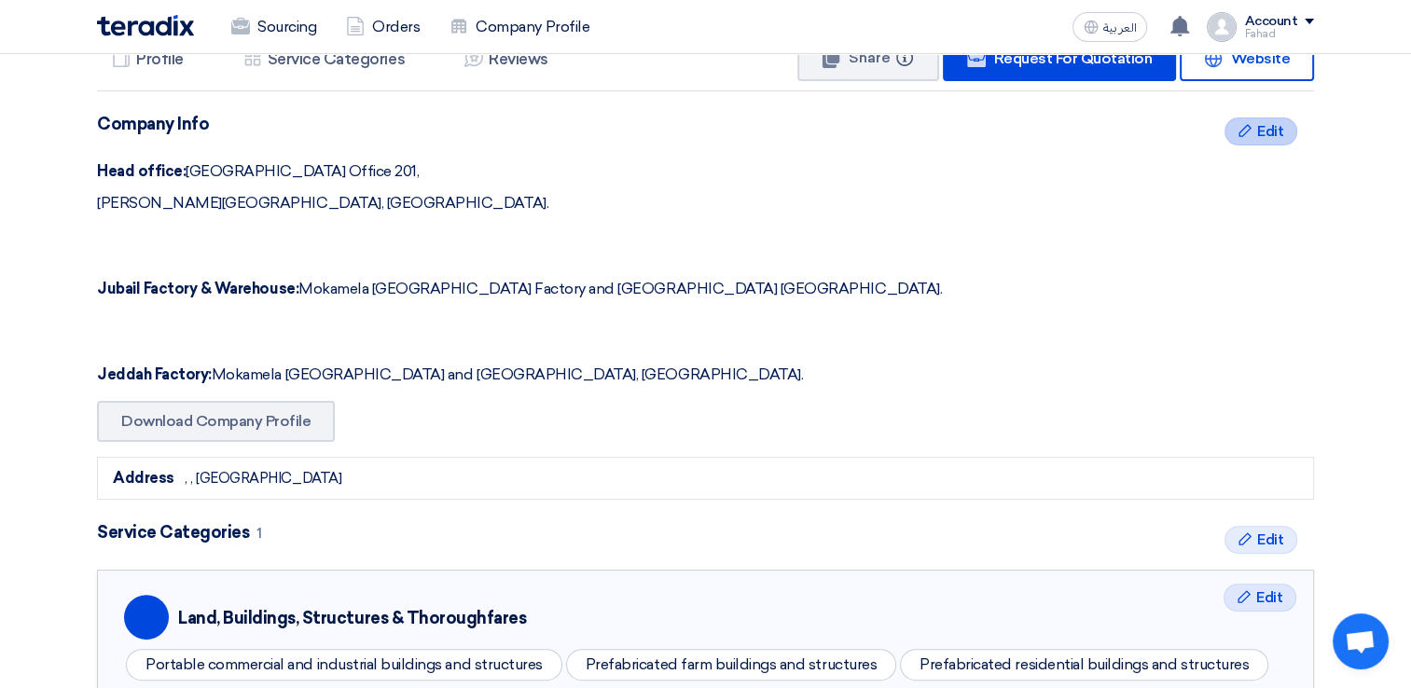
click at [1249, 128] on icon "Edit" at bounding box center [1244, 130] width 15 height 15
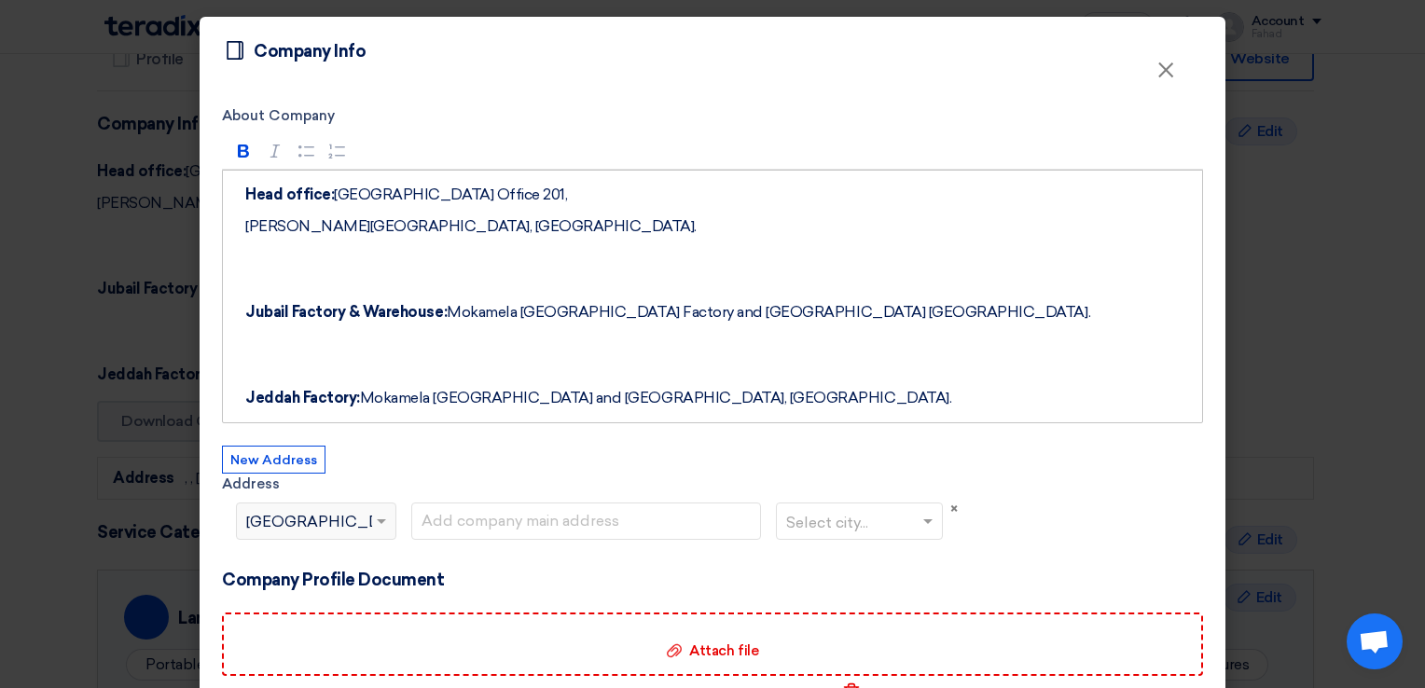
click at [361, 510] on div "Select country... × [GEOGRAPHIC_DATA]" at bounding box center [304, 521] width 135 height 22
click at [309, 471] on button "New Address" at bounding box center [274, 460] width 104 height 28
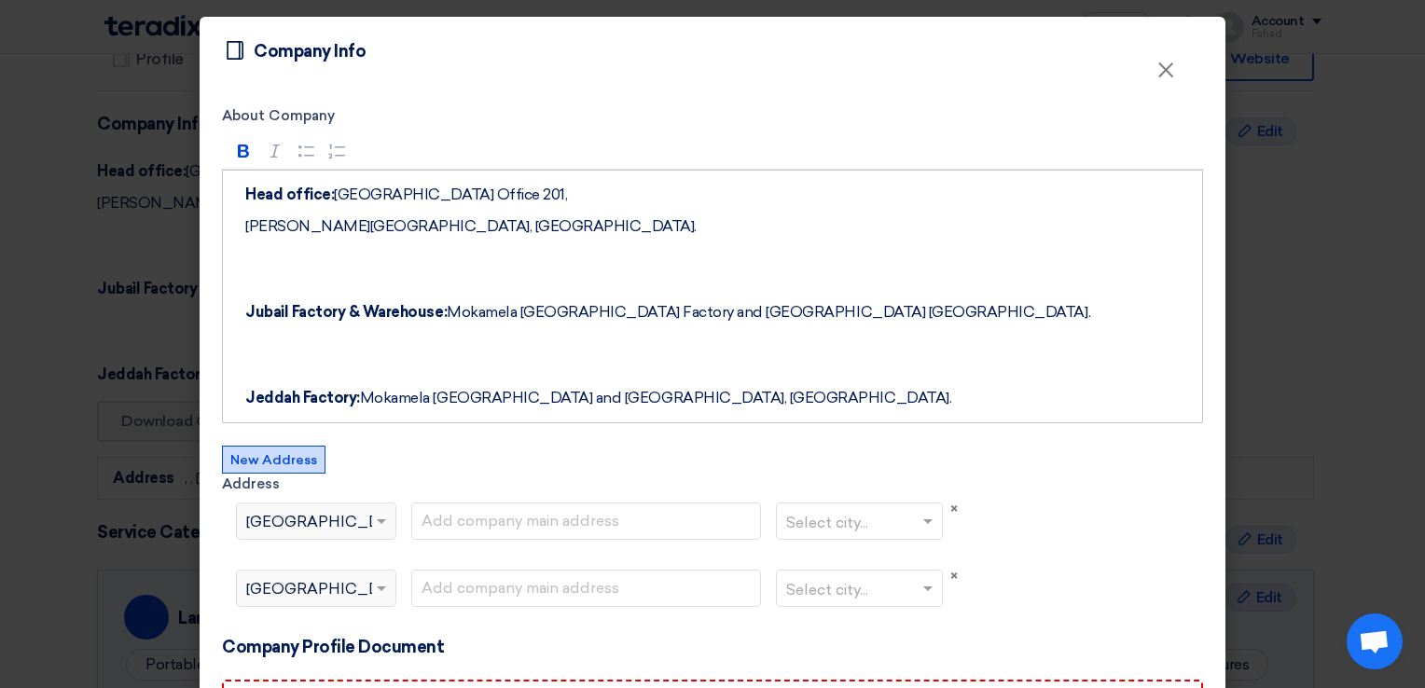
click at [351, 578] on div "Select country... × [GEOGRAPHIC_DATA]" at bounding box center [304, 588] width 135 height 22
click at [377, 543] on div "Select country... × [GEOGRAPHIC_DATA]" at bounding box center [313, 536] width 182 height 67
click at [950, 514] on span "×" at bounding box center [953, 509] width 7 height 17
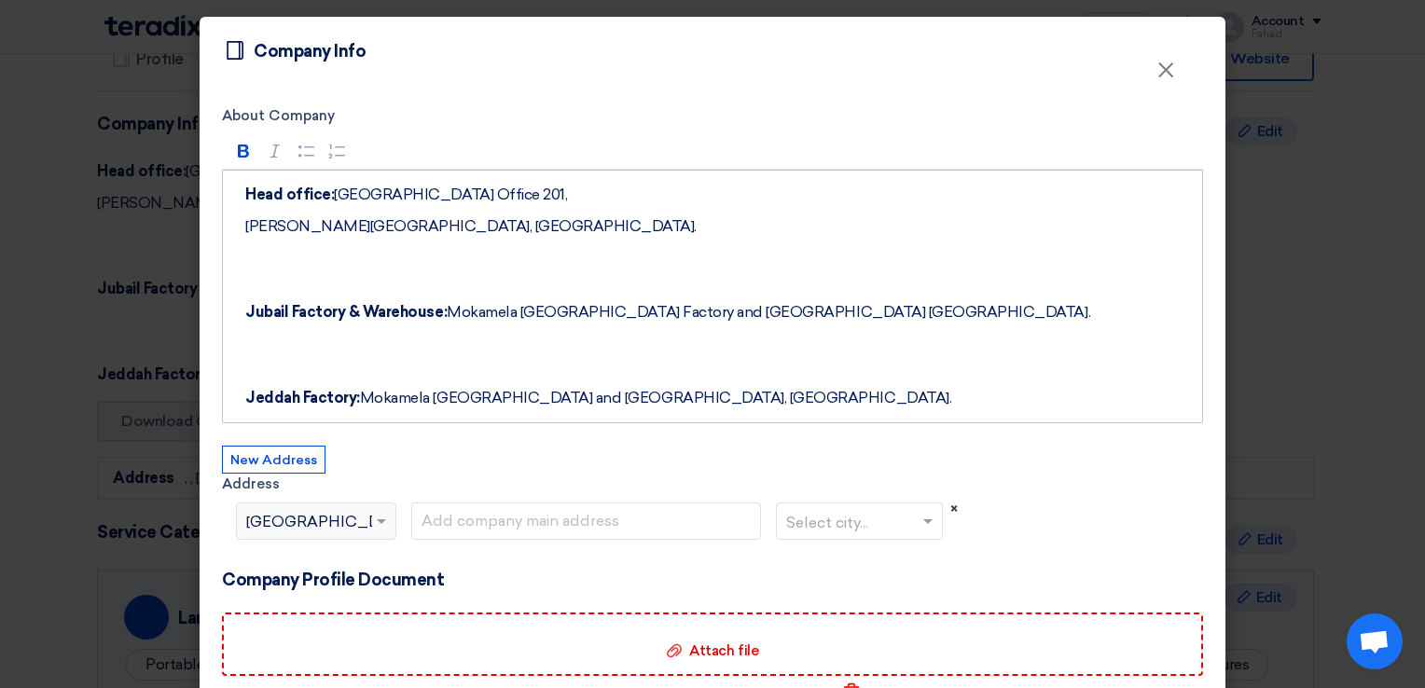
click at [950, 514] on span "×" at bounding box center [953, 509] width 7 height 17
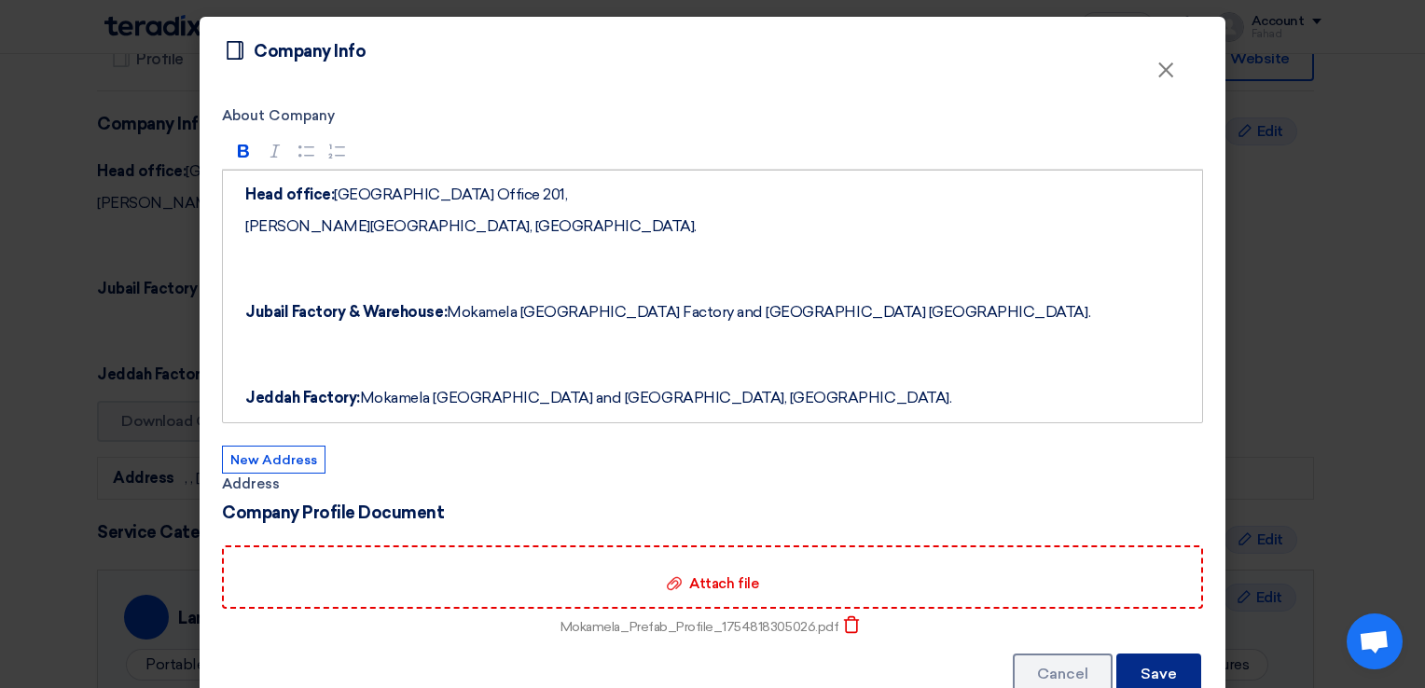
click at [1145, 675] on button "Save" at bounding box center [1158, 674] width 85 height 41
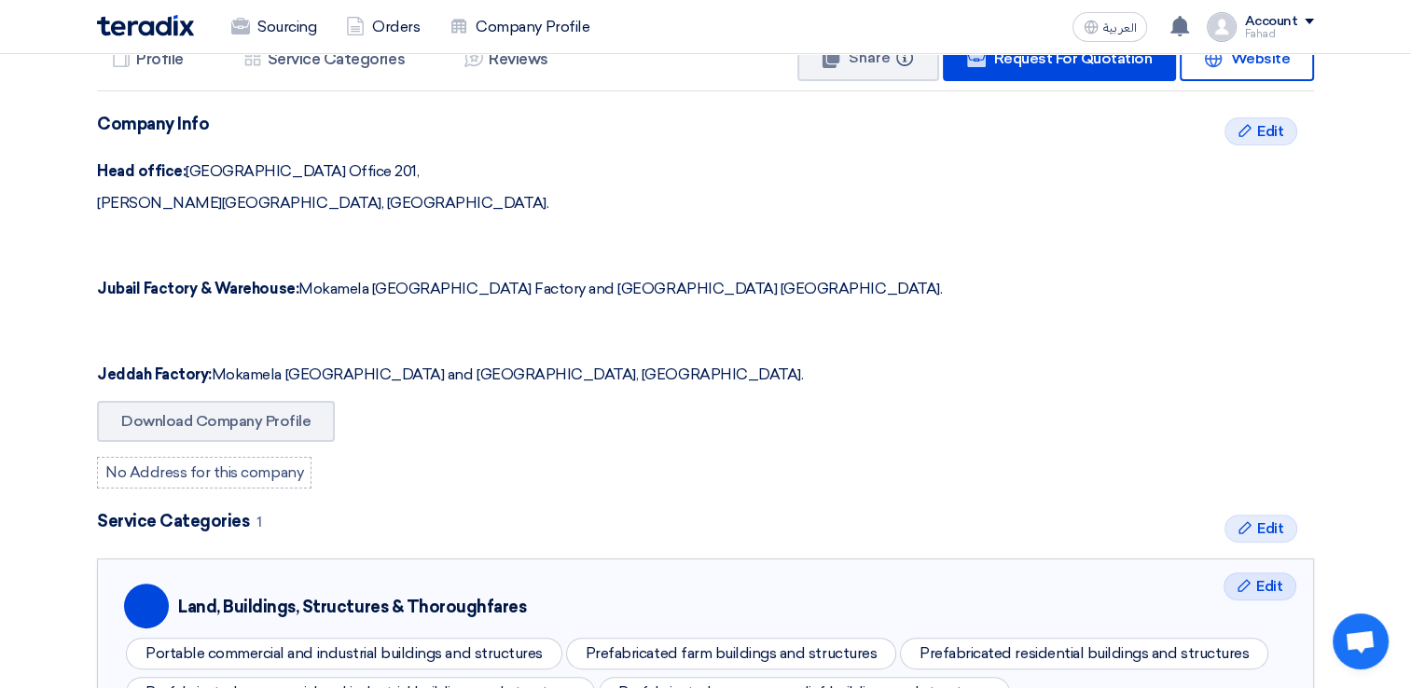
click at [253, 476] on div "No Address for this company" at bounding box center [204, 473] width 214 height 32
click at [1252, 139] on div "Edit Edit" at bounding box center [1260, 131] width 73 height 28
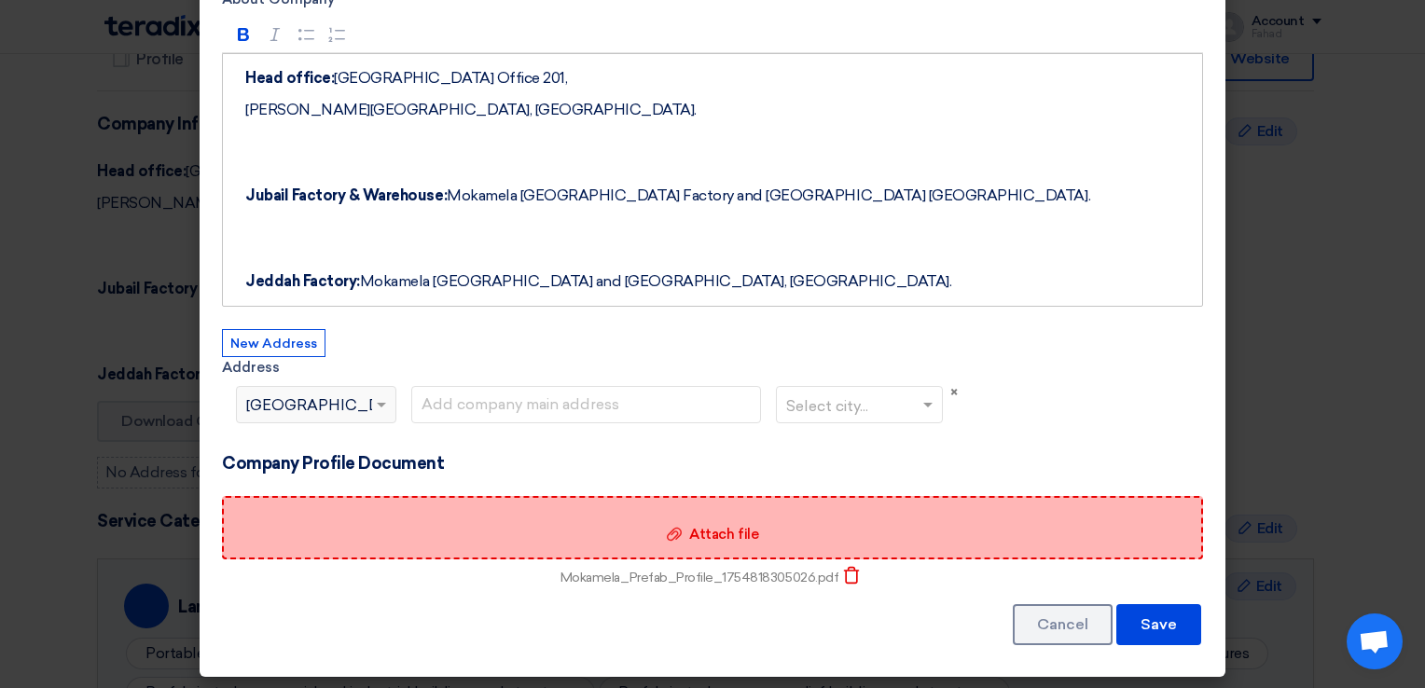
scroll to position [118, 0]
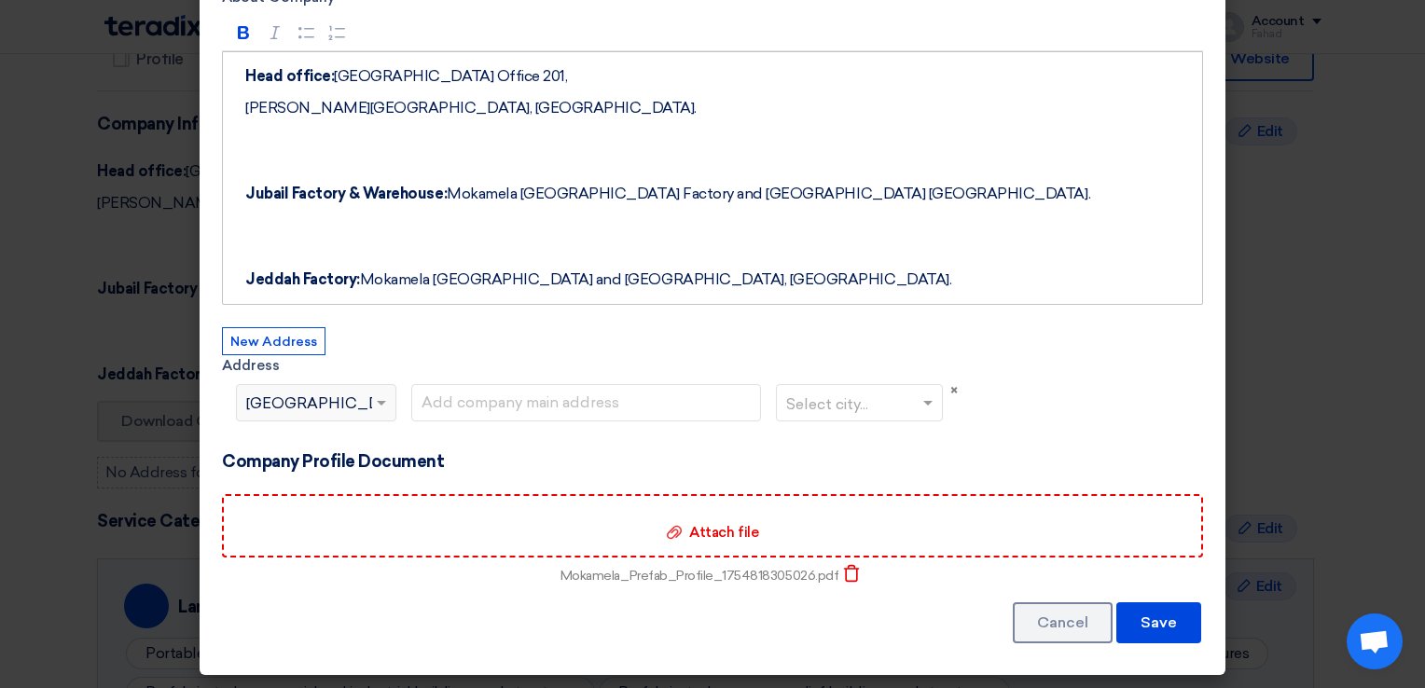
click at [342, 404] on div "Select country... × [GEOGRAPHIC_DATA]" at bounding box center [304, 403] width 135 height 22
click at [382, 408] on span at bounding box center [383, 403] width 23 height 22
click at [372, 404] on span at bounding box center [383, 403] width 23 height 22
click at [254, 426] on div "Select country... × [GEOGRAPHIC_DATA]" at bounding box center [313, 417] width 182 height 67
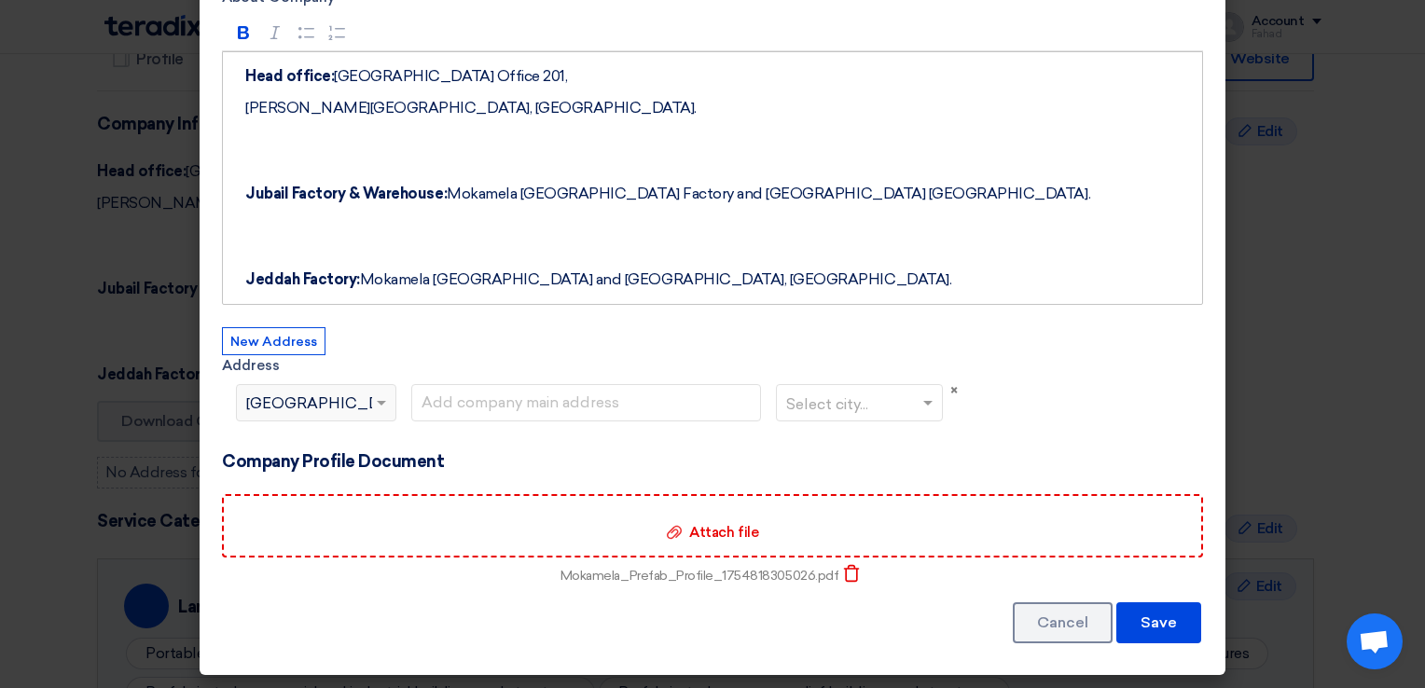
click at [254, 408] on span "[GEOGRAPHIC_DATA]" at bounding box center [329, 404] width 167 height 22
drag, startPoint x: 262, startPoint y: 407, endPoint x: 559, endPoint y: 405, distance: 297.5
click at [269, 407] on span "[GEOGRAPHIC_DATA]" at bounding box center [329, 404] width 167 height 22
click at [574, 403] on input "text" at bounding box center [586, 402] width 350 height 37
click at [575, 403] on input "text" at bounding box center [586, 402] width 350 height 37
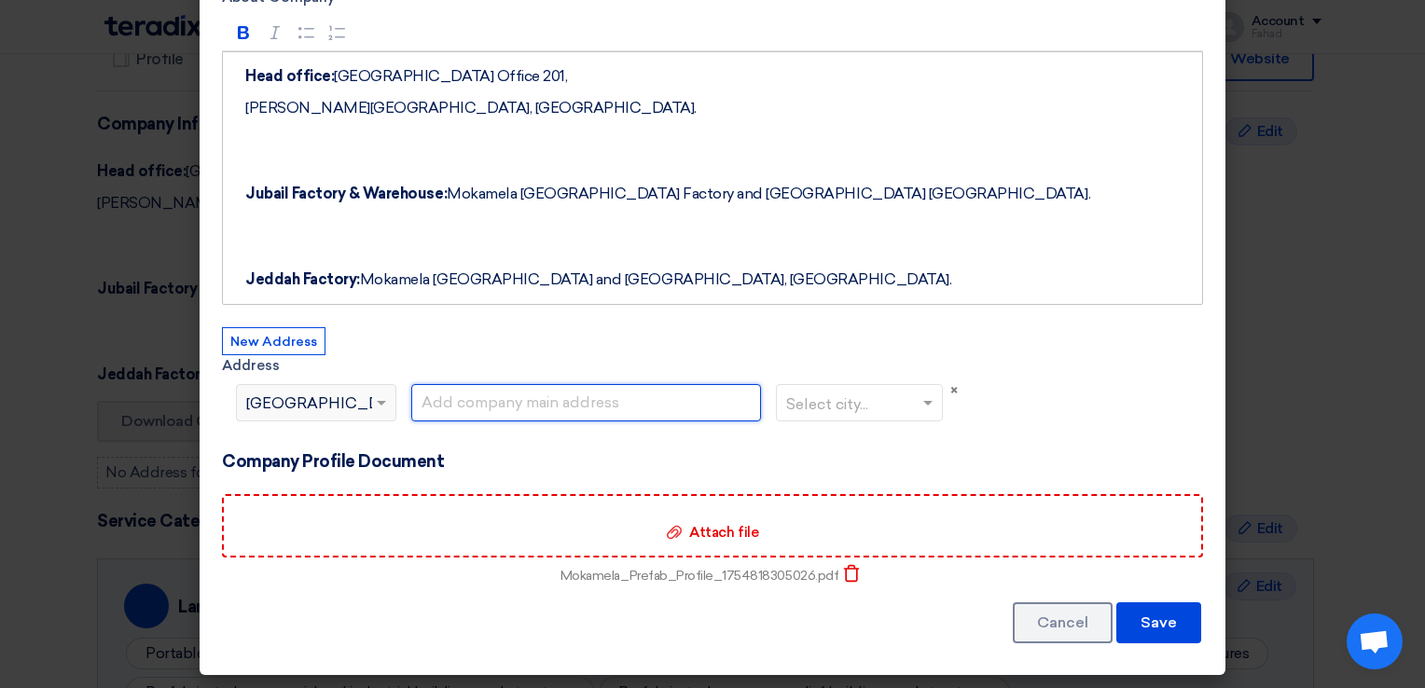
click at [655, 401] on input "text" at bounding box center [586, 402] width 350 height 37
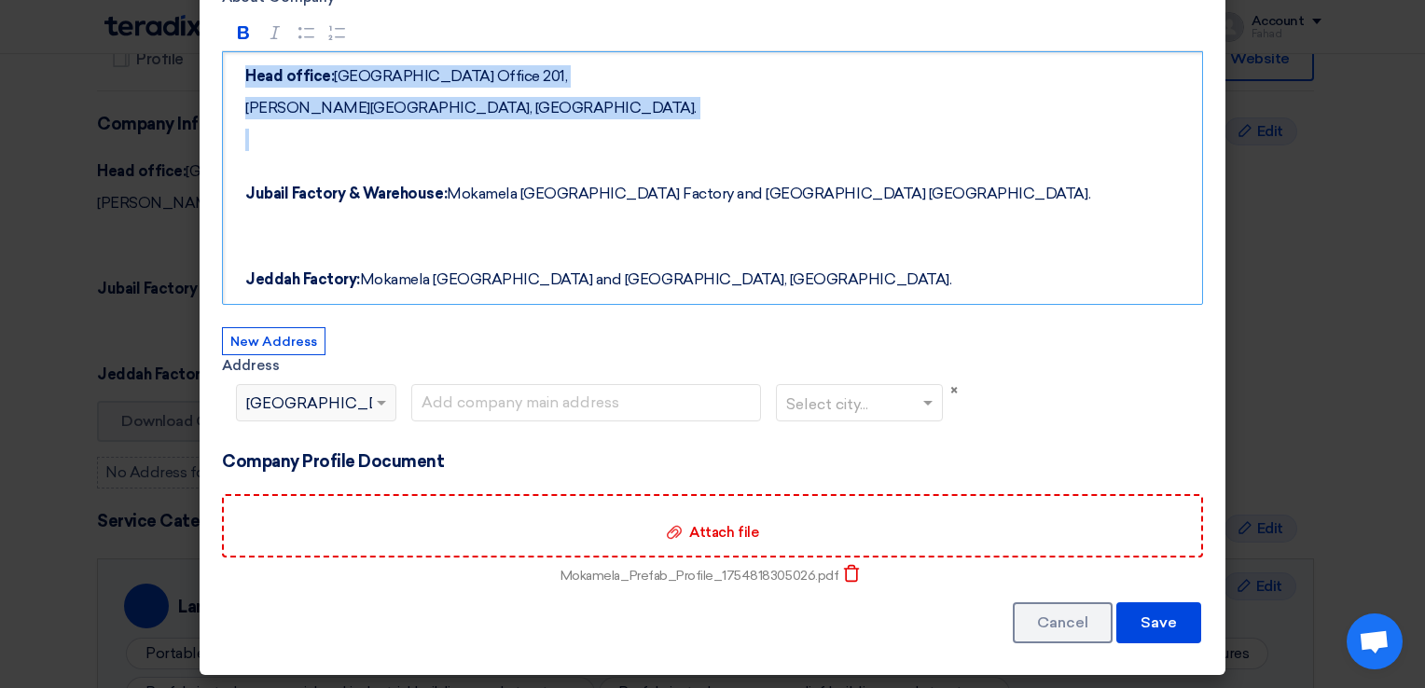
drag, startPoint x: 631, startPoint y: 124, endPoint x: 187, endPoint y: 66, distance: 447.6
click at [187, 66] on modal-container "Profile Company Info × About Company Rich Text Editor Bold (CTRL+B) Bold Italic…" at bounding box center [712, 344] width 1425 height 688
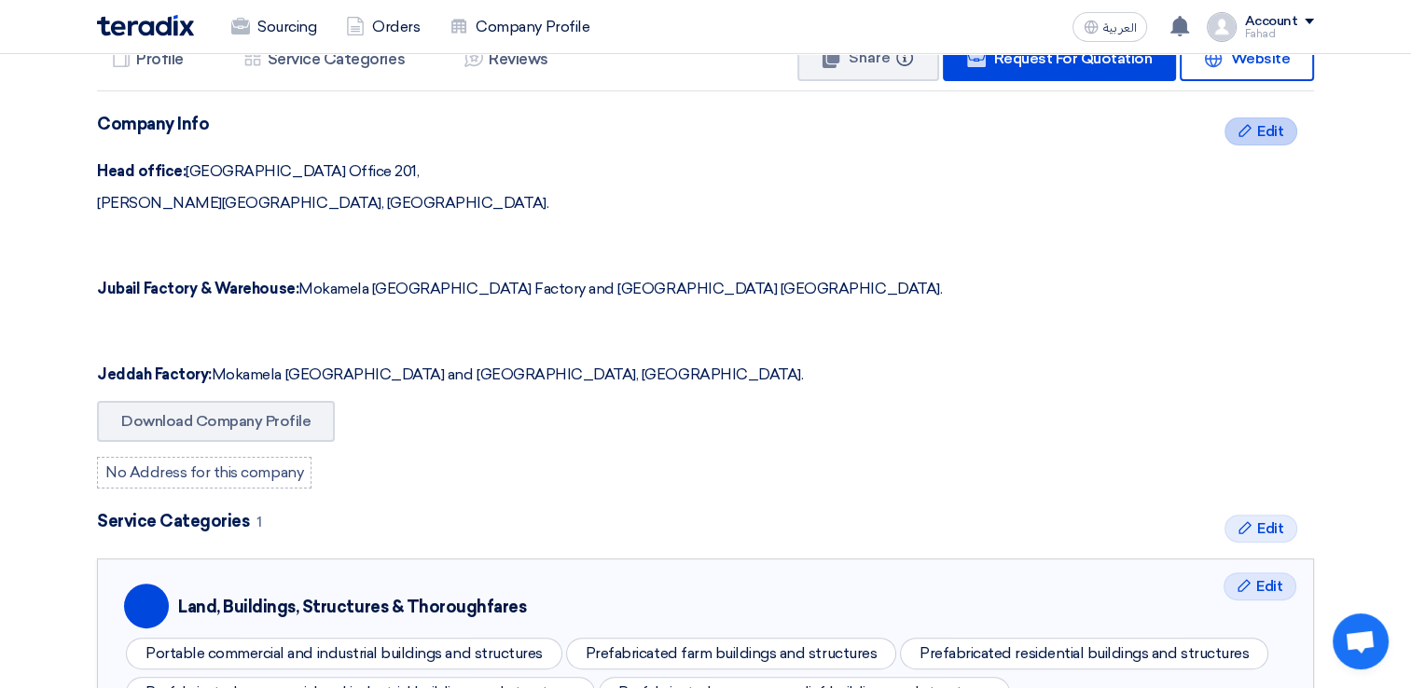
click at [1235, 117] on div "Edit Edit" at bounding box center [1260, 131] width 73 height 28
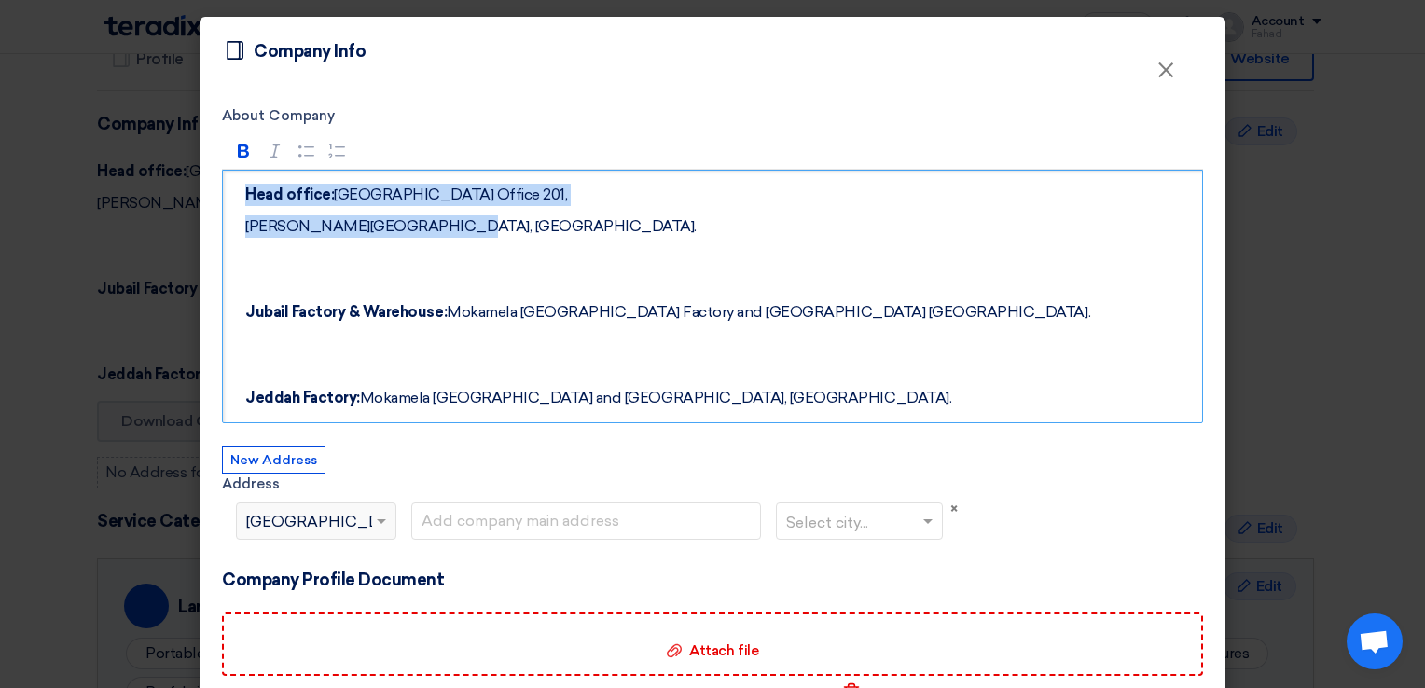
drag, startPoint x: 358, startPoint y: 208, endPoint x: 234, endPoint y: 181, distance: 126.9
click at [234, 181] on div "Head office: [GEOGRAPHIC_DATA][STREET_ADDRESS][PERSON_NAME][GEOGRAPHIC_DATA]. […" at bounding box center [712, 297] width 981 height 255
copy div "Head office: [GEOGRAPHIC_DATA][STREET_ADDRESS][PERSON_NAME][GEOGRAPHIC_DATA]."
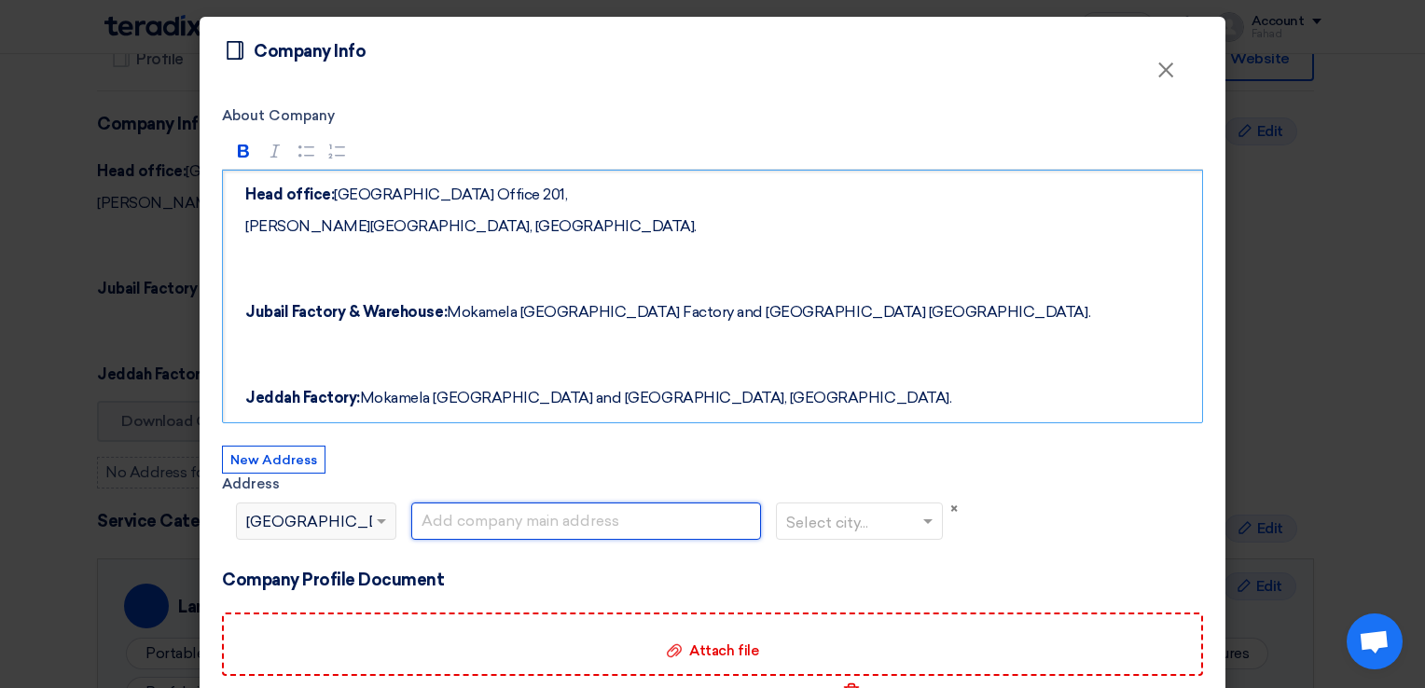
click at [506, 517] on input "text" at bounding box center [586, 521] width 350 height 37
paste input "Head office: [GEOGRAPHIC_DATA][STREET_ADDRESS][PERSON_NAME][GEOGRAPHIC_DATA]."
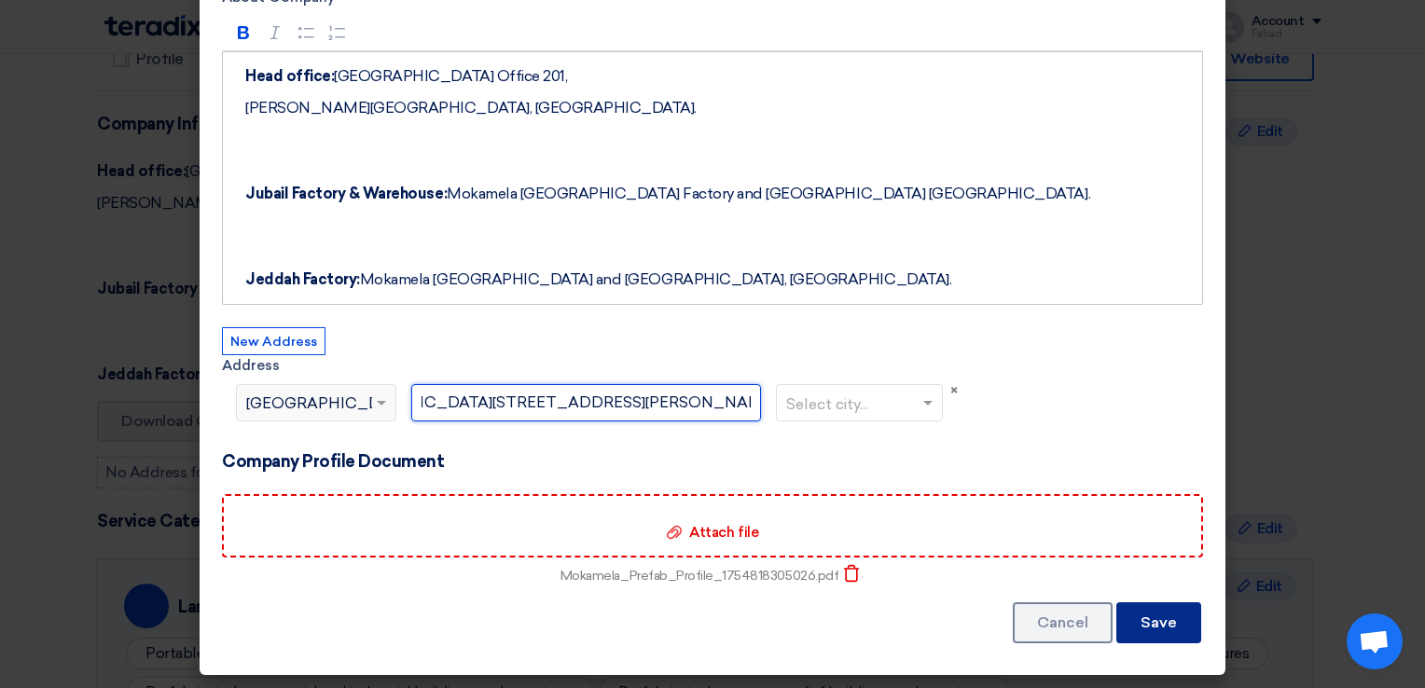
type input "Head office: [GEOGRAPHIC_DATA][STREET_ADDRESS][PERSON_NAME][GEOGRAPHIC_DATA]."
click at [1138, 615] on button "Save" at bounding box center [1158, 622] width 85 height 41
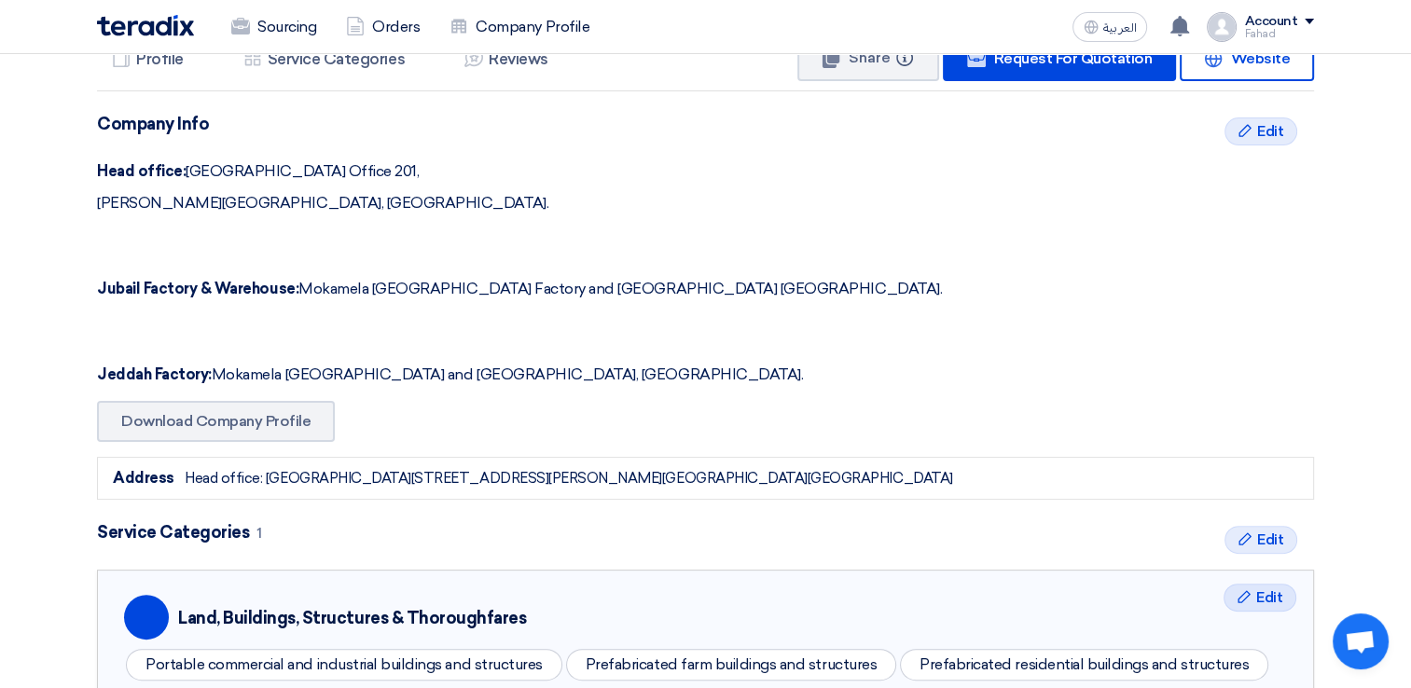
click at [671, 476] on div "Head office: [GEOGRAPHIC_DATA][STREET_ADDRESS][PERSON_NAME][GEOGRAPHIC_DATA][GE…" at bounding box center [568, 478] width 767 height 21
click at [1263, 124] on span "Edit" at bounding box center [1270, 131] width 26 height 22
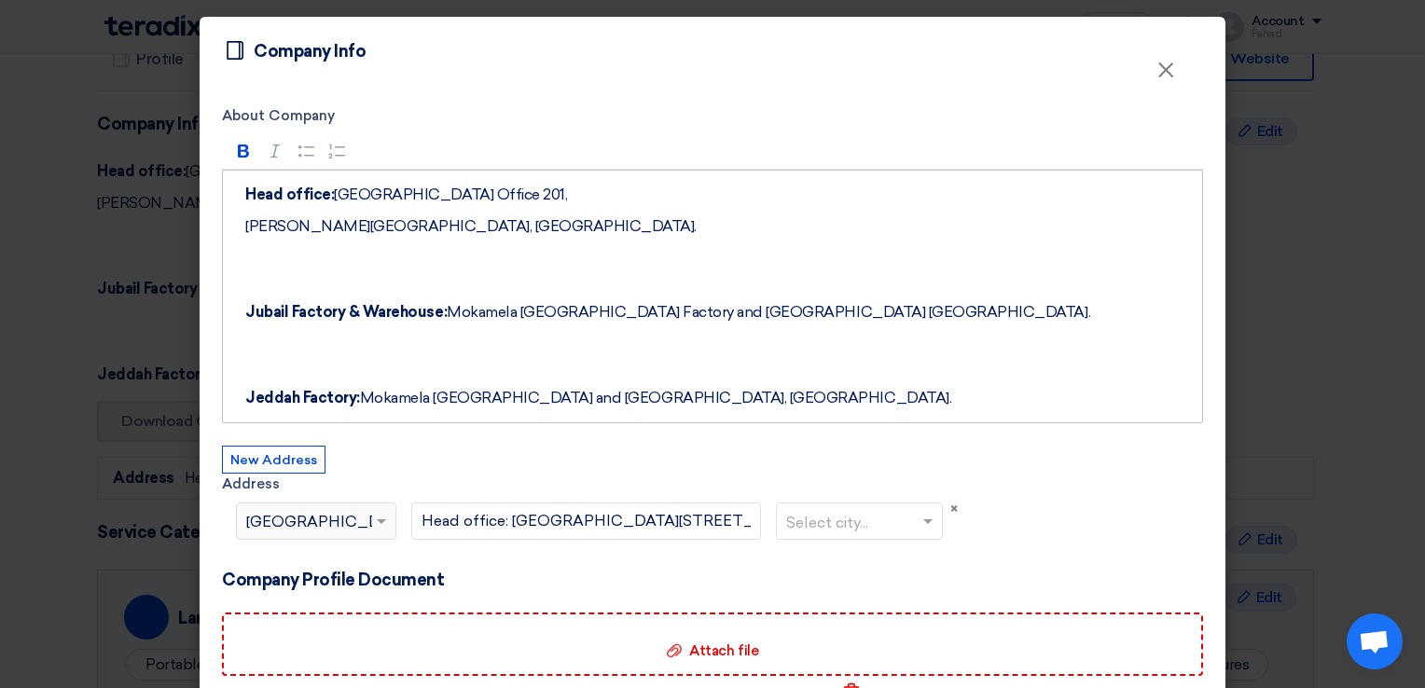
click at [373, 516] on span at bounding box center [383, 521] width 23 height 22
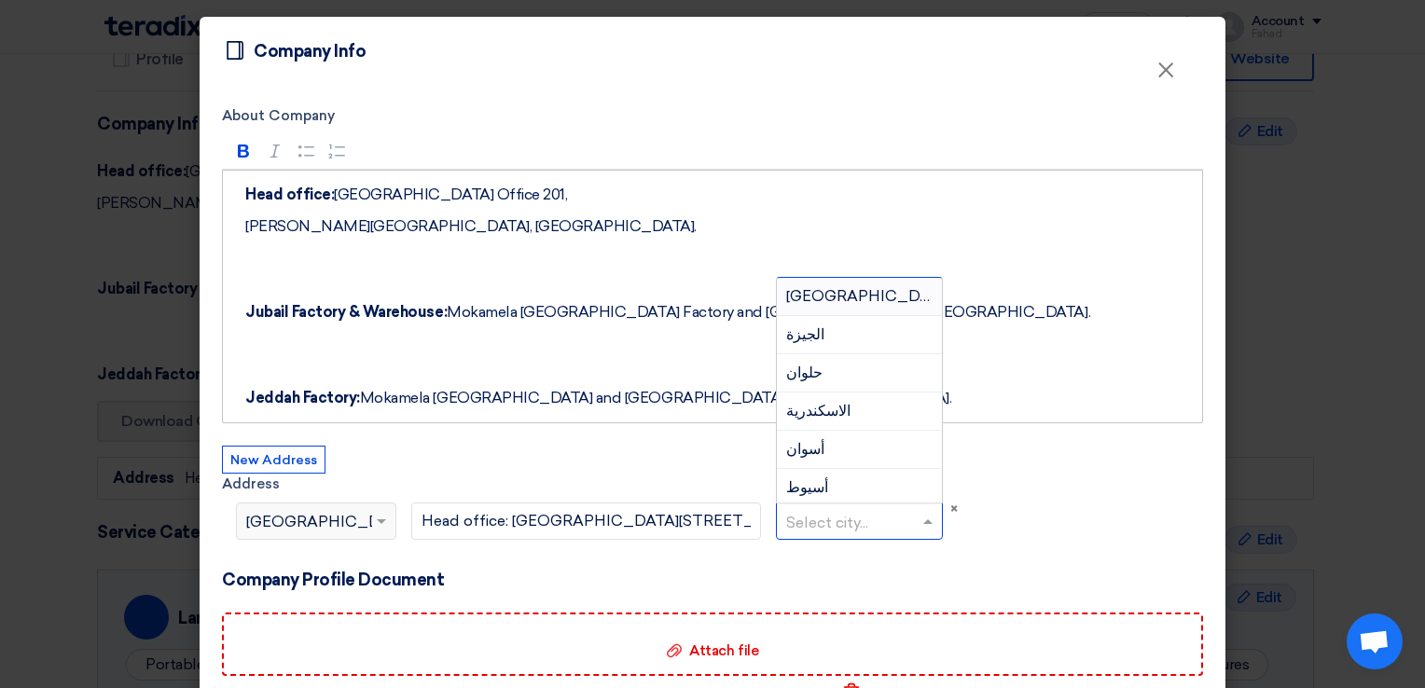
click at [857, 526] on input "text" at bounding box center [850, 522] width 128 height 31
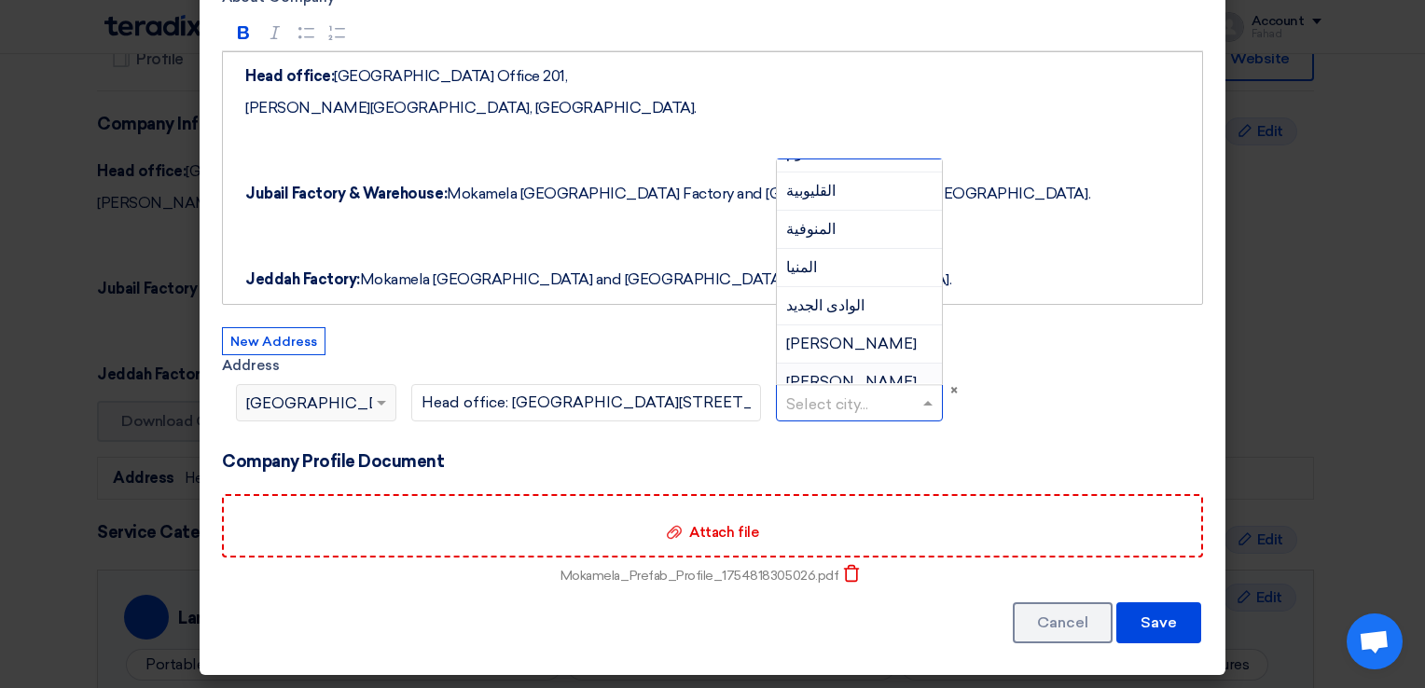
scroll to position [319, 0]
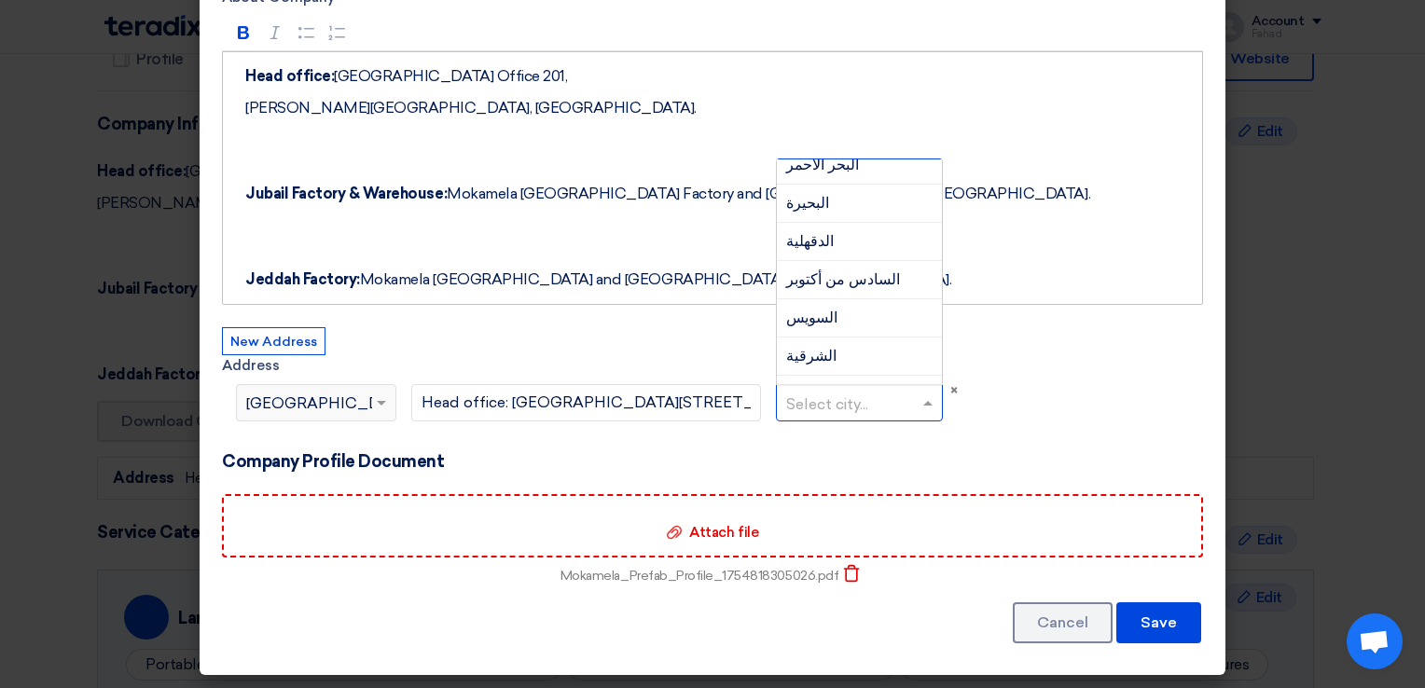
click at [315, 385] on div "Select country... × [GEOGRAPHIC_DATA]" at bounding box center [316, 402] width 160 height 37
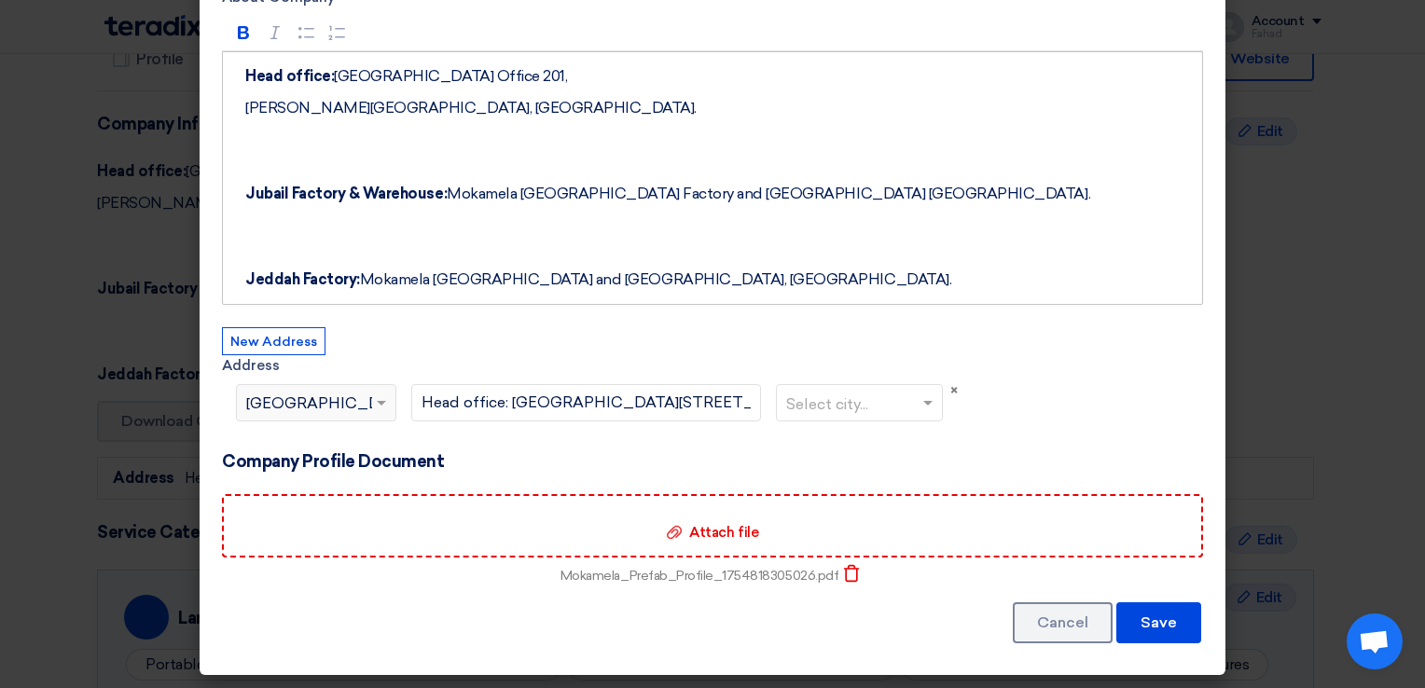
click at [315, 385] on div "Select country... × [GEOGRAPHIC_DATA]" at bounding box center [316, 402] width 160 height 37
click at [950, 385] on span "×" at bounding box center [953, 390] width 7 height 17
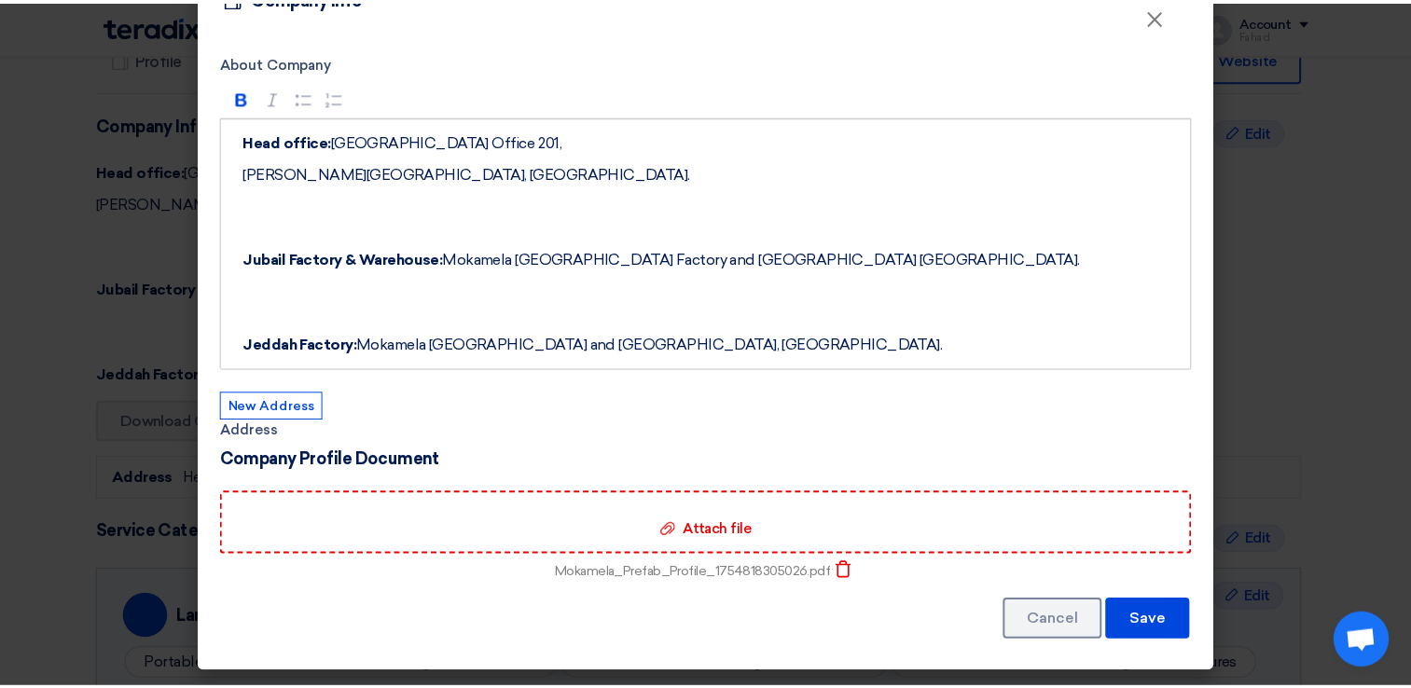
scroll to position [51, 0]
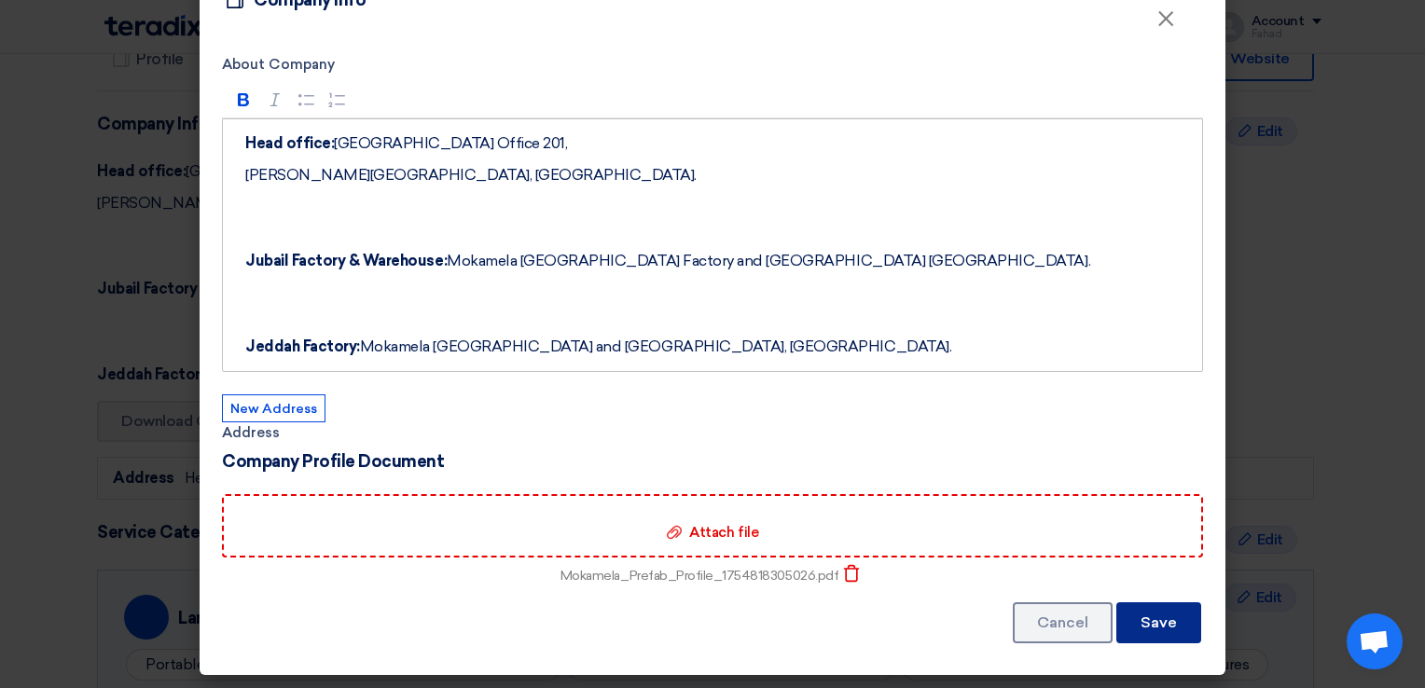
click at [1167, 611] on button "Save" at bounding box center [1158, 622] width 85 height 41
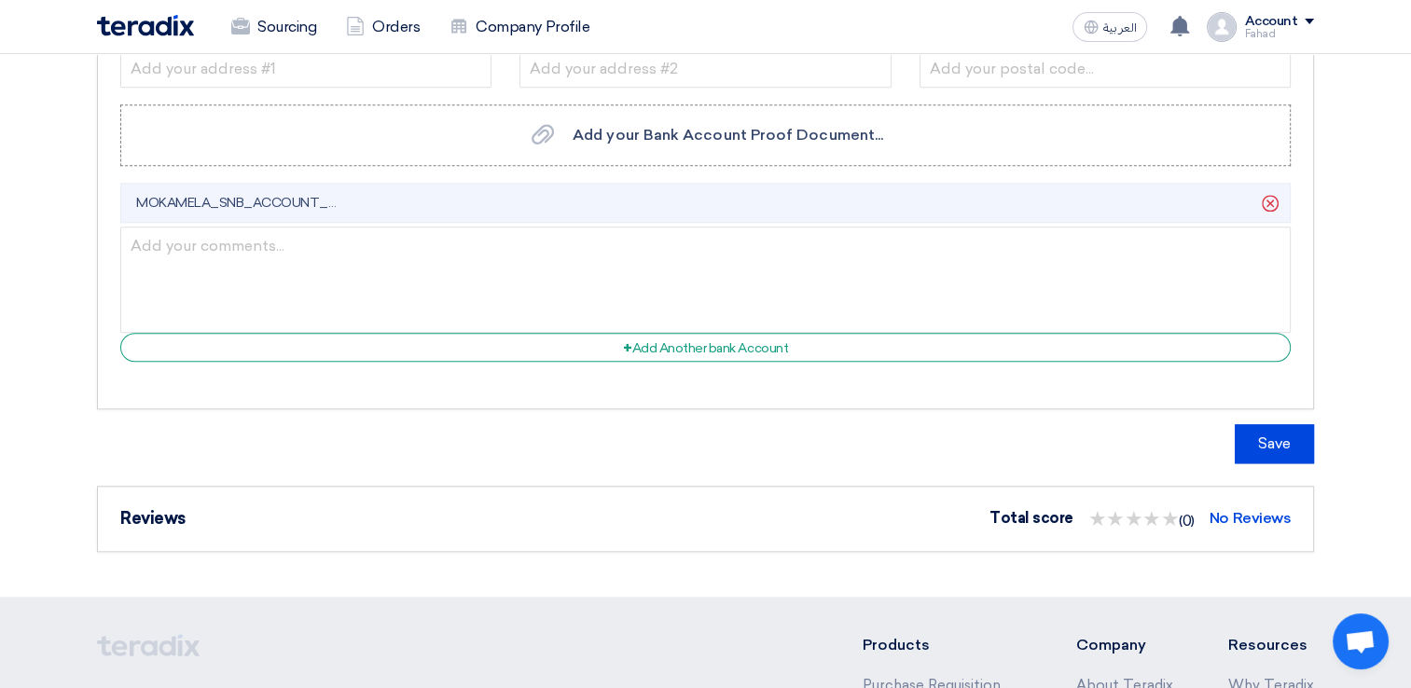
scroll to position [1865, 0]
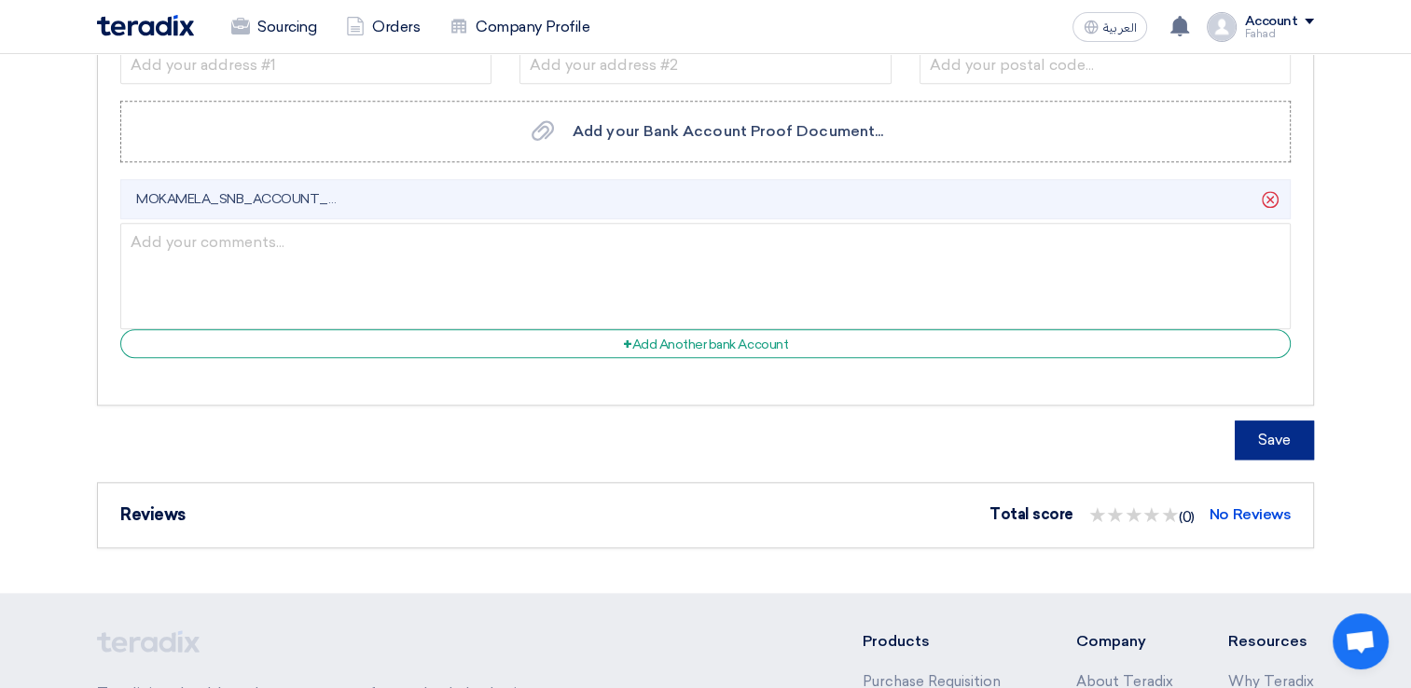
click at [1307, 438] on button "Save" at bounding box center [1274, 440] width 79 height 39
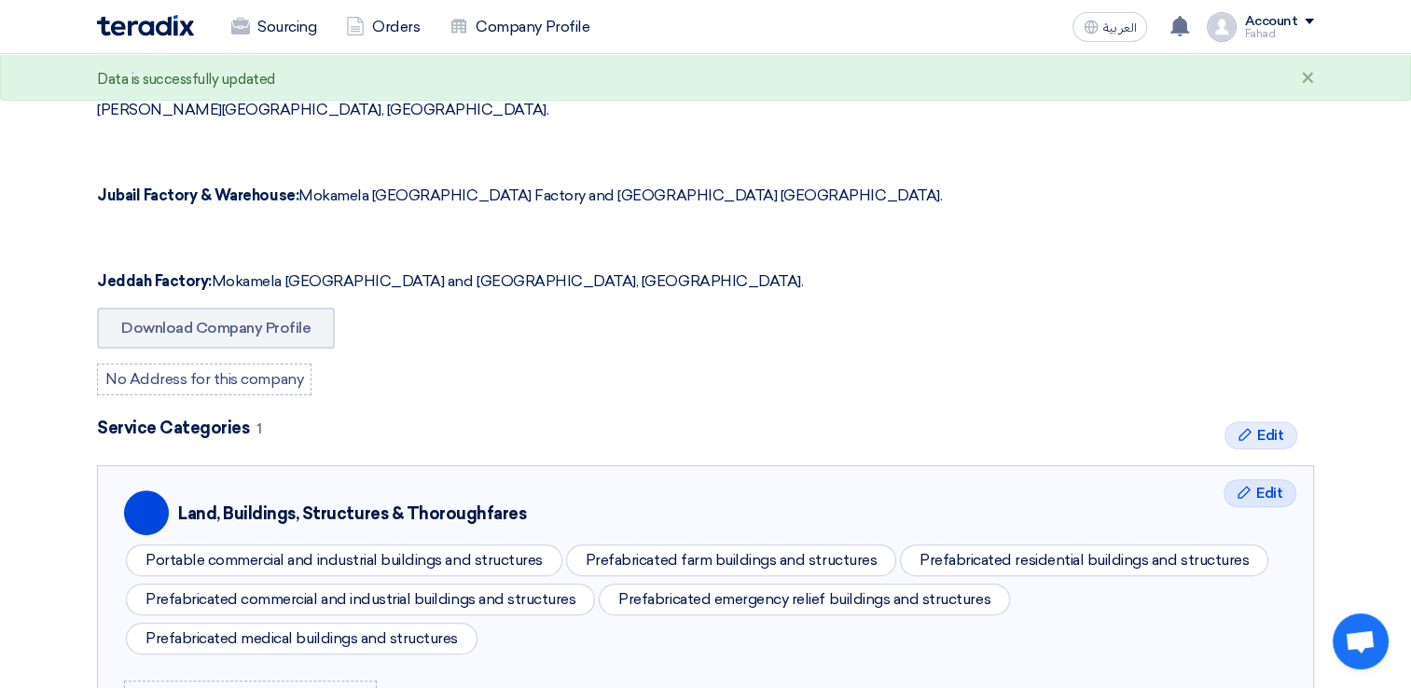
scroll to position [0, 0]
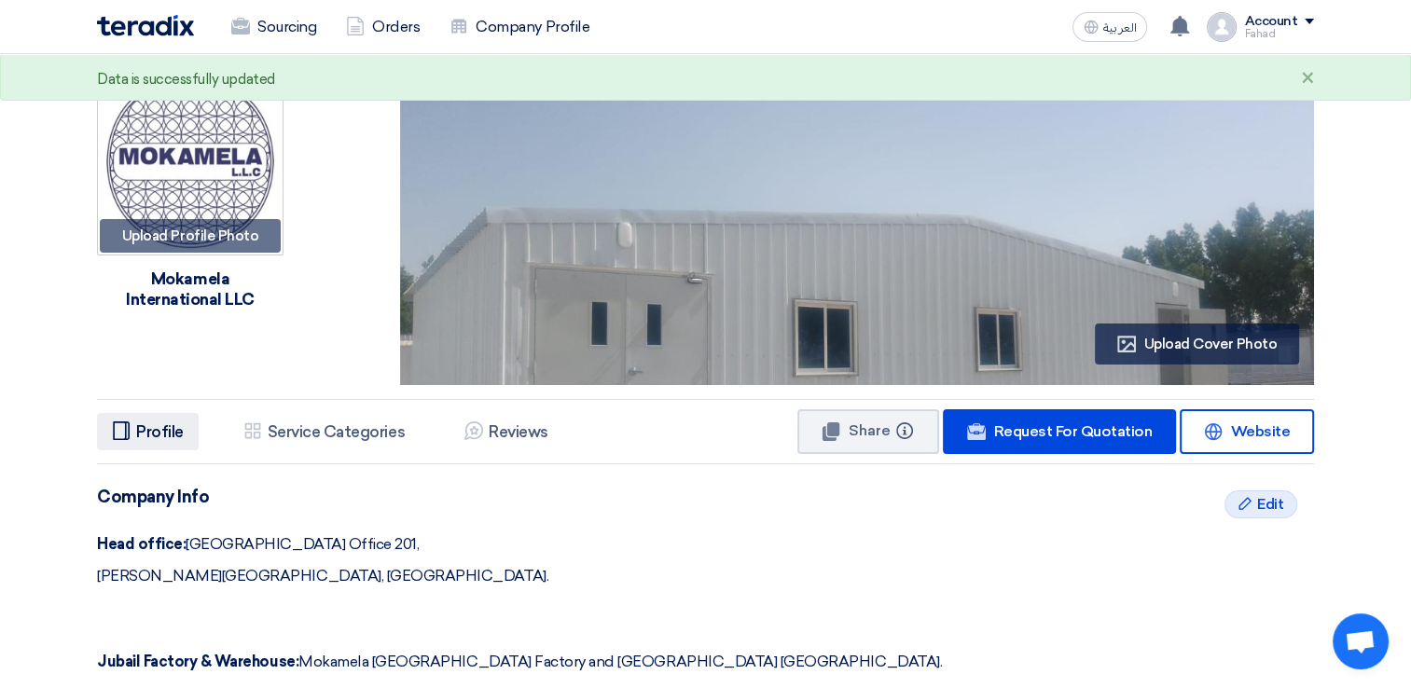
click at [153, 435] on h5 "Profile" at bounding box center [160, 431] width 48 height 19
click at [122, 435] on icon "Profile" at bounding box center [121, 430] width 19 height 19
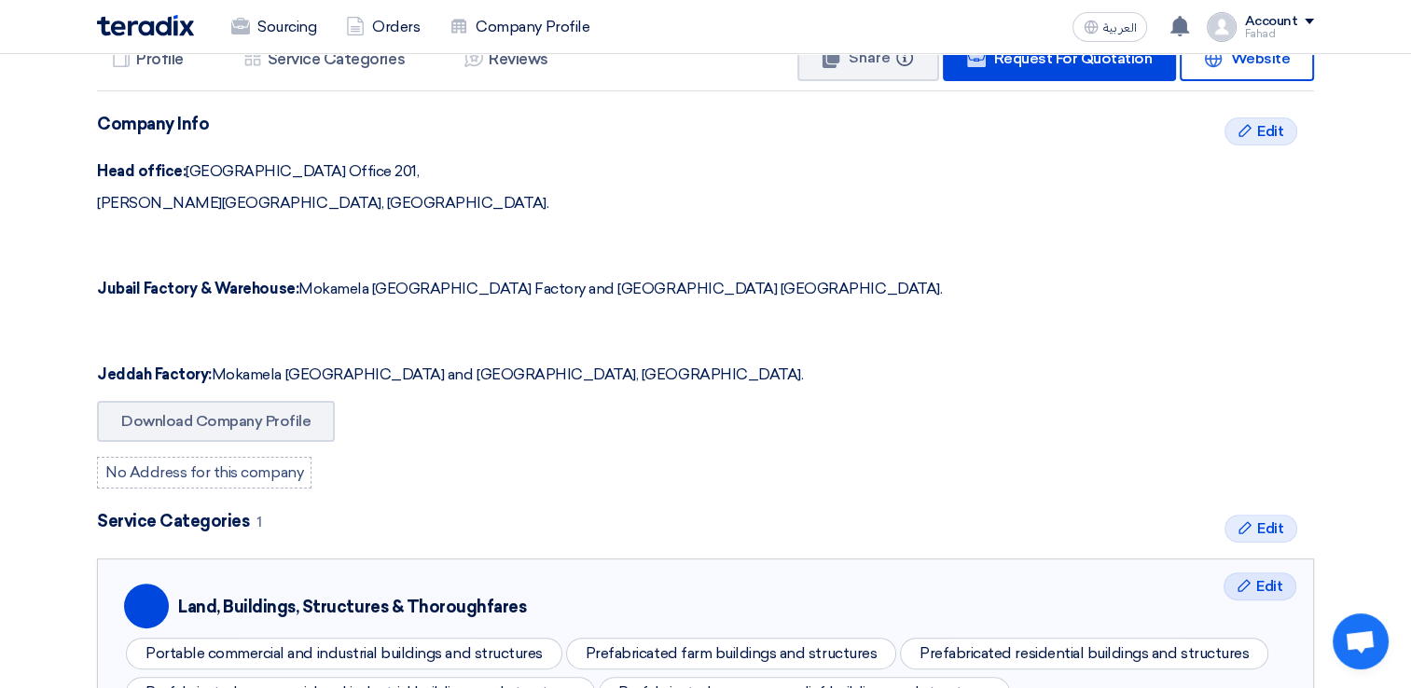
scroll to position [93, 0]
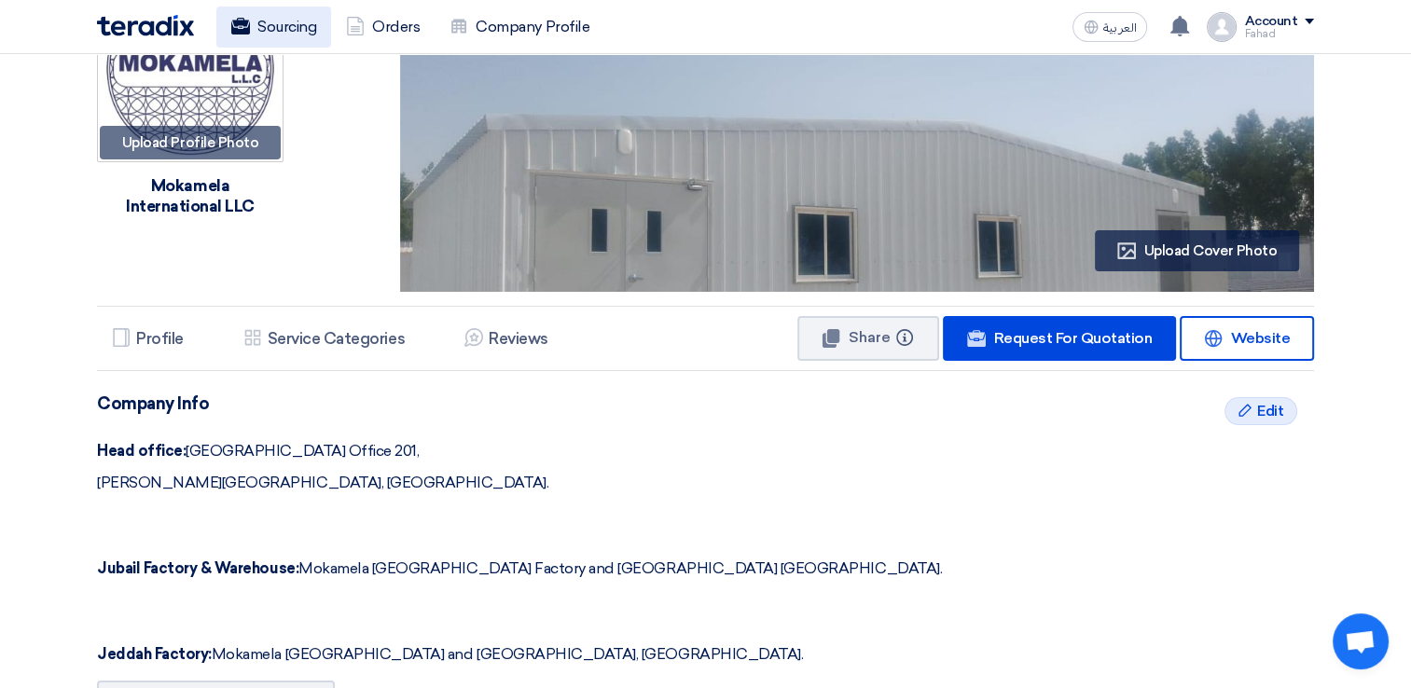
click at [307, 31] on link "Sourcing" at bounding box center [273, 27] width 115 height 41
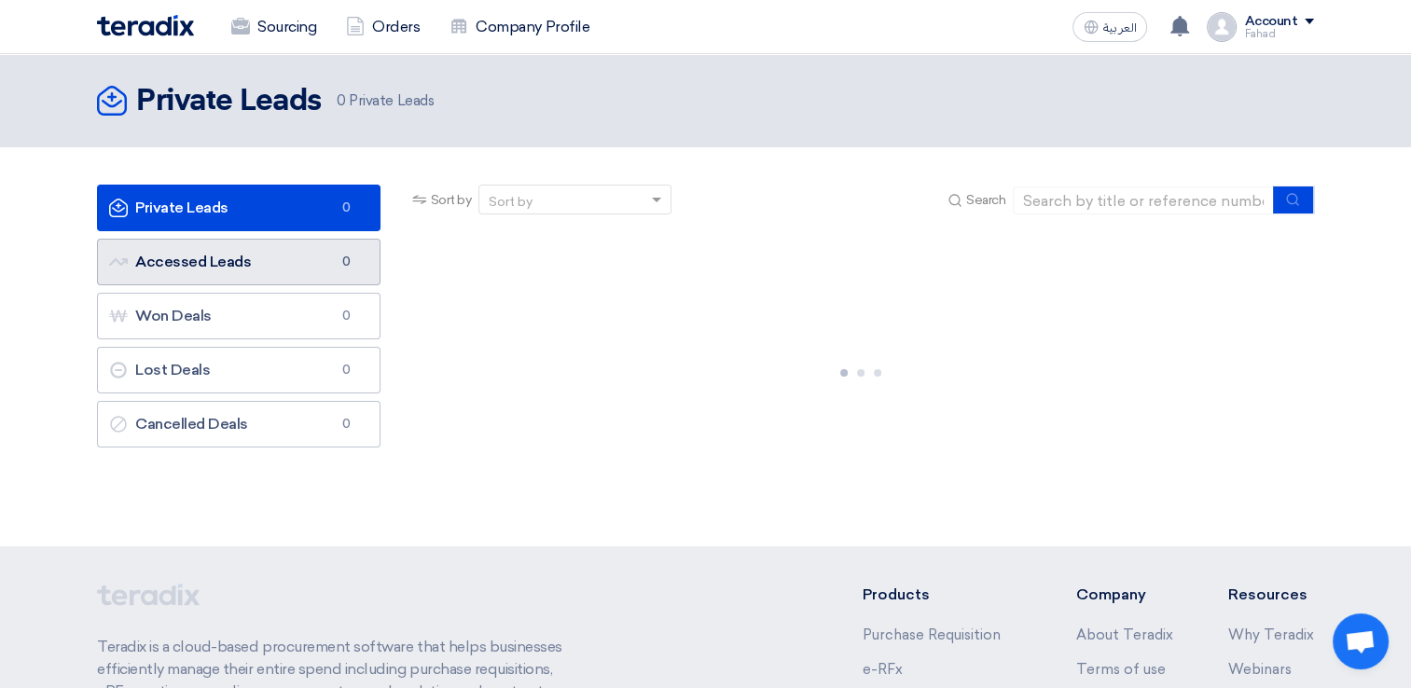
click at [311, 266] on link "Accessed Leads Accessed Leads 0" at bounding box center [238, 262] width 283 height 47
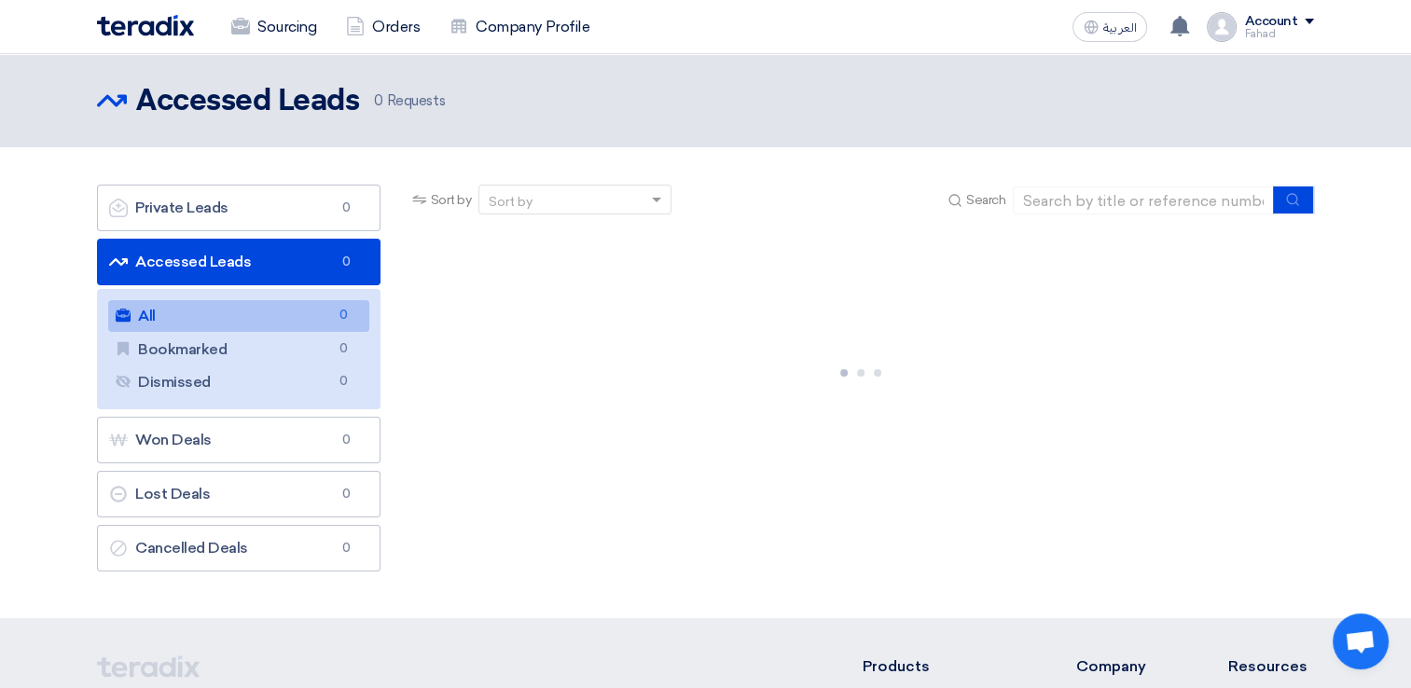
click at [284, 271] on link "Accessed Leads Accessed Leads 0" at bounding box center [238, 262] width 283 height 47
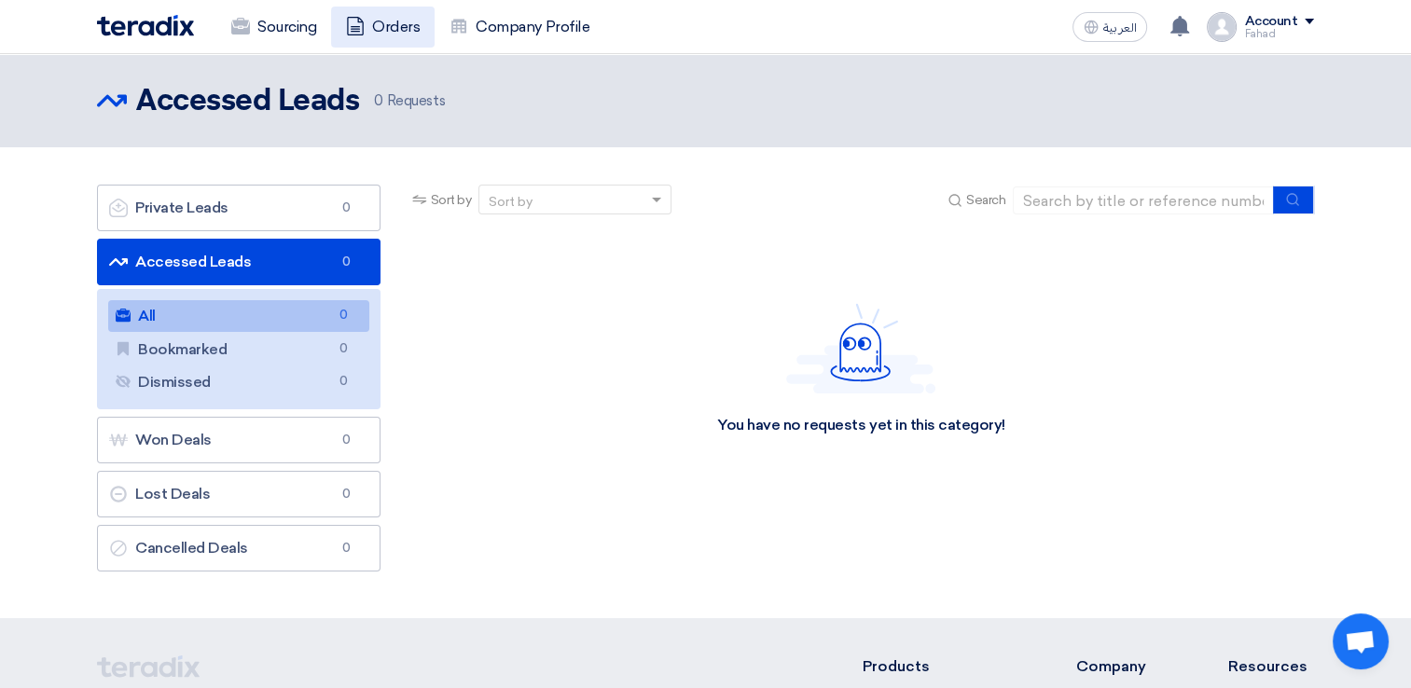
click at [395, 13] on link "Orders" at bounding box center [383, 27] width 104 height 41
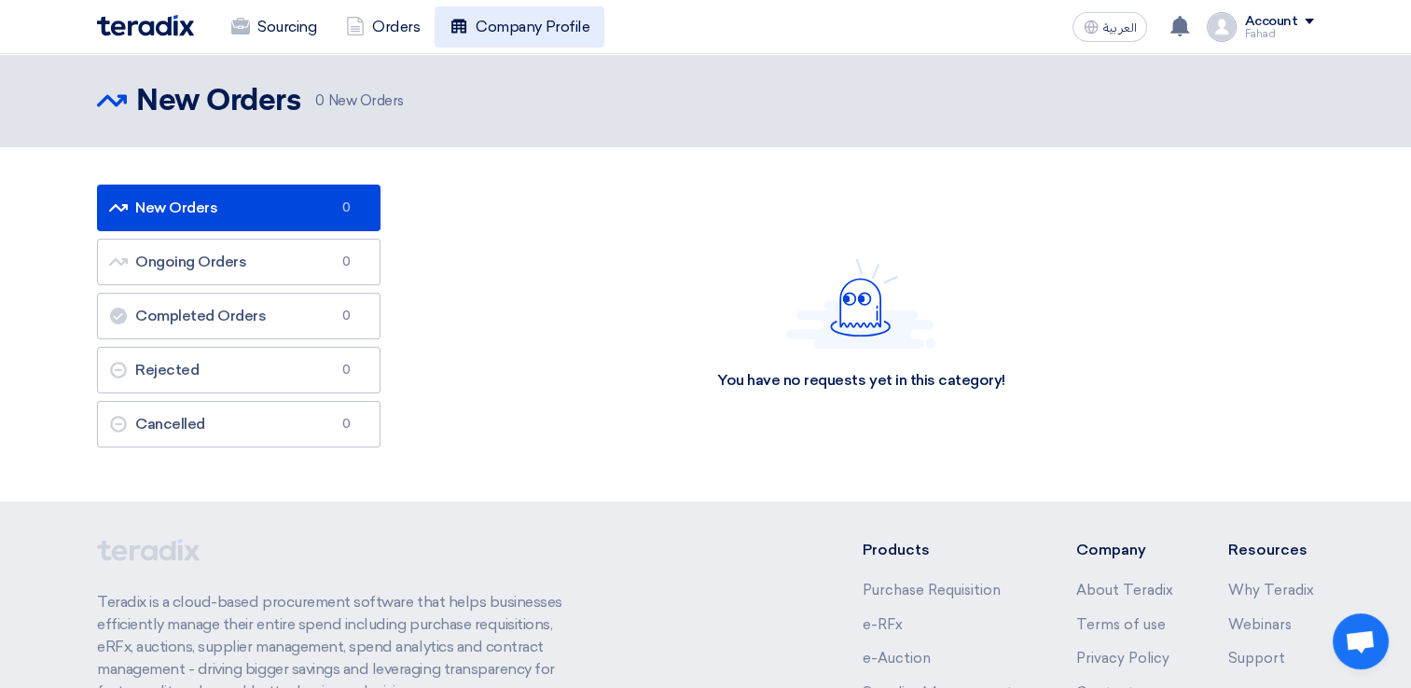
click at [495, 33] on link "Company Profile" at bounding box center [520, 27] width 170 height 41
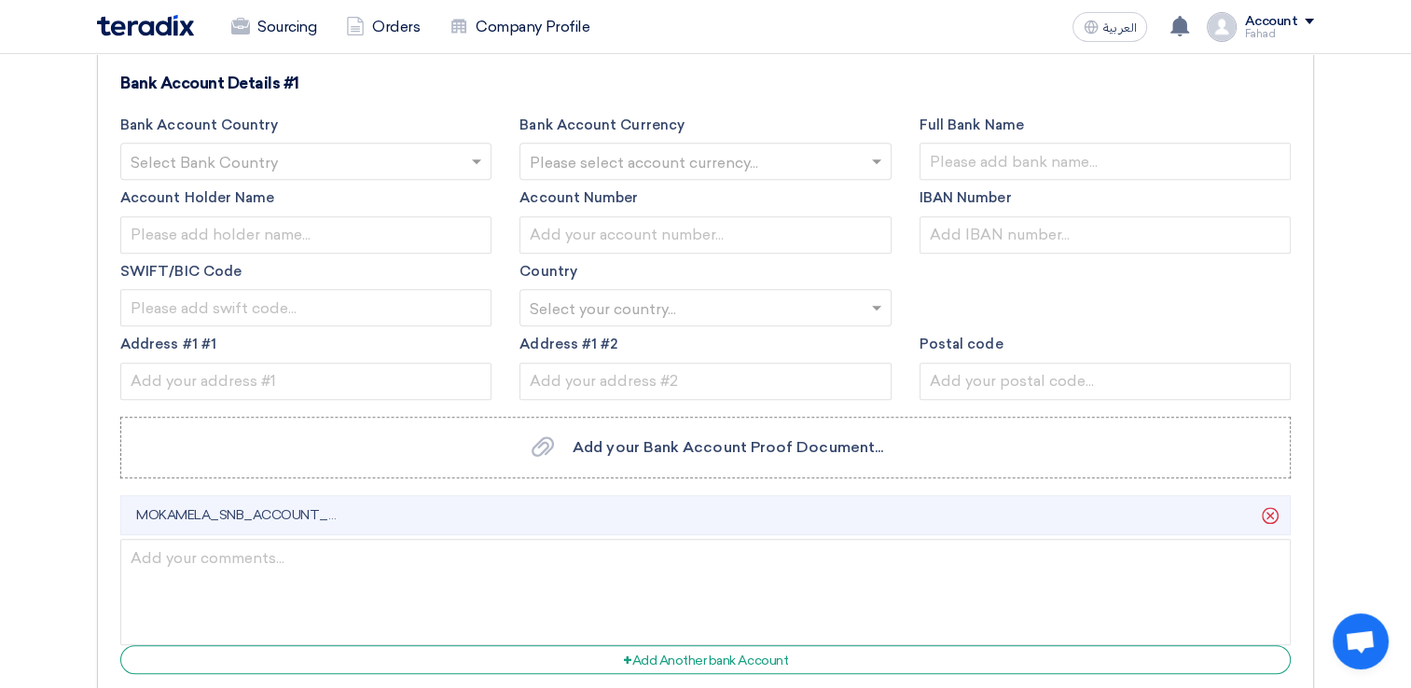
scroll to position [1305, 0]
